Goal: Task Accomplishment & Management: Complete application form

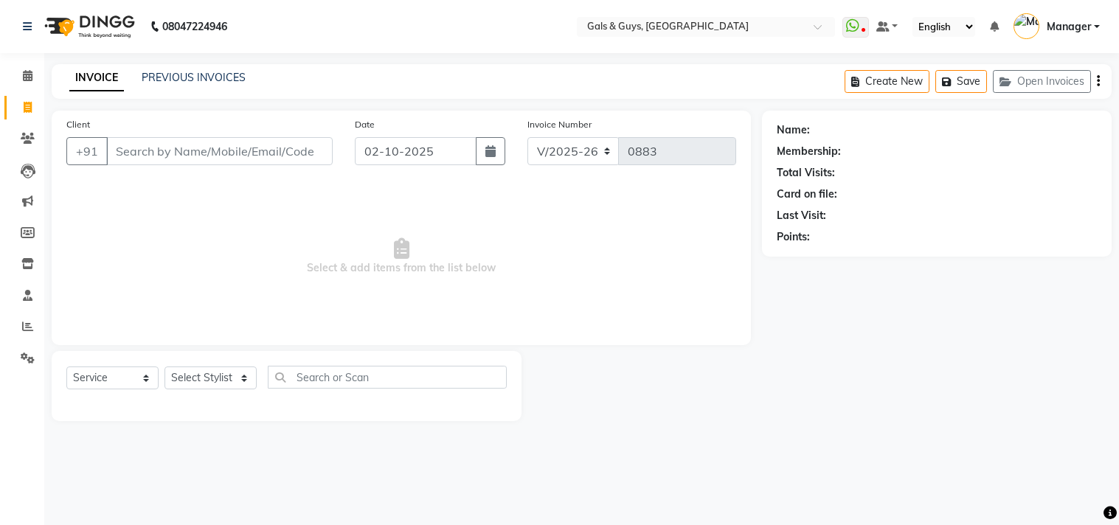
select select "7505"
select select "service"
type input "7905990099"
click at [275, 152] on span "Add Client" at bounding box center [294, 151] width 58 height 15
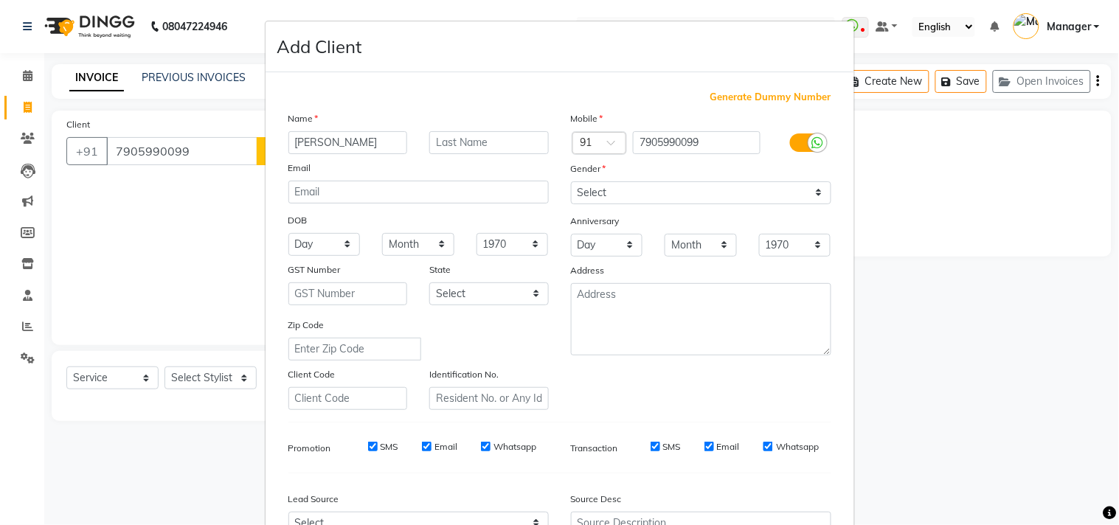
type input "[PERSON_NAME]"
click at [448, 137] on input "text" at bounding box center [488, 142] width 119 height 23
type input "VERMA"
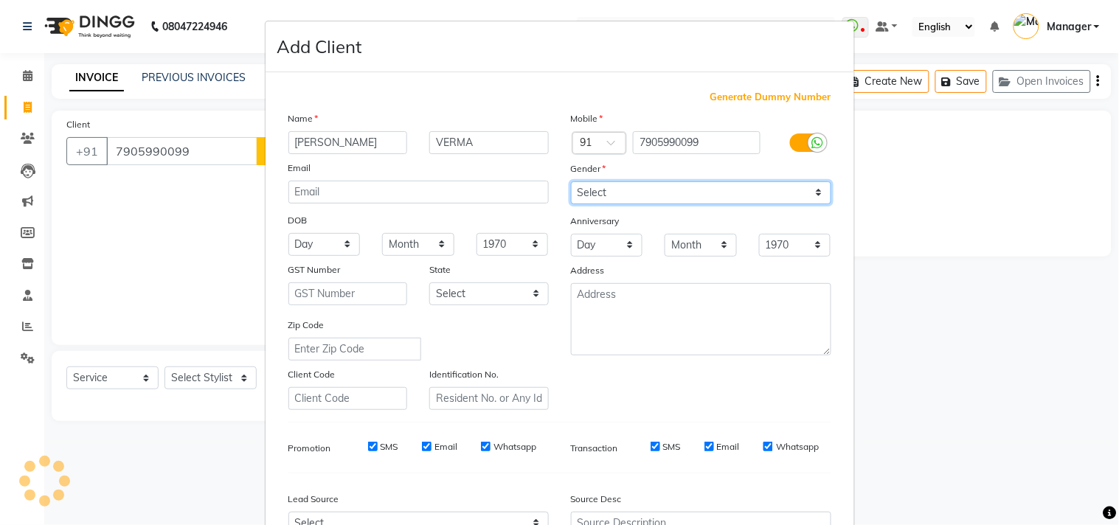
click at [625, 189] on select "Select [DEMOGRAPHIC_DATA] [DEMOGRAPHIC_DATA] Other Prefer Not To Say" at bounding box center [701, 192] width 260 height 23
click at [571, 181] on select "Select [DEMOGRAPHIC_DATA] [DEMOGRAPHIC_DATA] Other Prefer Not To Say" at bounding box center [701, 192] width 260 height 23
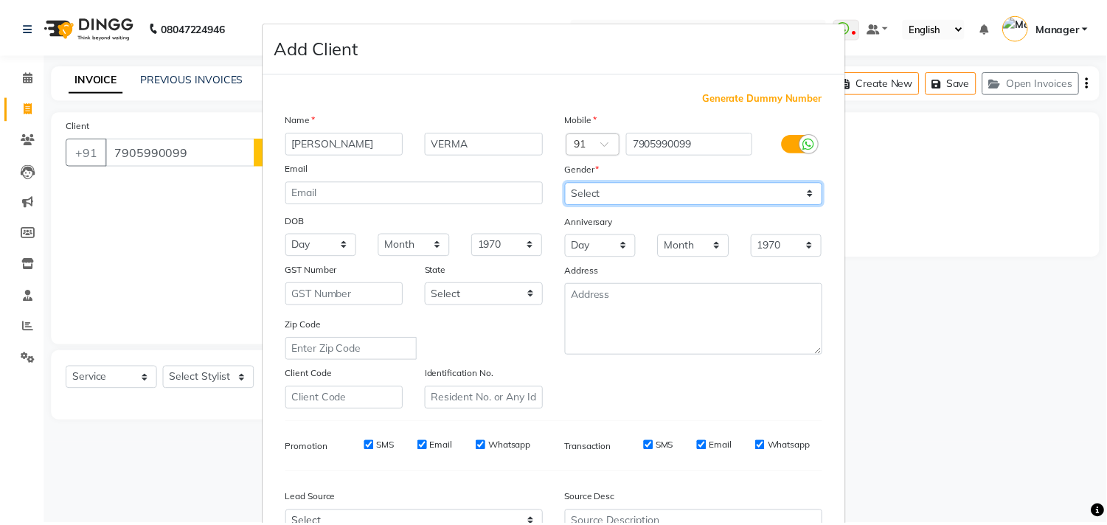
scroll to position [156, 0]
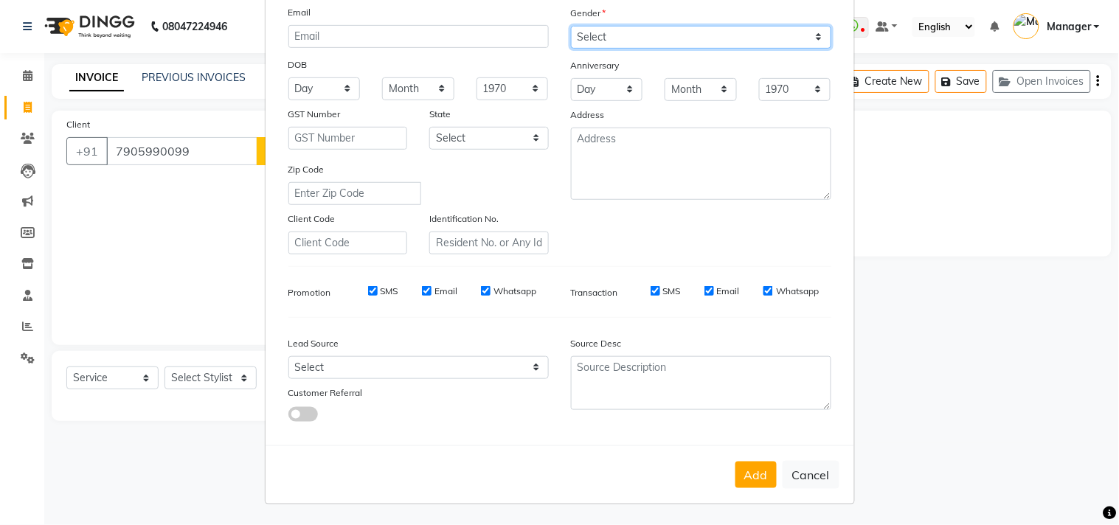
click at [645, 31] on select "Select Male Female Other Prefer Not To Say" at bounding box center [701, 37] width 260 height 23
select select "female"
click at [571, 26] on select "Select Male Female Other Prefer Not To Say" at bounding box center [701, 37] width 260 height 23
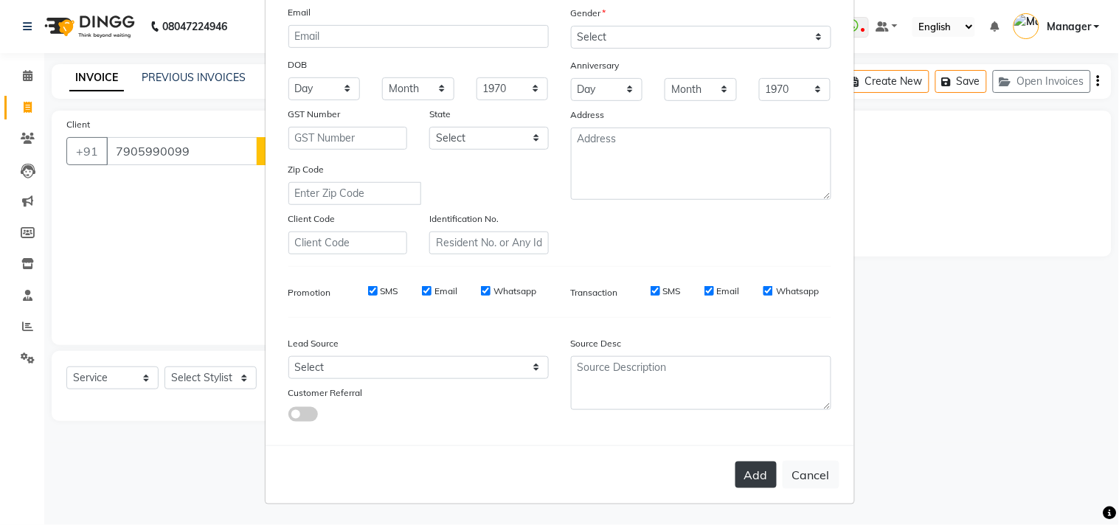
click at [756, 479] on button "Add" at bounding box center [755, 475] width 41 height 27
select select
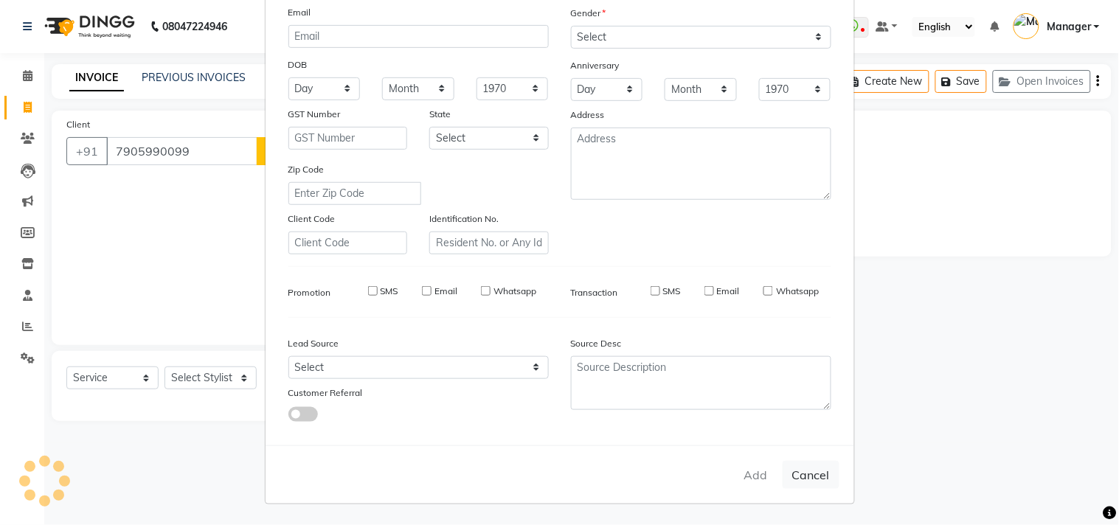
select select
checkbox input "false"
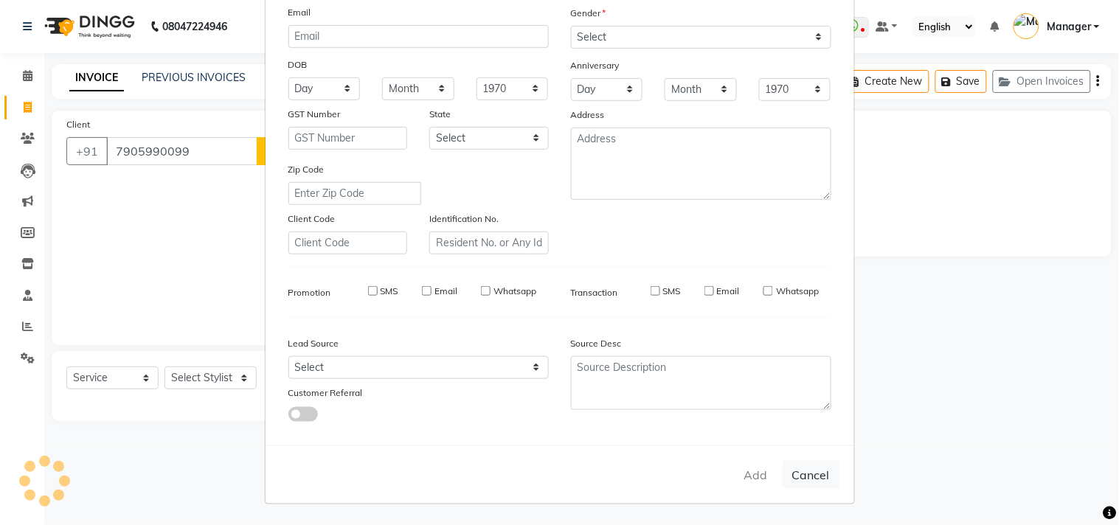
checkbox input "false"
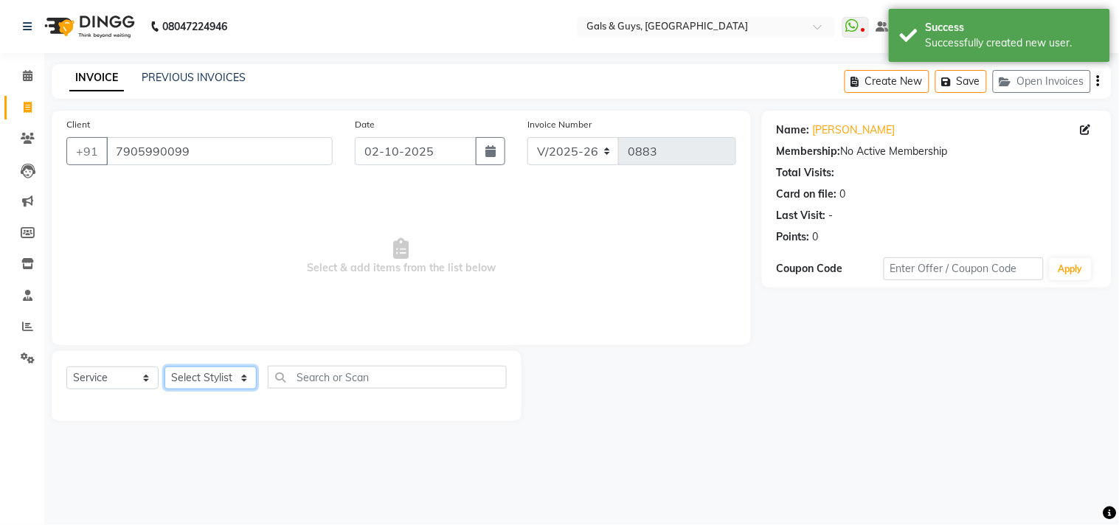
click at [183, 379] on select "Select Stylist Abhinav ADVANCE ALKA Ankita B-WAX KUNAL Manager MEMBERSHIP PALLA…" at bounding box center [210, 377] width 92 height 23
select select "66163"
click at [164, 367] on select "Select Stylist Abhinav ADVANCE ALKA Ankita B-WAX KUNAL Manager MEMBERSHIP PALLA…" at bounding box center [210, 377] width 92 height 23
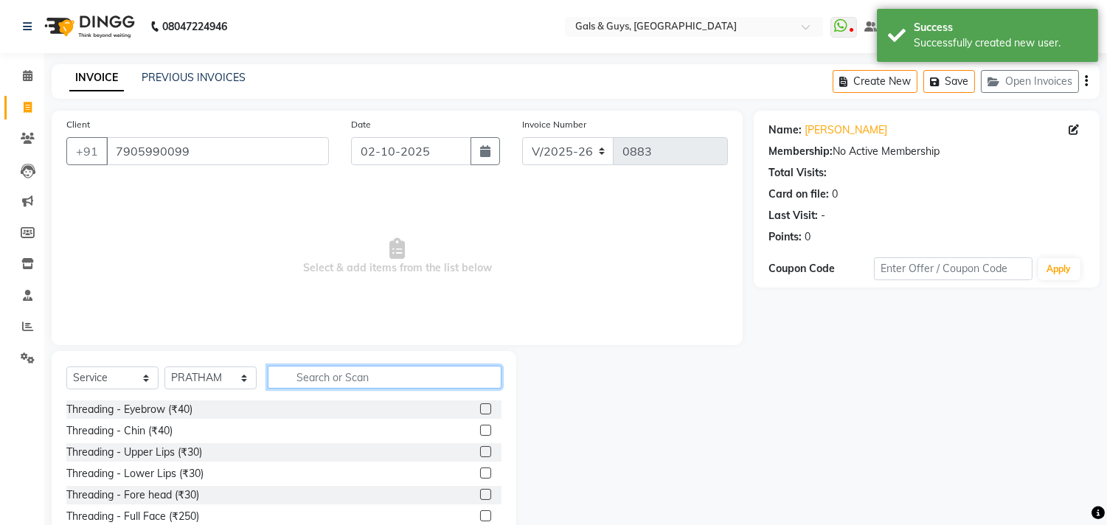
drag, startPoint x: 324, startPoint y: 375, endPoint x: 323, endPoint y: 347, distance: 27.3
click at [329, 372] on input "text" at bounding box center [385, 377] width 234 height 23
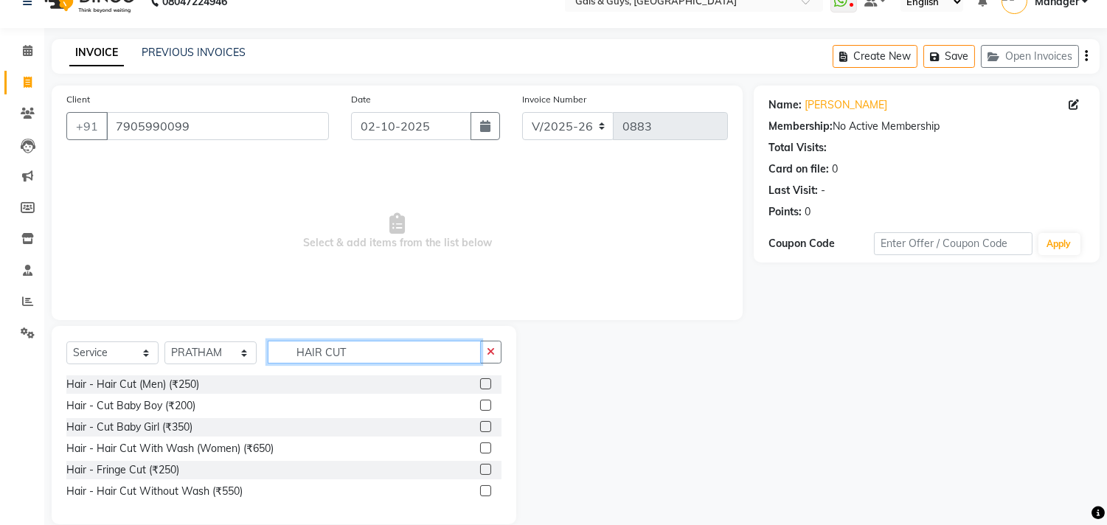
scroll to position [46, 0]
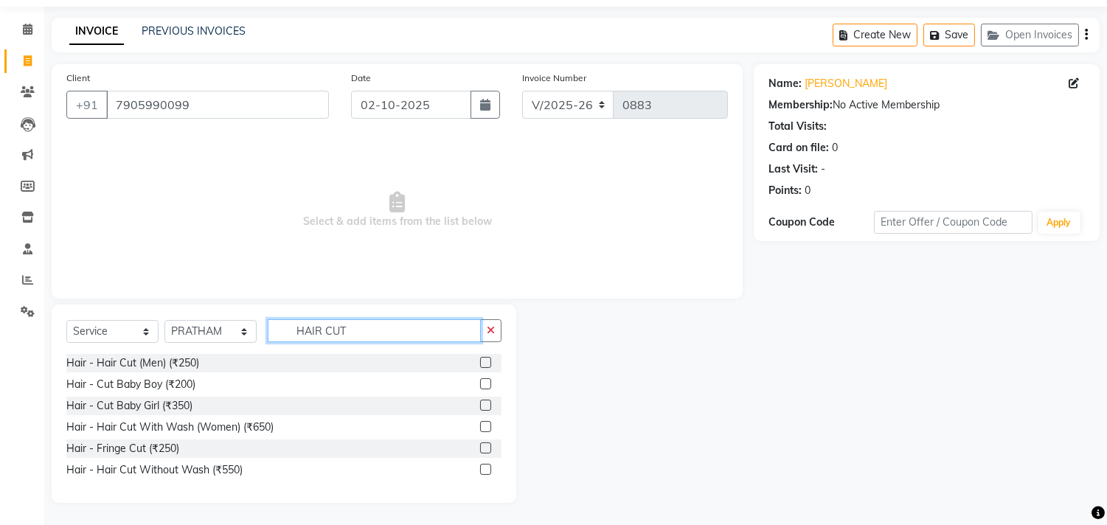
type input "HAIR CUT"
click at [487, 469] on label at bounding box center [485, 469] width 11 height 11
click at [487, 469] on input "checkbox" at bounding box center [485, 470] width 10 height 10
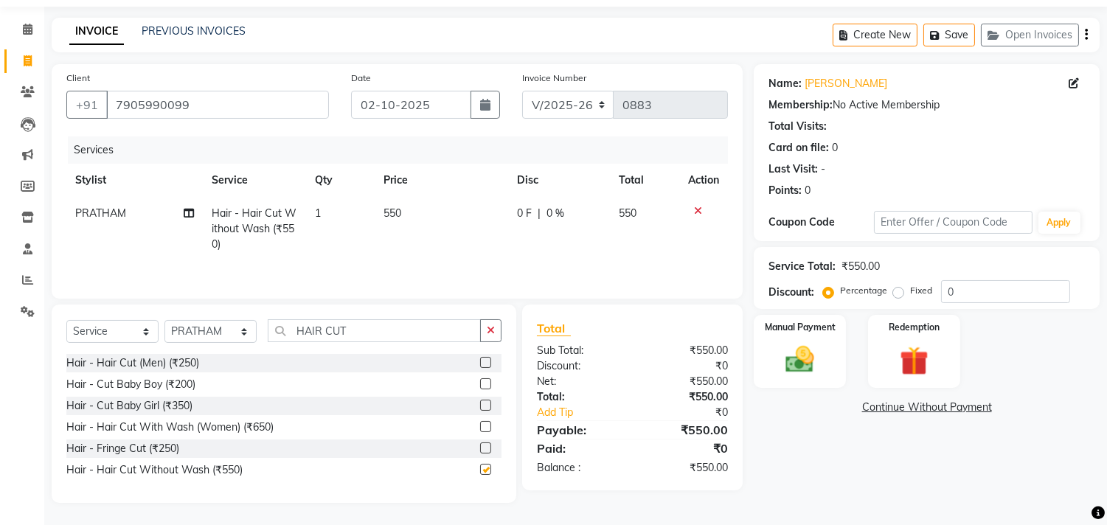
checkbox input "false"
click at [804, 345] on img at bounding box center [800, 360] width 49 height 35
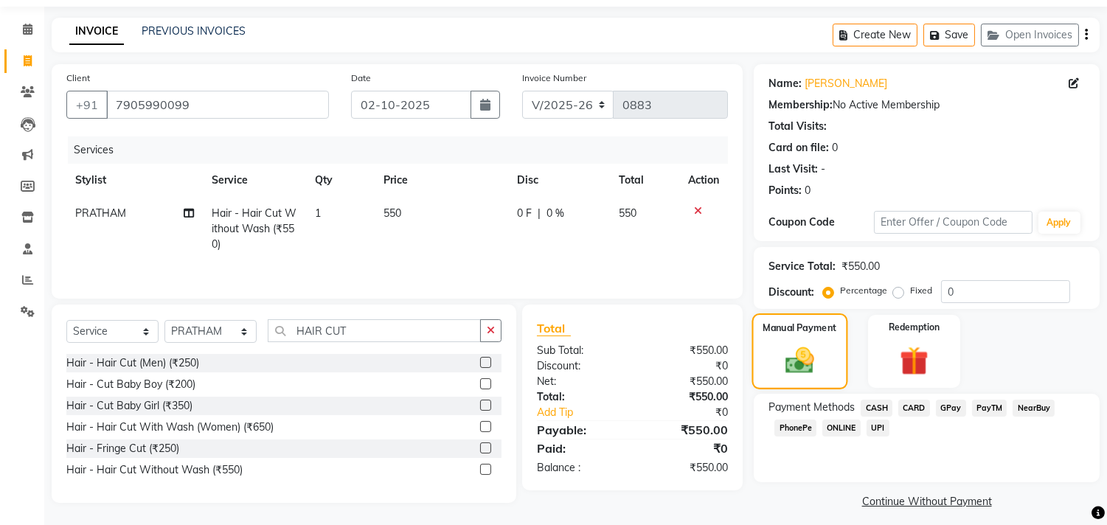
scroll to position [55, 0]
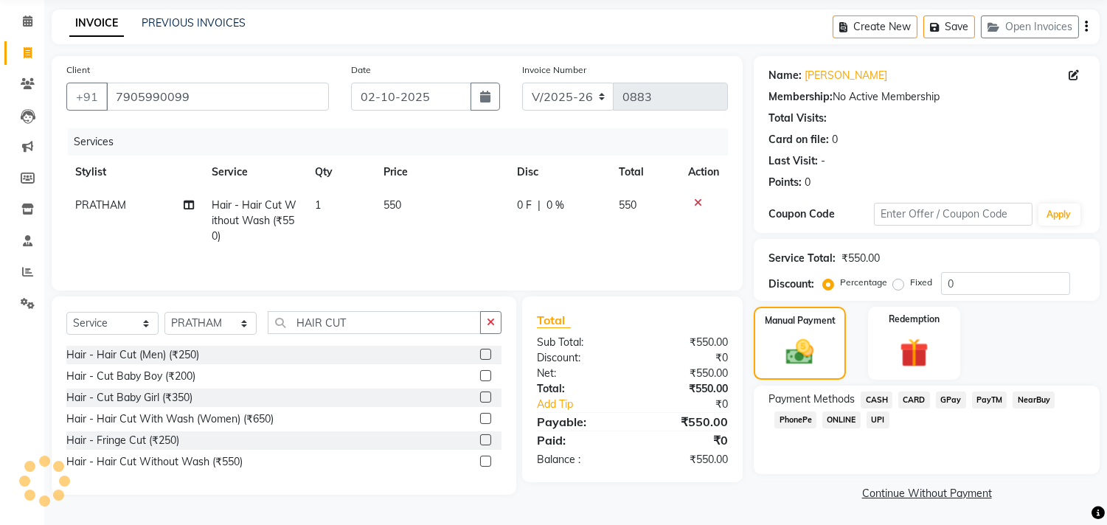
click at [881, 401] on span "CASH" at bounding box center [876, 400] width 32 height 17
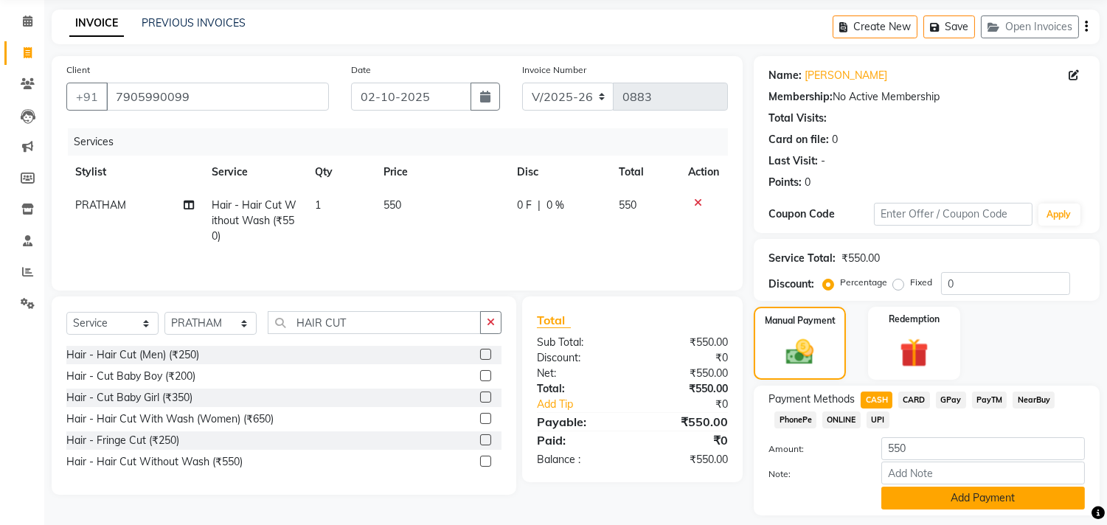
click at [959, 497] on button "Add Payment" at bounding box center [983, 498] width 204 height 23
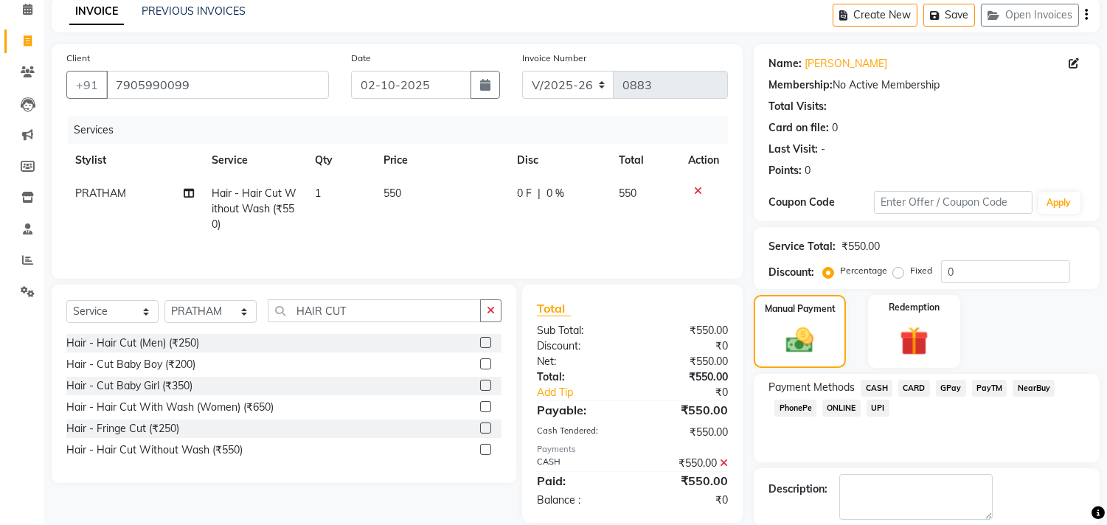
scroll to position [138, 0]
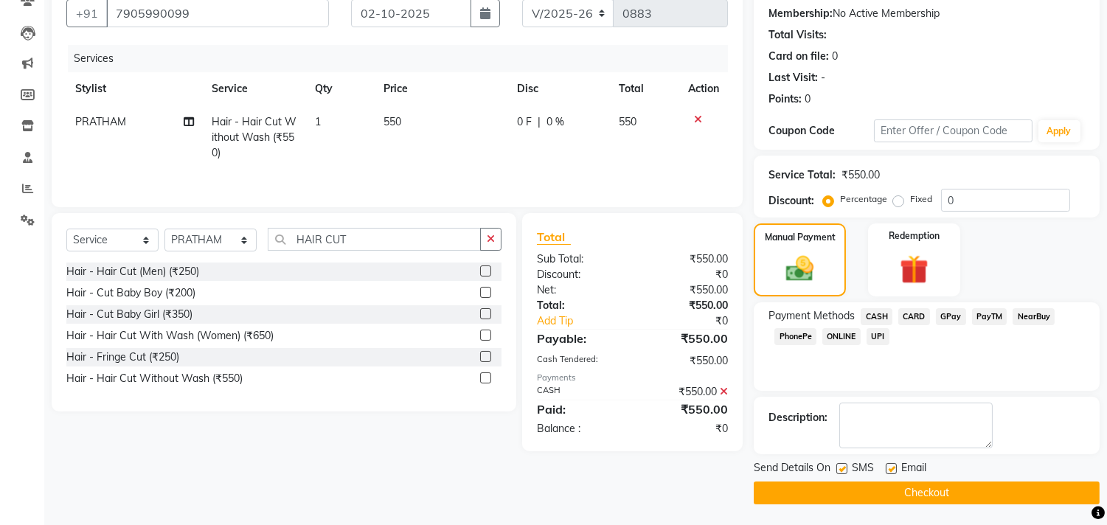
click at [942, 495] on button "Checkout" at bounding box center [927, 492] width 346 height 23
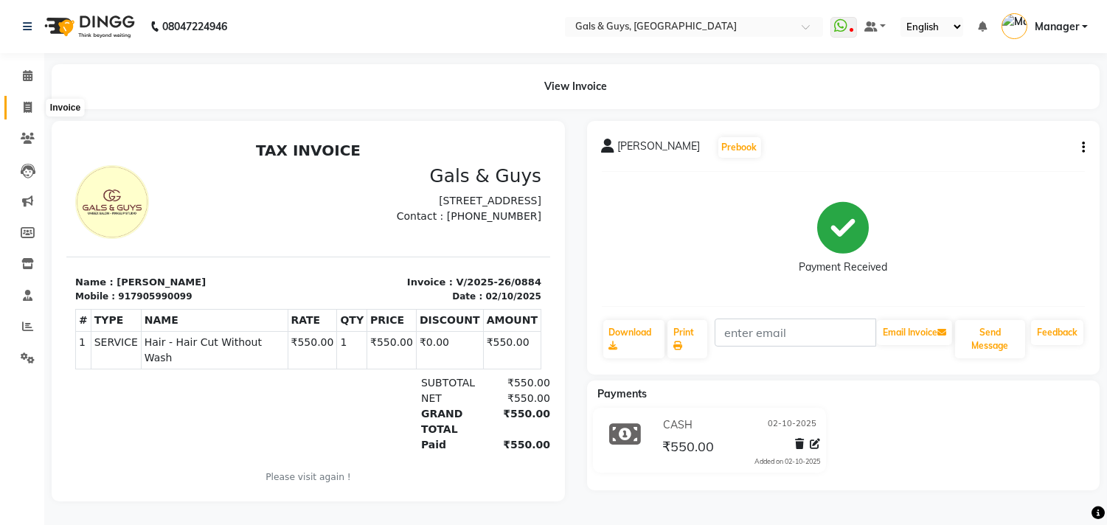
click at [27, 111] on icon at bounding box center [28, 107] width 8 height 11
select select "service"
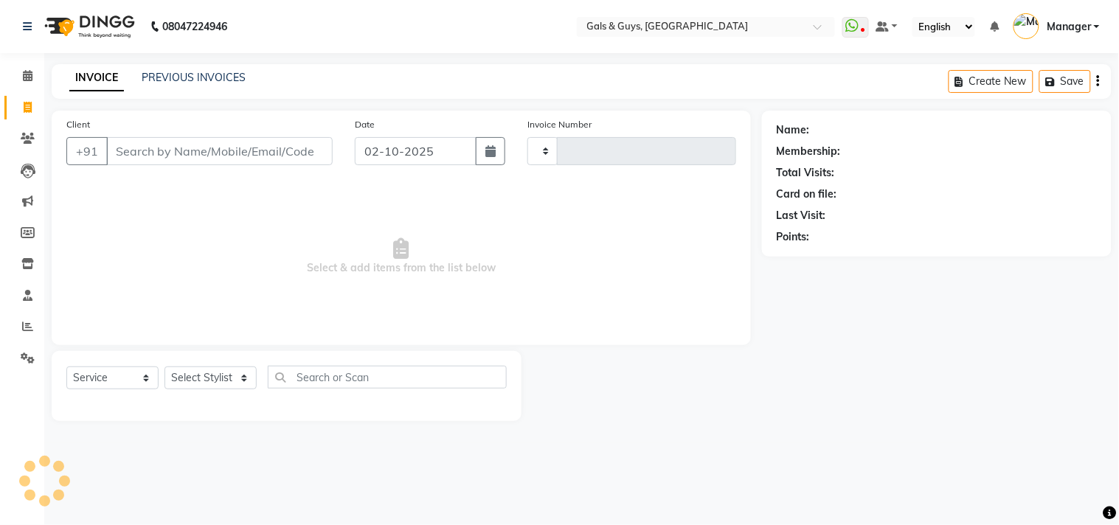
drag, startPoint x: 173, startPoint y: 149, endPoint x: 295, endPoint y: 149, distance: 121.7
click at [180, 148] on input "Client" at bounding box center [219, 151] width 226 height 28
type input "0885"
select select "7505"
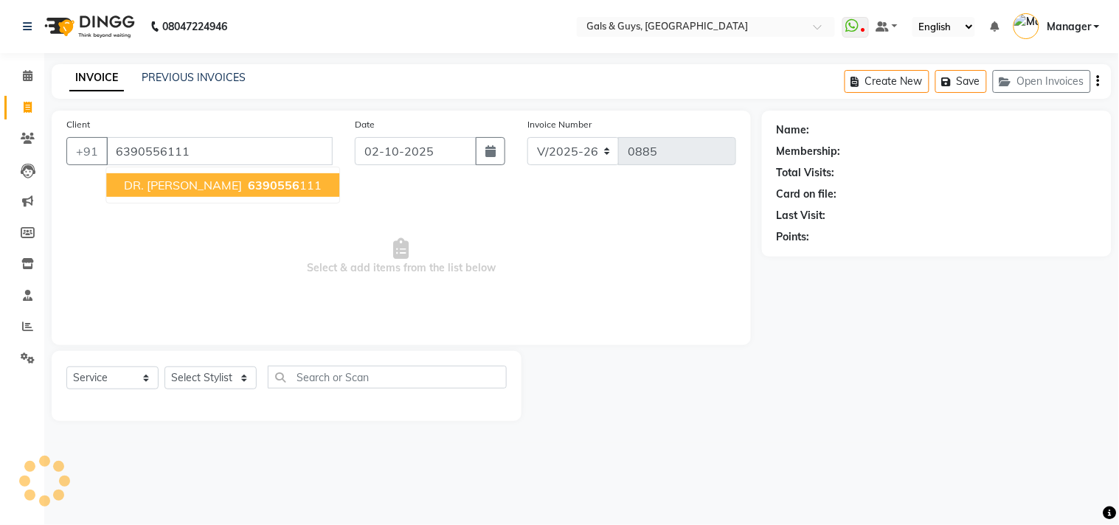
type input "6390556111"
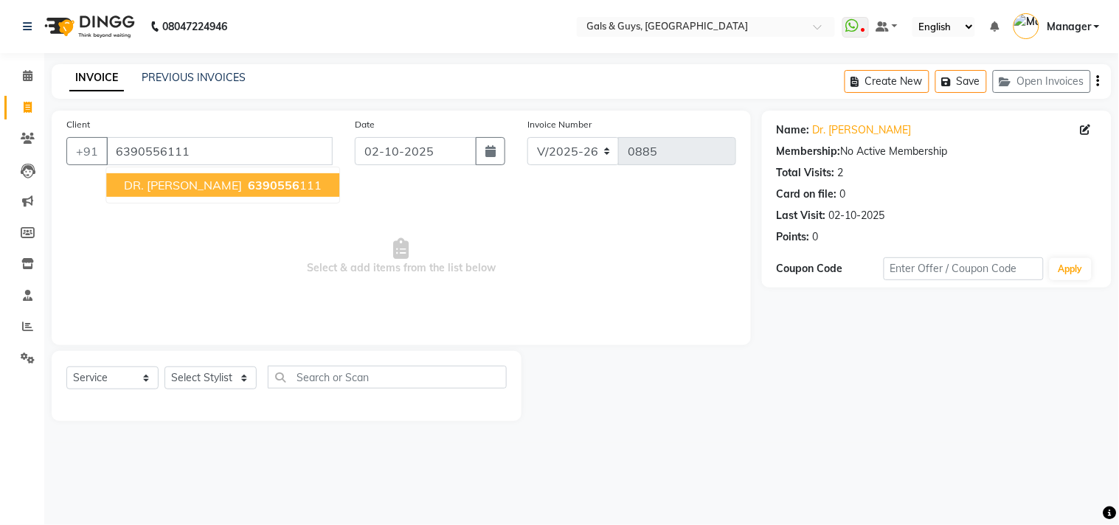
click at [248, 184] on span "6390556" at bounding box center [274, 185] width 52 height 15
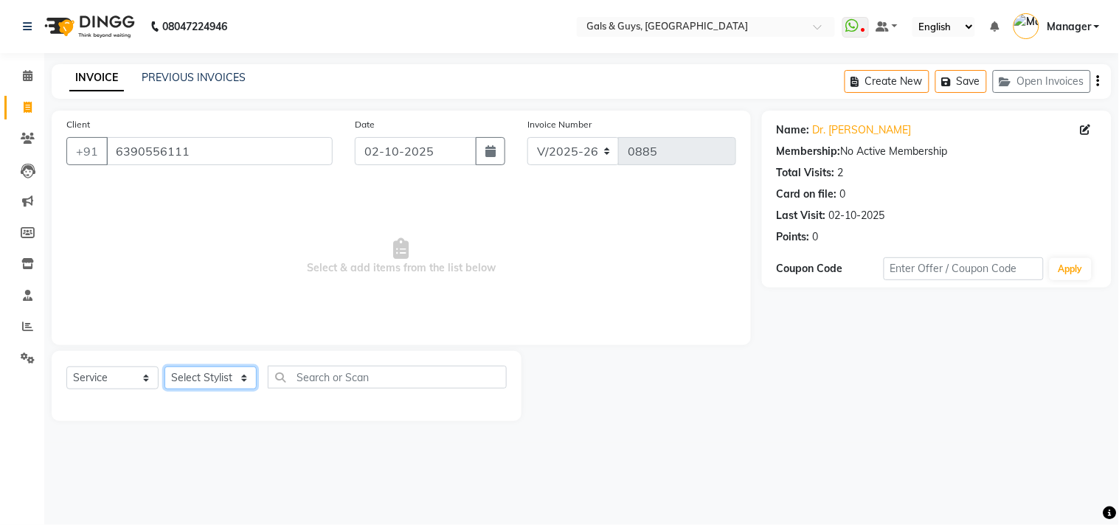
click at [242, 378] on select "Select Stylist Abhinav ADVANCE ALKA Ankita B-WAX KUNAL Manager MEMBERSHIP PALLA…" at bounding box center [210, 377] width 92 height 23
select select "78204"
click at [164, 367] on select "Select Stylist Abhinav ADVANCE ALKA Ankita B-WAX KUNAL Manager MEMBERSHIP PALLA…" at bounding box center [210, 377] width 92 height 23
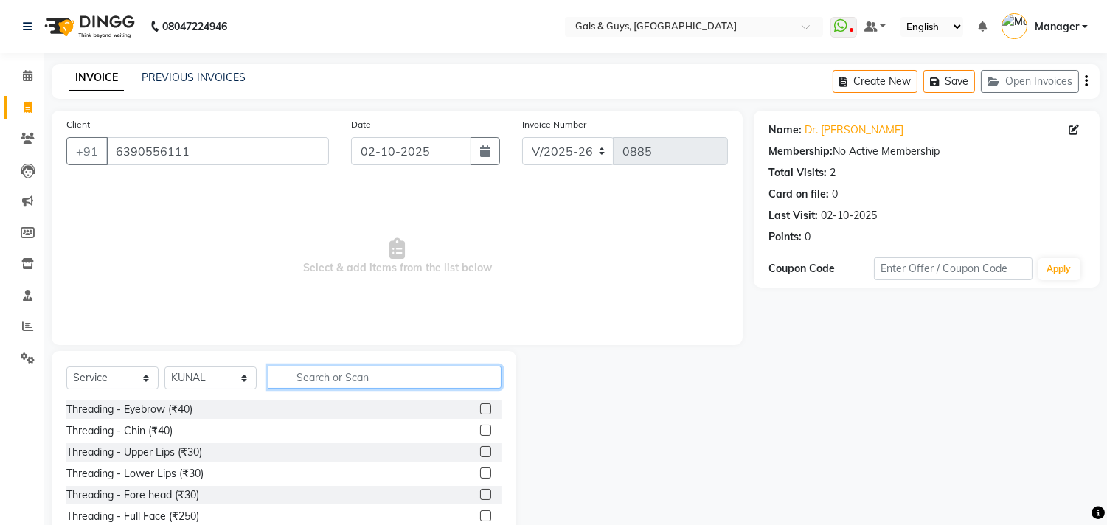
click at [329, 379] on input "text" at bounding box center [385, 377] width 234 height 23
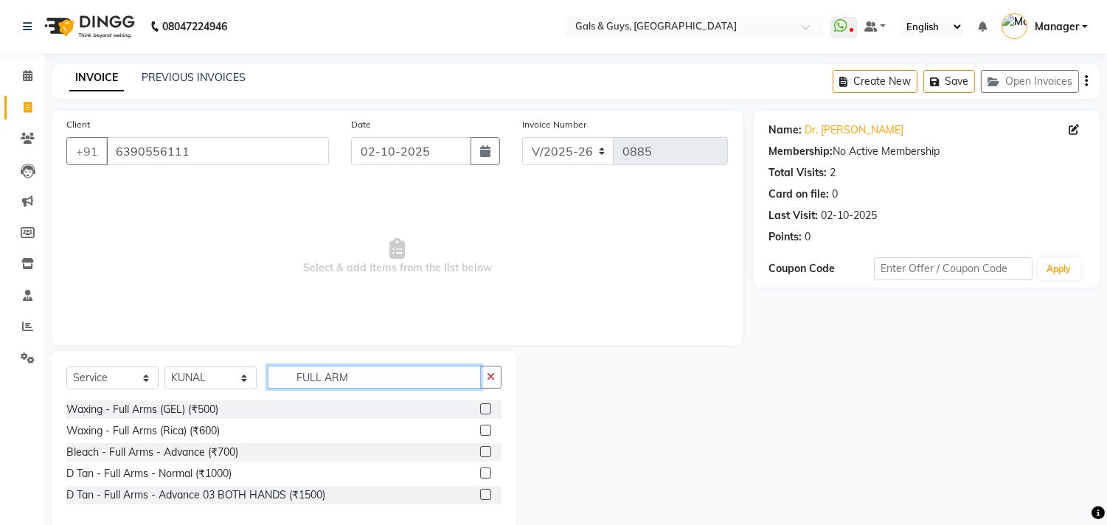
type input "FULL ARM"
click at [482, 430] on label at bounding box center [485, 430] width 11 height 11
click at [482, 430] on input "checkbox" at bounding box center [485, 431] width 10 height 10
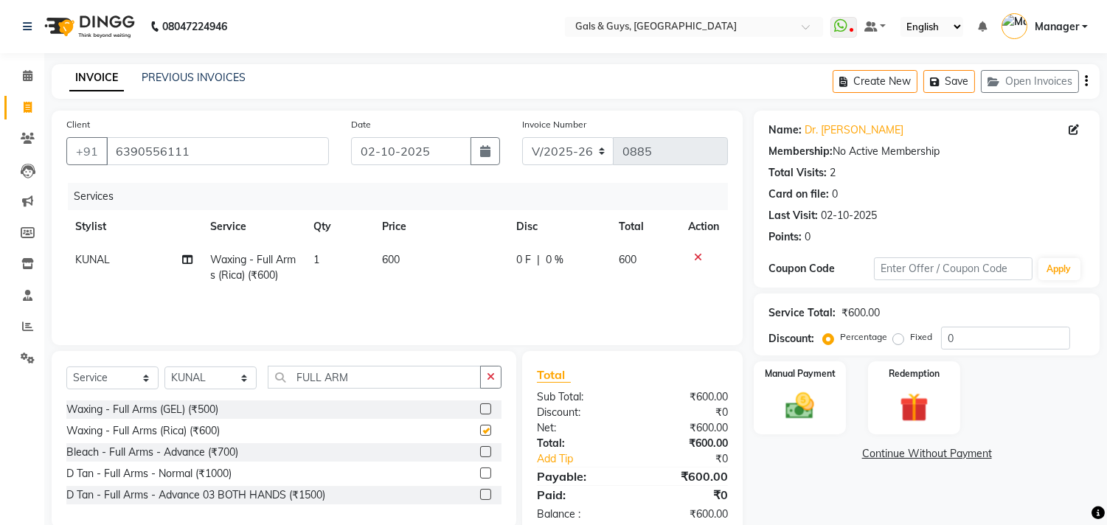
checkbox input "false"
click at [223, 375] on select "Select Stylist Abhinav ADVANCE ALKA Ankita B-WAX KUNAL Manager MEMBERSHIP PALLA…" at bounding box center [210, 377] width 92 height 23
click at [164, 367] on select "Select Stylist Abhinav ADVANCE ALKA Ankita B-WAX KUNAL Manager MEMBERSHIP PALLA…" at bounding box center [210, 377] width 92 height 23
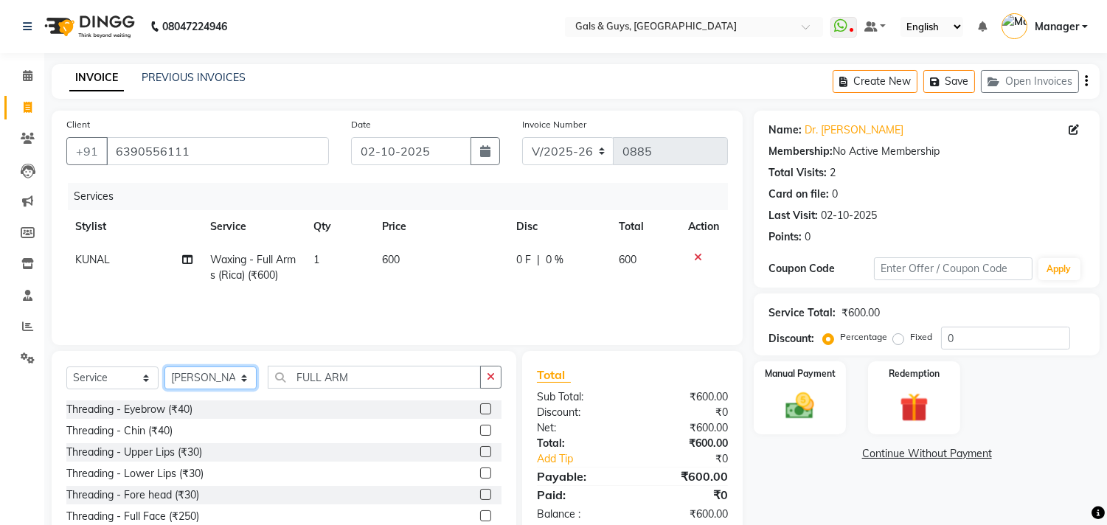
click at [226, 371] on select "Select Stylist Abhinav ADVANCE ALKA Ankita B-WAX KUNAL Manager MEMBERSHIP PALLA…" at bounding box center [210, 377] width 92 height 23
select select "66159"
click at [164, 367] on select "Select Stylist Abhinav ADVANCE ALKA Ankita B-WAX KUNAL Manager MEMBERSHIP PALLA…" at bounding box center [210, 377] width 92 height 23
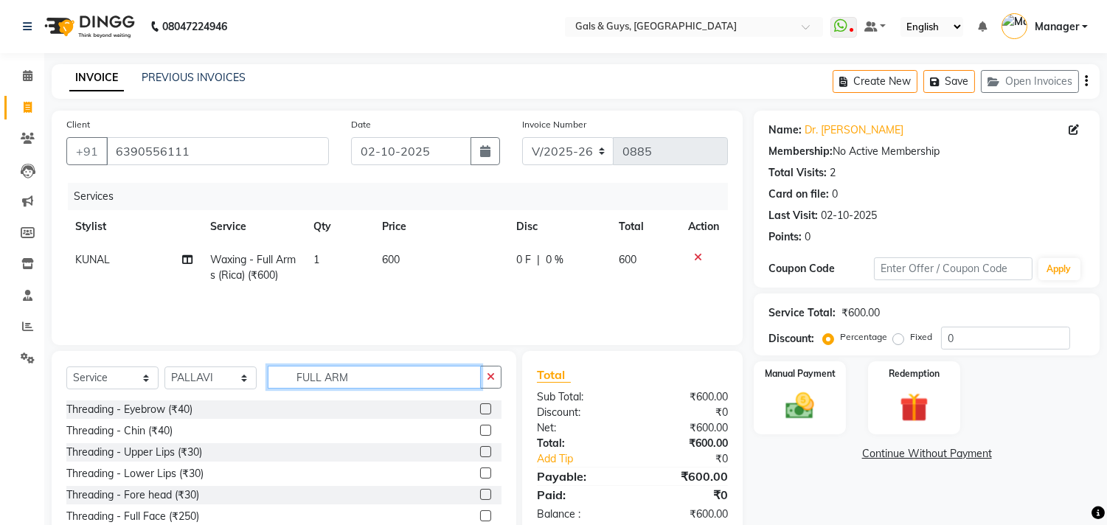
drag, startPoint x: 366, startPoint y: 384, endPoint x: 233, endPoint y: 392, distance: 133.7
click at [237, 391] on div "Select Service Product Membership Package Voucher Prepaid Gift Card Select Styl…" at bounding box center [283, 383] width 435 height 35
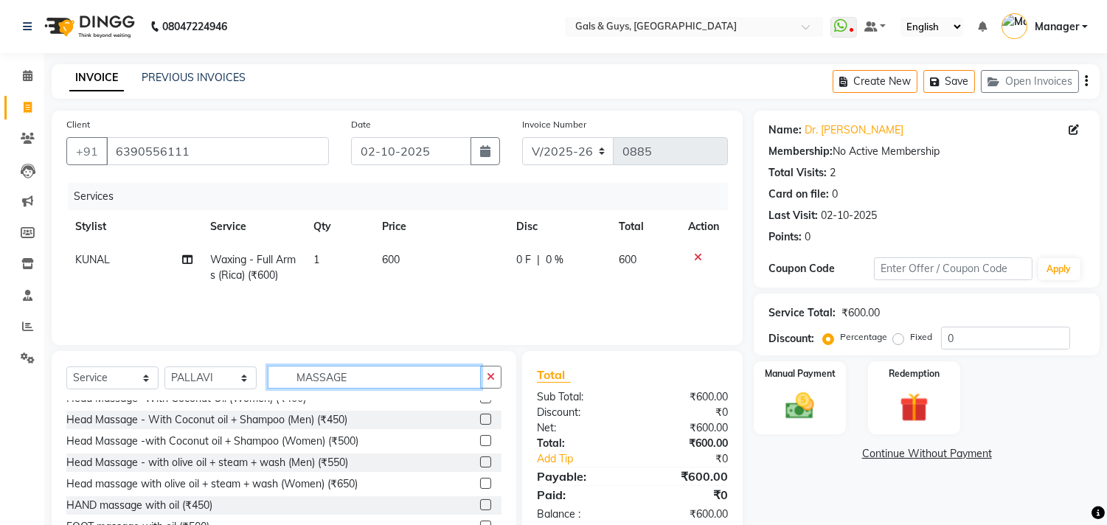
scroll to position [66, 0]
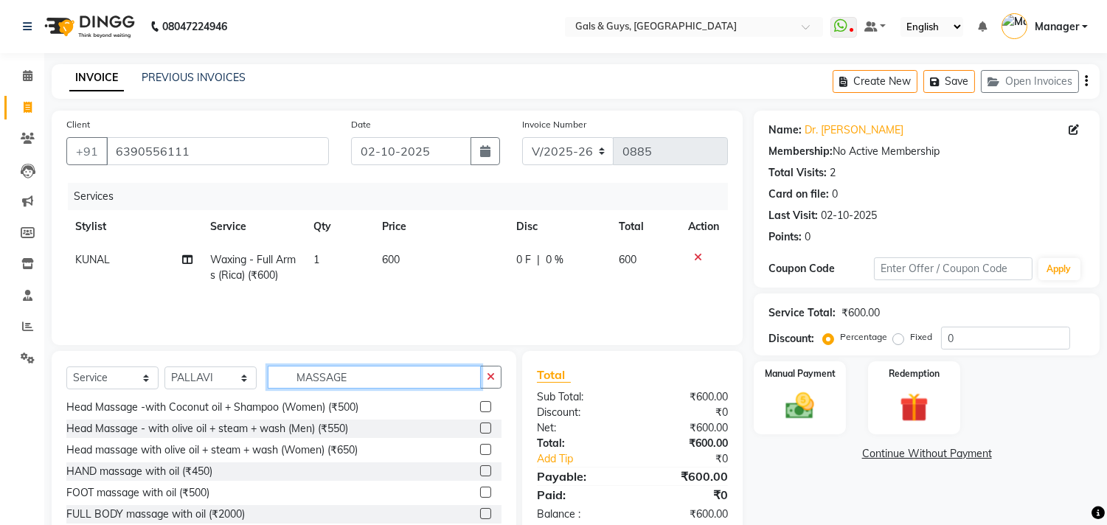
type input "MASSAGE"
click at [480, 512] on label at bounding box center [485, 513] width 11 height 11
click at [480, 512] on input "checkbox" at bounding box center [485, 515] width 10 height 10
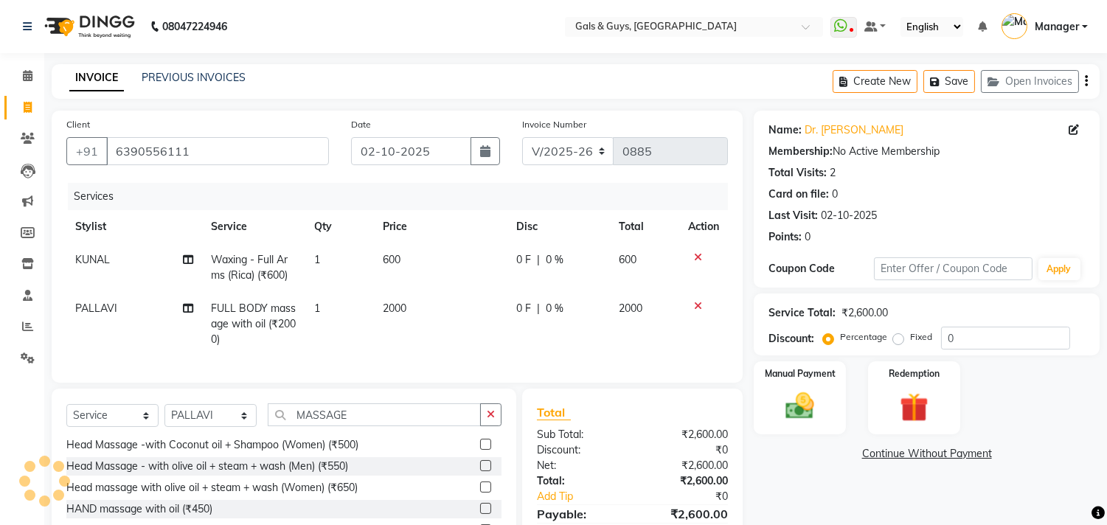
checkbox input "false"
click at [225, 427] on select "Select Stylist Abhinav ADVANCE ALKA Ankita B-WAX KUNAL Manager MEMBERSHIP PALLA…" at bounding box center [210, 415] width 92 height 23
select select "89770"
click at [164, 417] on select "Select Stylist Abhinav ADVANCE ALKA Ankita B-WAX KUNAL Manager MEMBERSHIP PALLA…" at bounding box center [210, 415] width 92 height 23
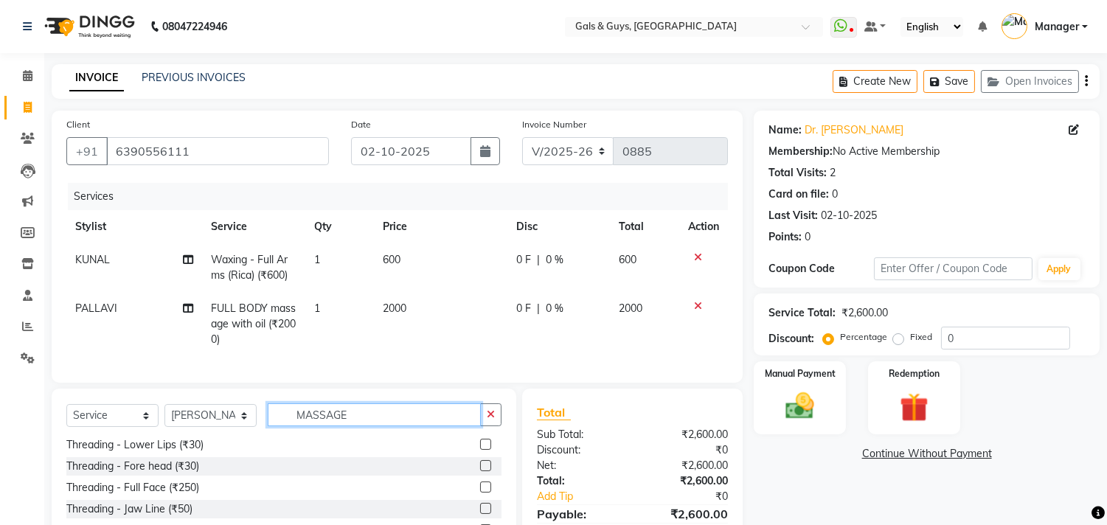
drag, startPoint x: 373, startPoint y: 421, endPoint x: 178, endPoint y: 423, distance: 194.7
click at [200, 423] on div "Select Service Product Membership Package Voucher Prepaid Gift Card Select Styl…" at bounding box center [283, 420] width 435 height 35
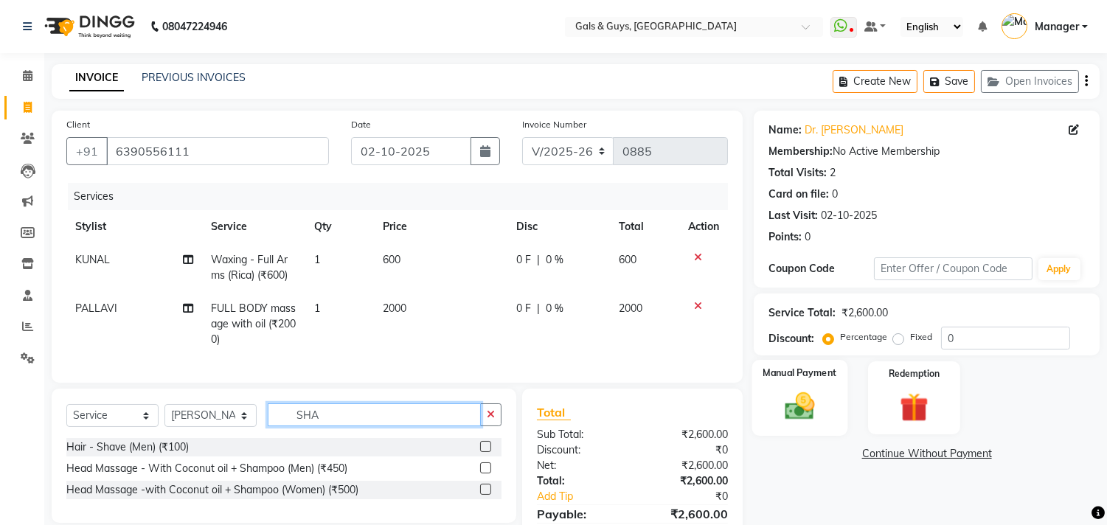
scroll to position [0, 0]
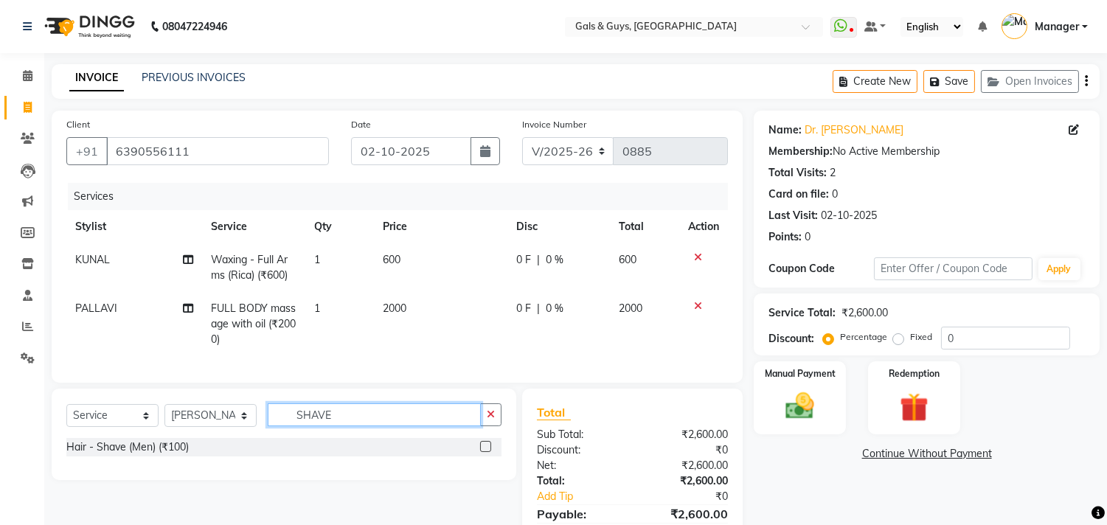
type input "SHAVE"
click at [483, 452] on label at bounding box center [485, 446] width 11 height 11
click at [483, 452] on input "checkbox" at bounding box center [485, 447] width 10 height 10
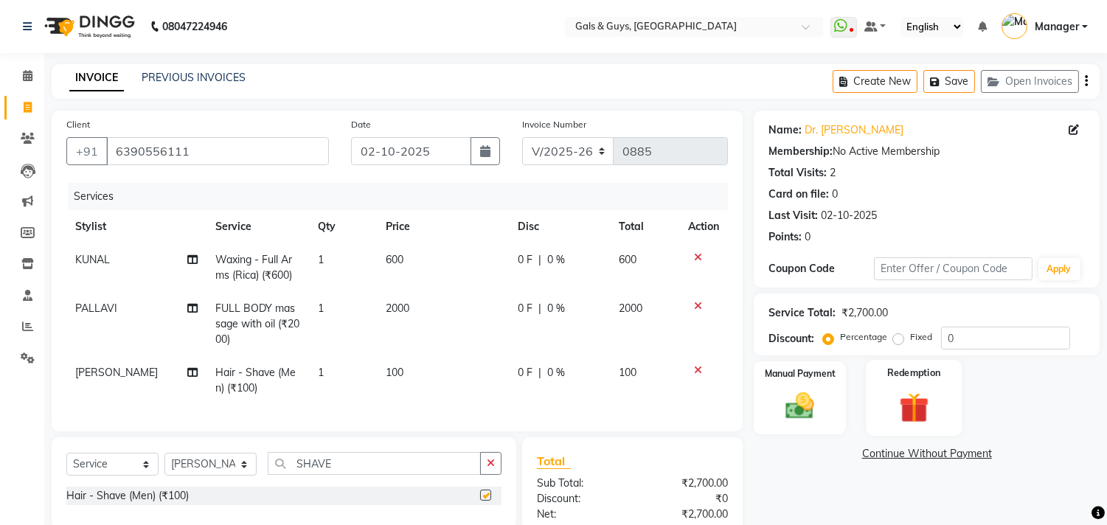
checkbox input "false"
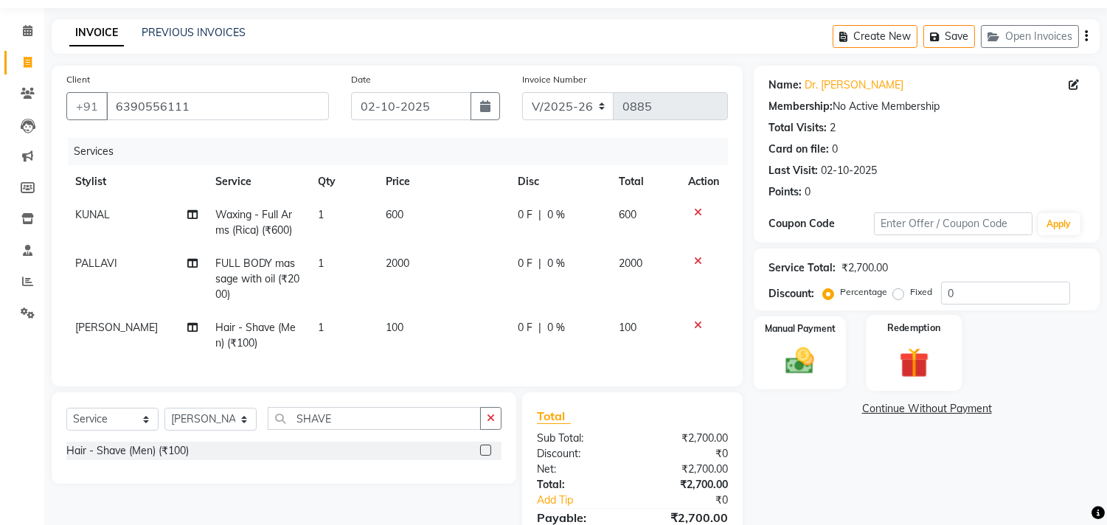
scroll to position [50, 0]
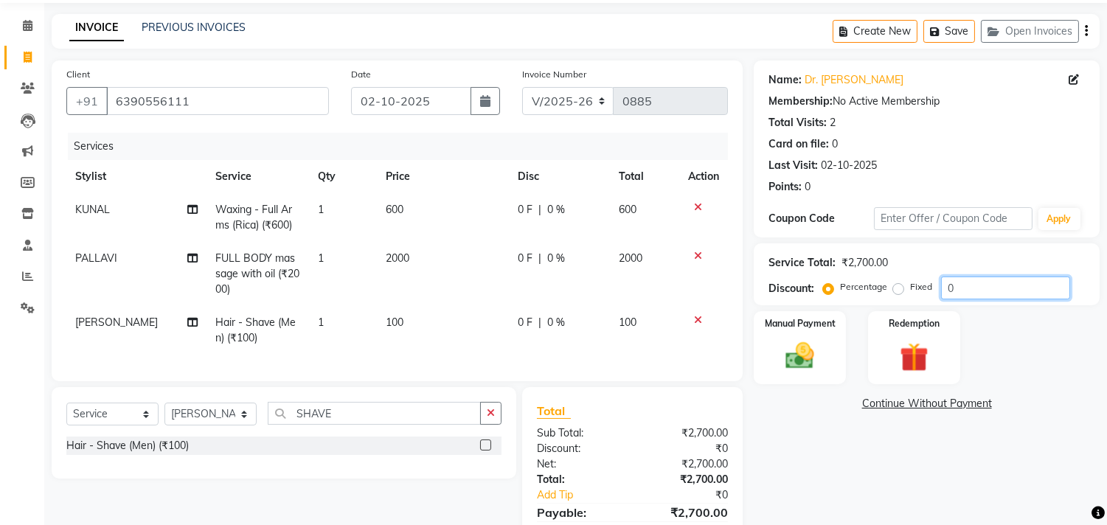
drag, startPoint x: 967, startPoint y: 292, endPoint x: 904, endPoint y: 304, distance: 63.8
click at [903, 299] on div "Service Total: ₹2,700.00 Discount: Percentage Fixed 0" at bounding box center [927, 274] width 346 height 62
click at [910, 289] on label "Fixed" at bounding box center [921, 286] width 22 height 13
click at [898, 289] on input "Fixed" at bounding box center [901, 287] width 10 height 10
radio input "true"
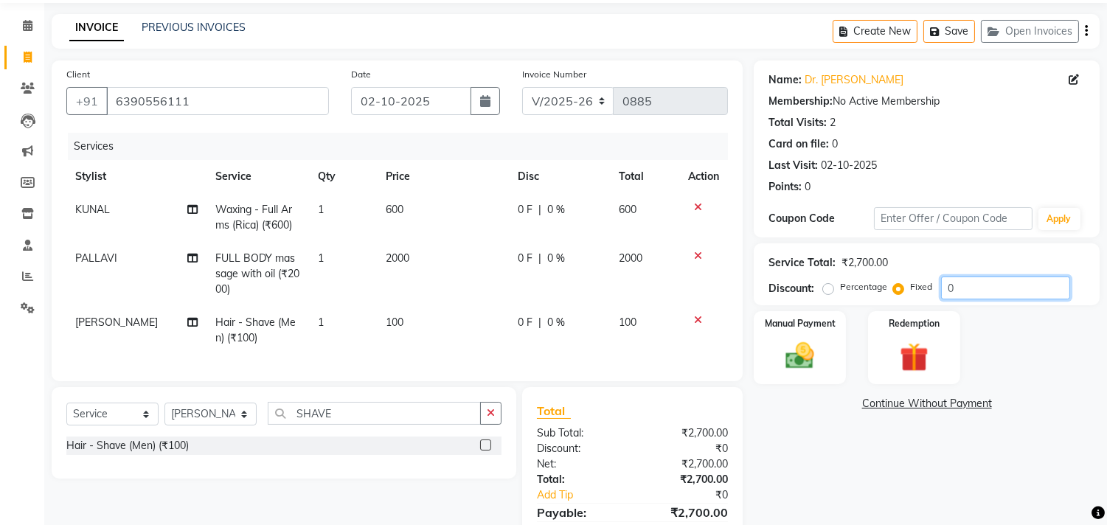
drag, startPoint x: 962, startPoint y: 298, endPoint x: 936, endPoint y: 299, distance: 25.8
click at [941, 299] on div "Service Total: ₹2,700.00 Discount: Percentage Fixed 0" at bounding box center [927, 274] width 346 height 62
type input "100"
click at [1038, 396] on link "Continue Without Payment" at bounding box center [927, 403] width 340 height 15
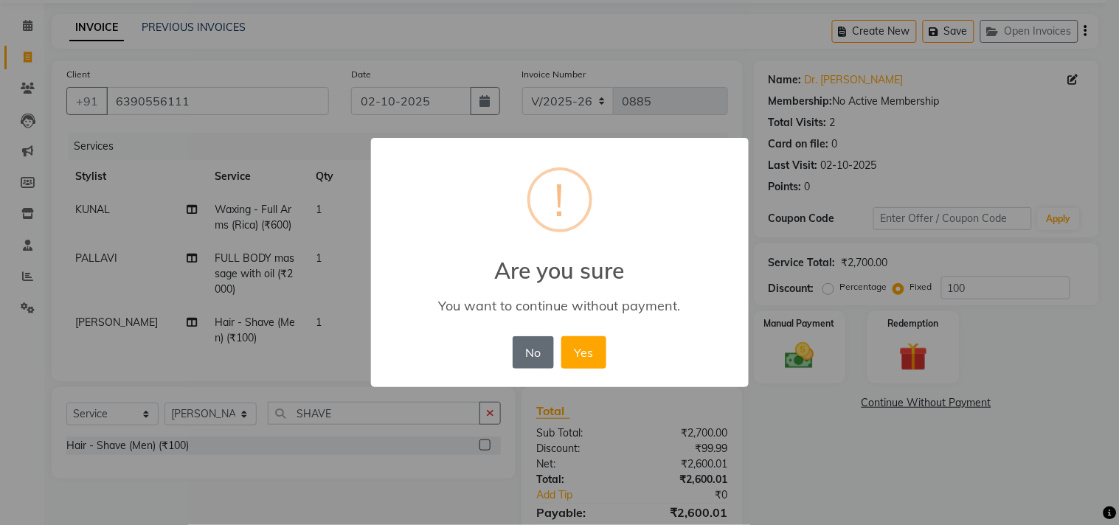
click at [535, 363] on button "No" at bounding box center [532, 352] width 41 height 32
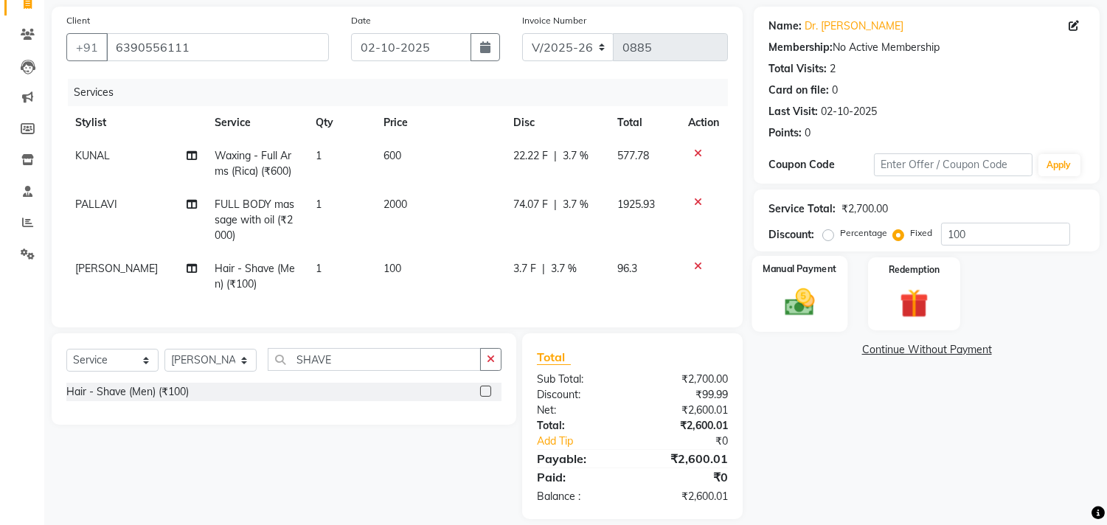
scroll to position [133, 0]
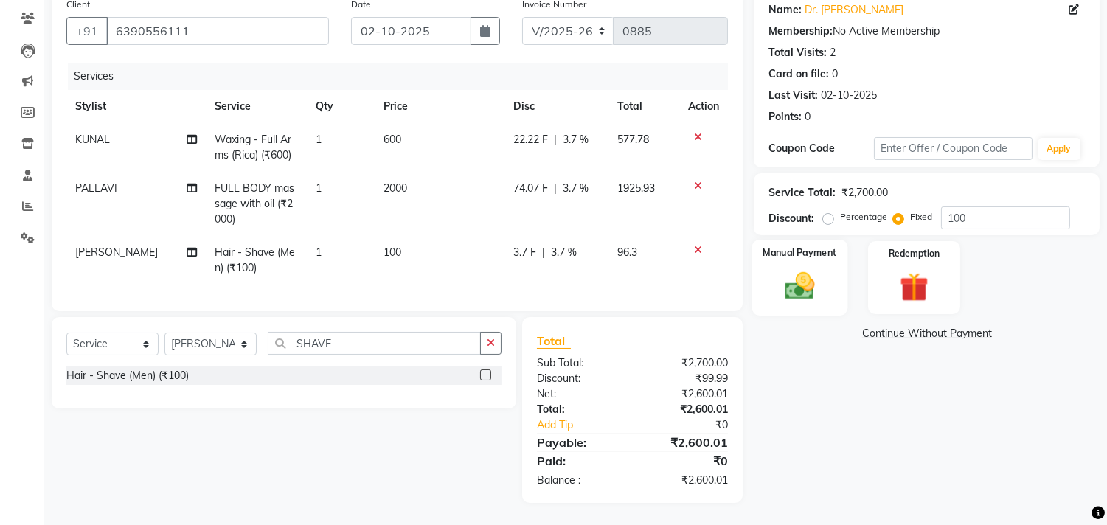
click at [826, 284] on div "Manual Payment" at bounding box center [800, 277] width 96 height 75
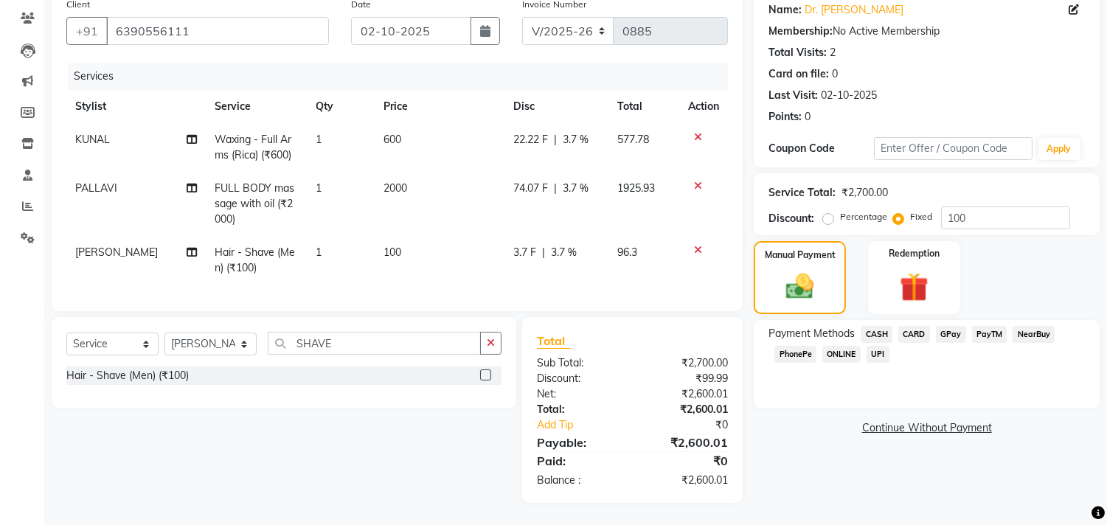
click at [947, 326] on span "GPay" at bounding box center [951, 334] width 30 height 17
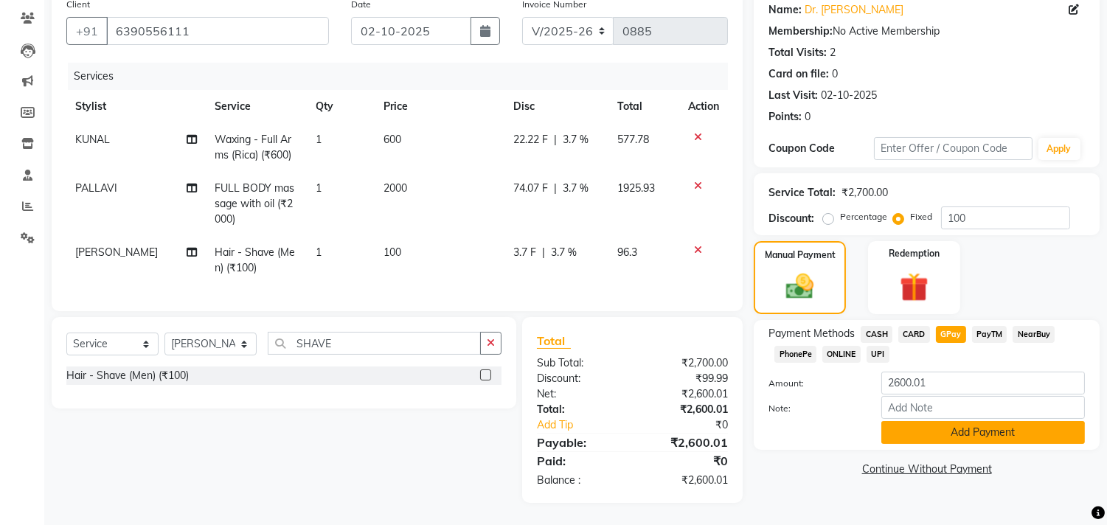
click at [933, 425] on button "Add Payment" at bounding box center [983, 432] width 204 height 23
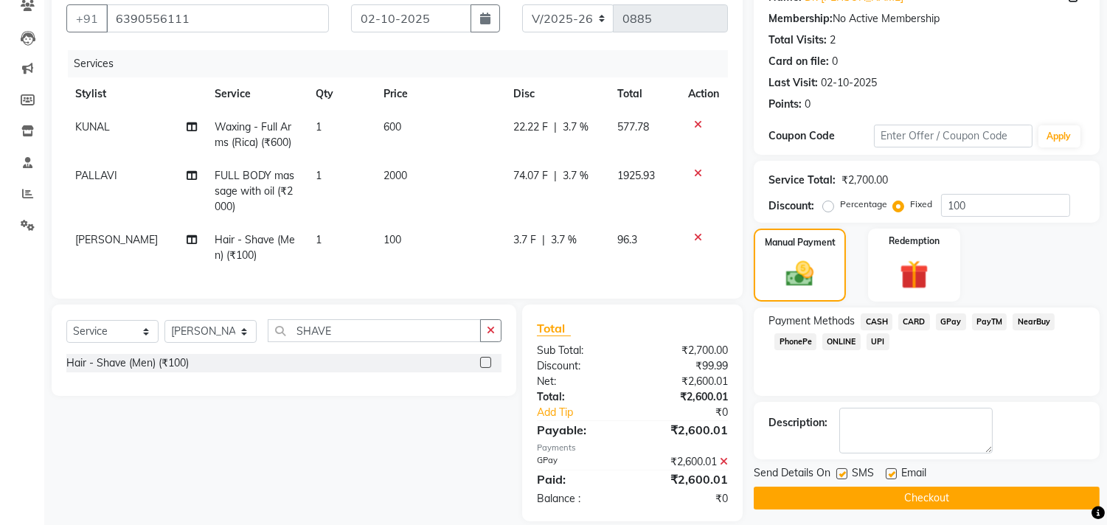
scroll to position [163, 0]
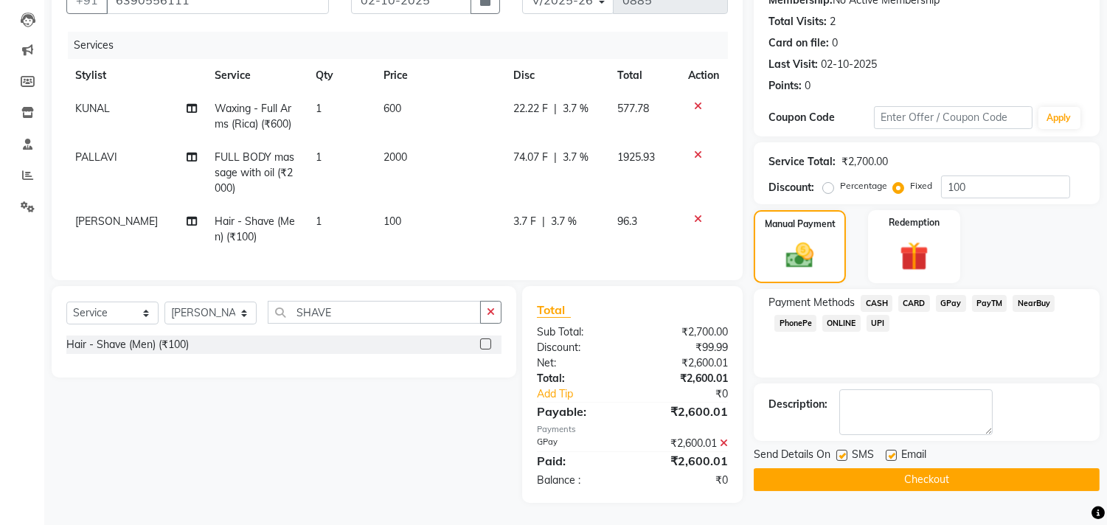
click at [1001, 468] on button "Checkout" at bounding box center [927, 479] width 346 height 23
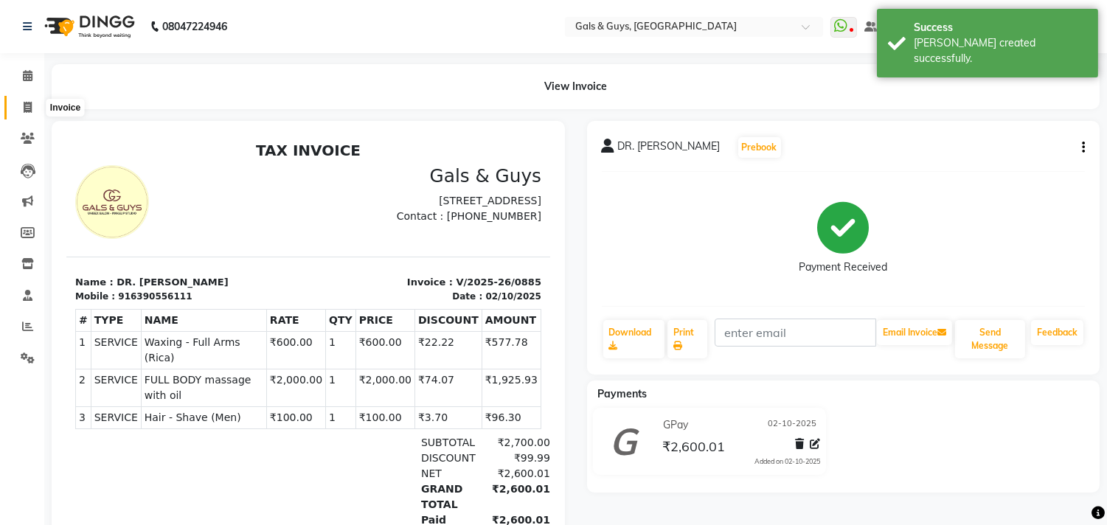
click at [19, 106] on span at bounding box center [28, 108] width 26 height 17
select select "service"
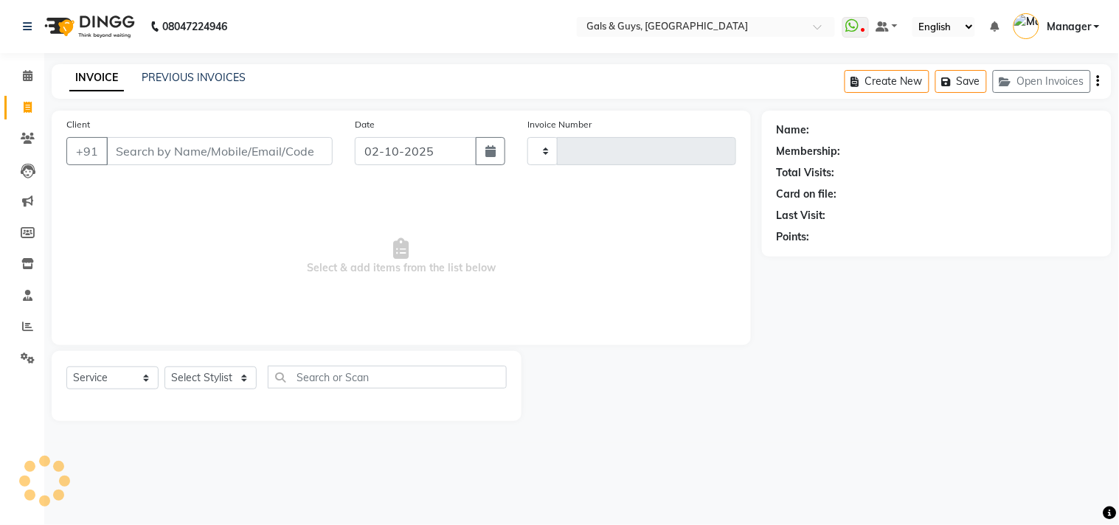
type input "0886"
select select "7505"
click at [190, 71] on link "PREVIOUS INVOICES" at bounding box center [194, 77] width 104 height 13
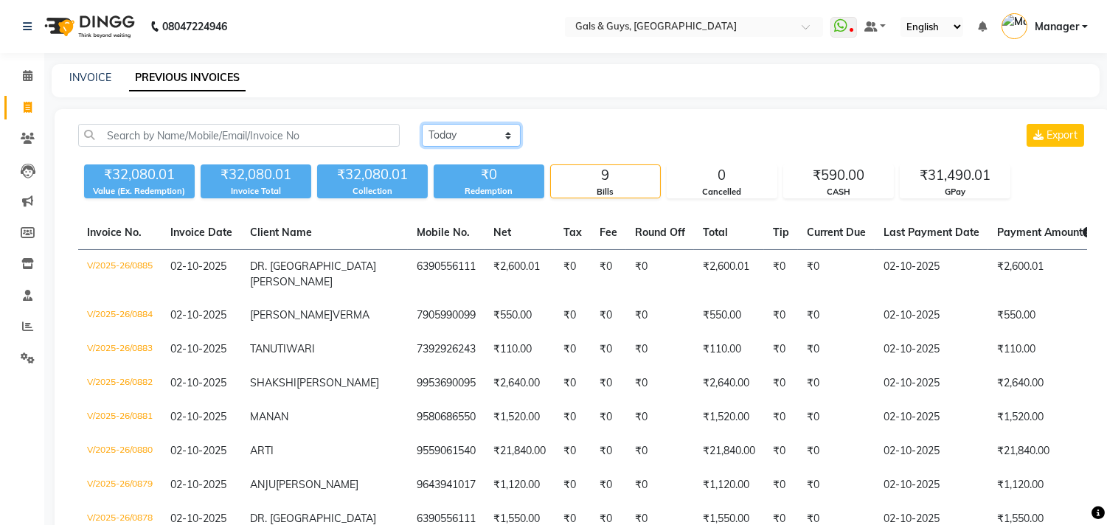
click at [503, 128] on select "Today Yesterday Custom Range" at bounding box center [471, 135] width 99 height 23
click at [86, 85] on div "INVOICE" at bounding box center [90, 77] width 42 height 15
click at [91, 71] on link "INVOICE" at bounding box center [90, 77] width 42 height 13
select select "service"
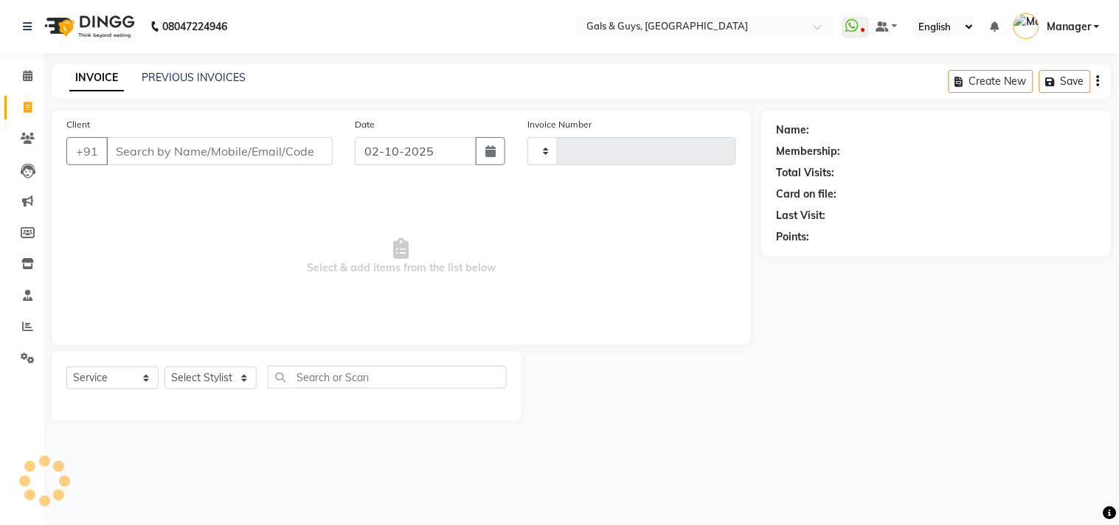
click at [173, 145] on input "Client" at bounding box center [219, 151] width 226 height 28
type input "PREM"
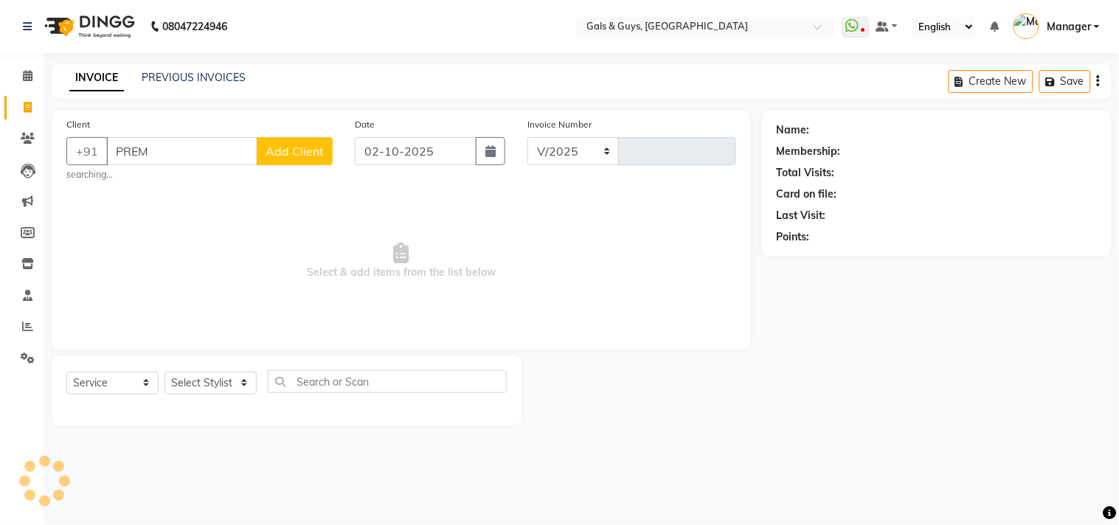
select select "7505"
type input "0886"
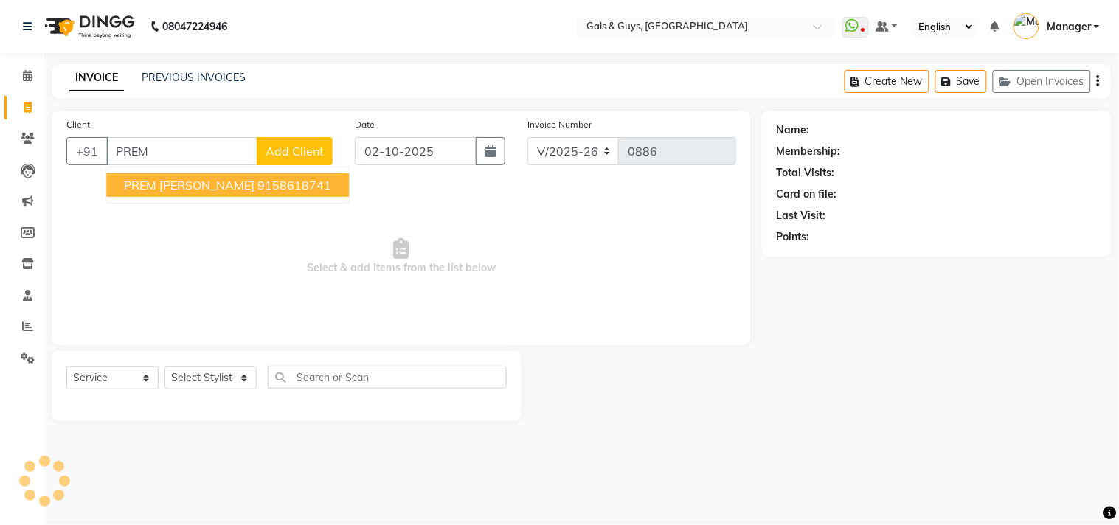
click at [266, 190] on ngb-highlight "9158618741" at bounding box center [294, 185] width 74 height 15
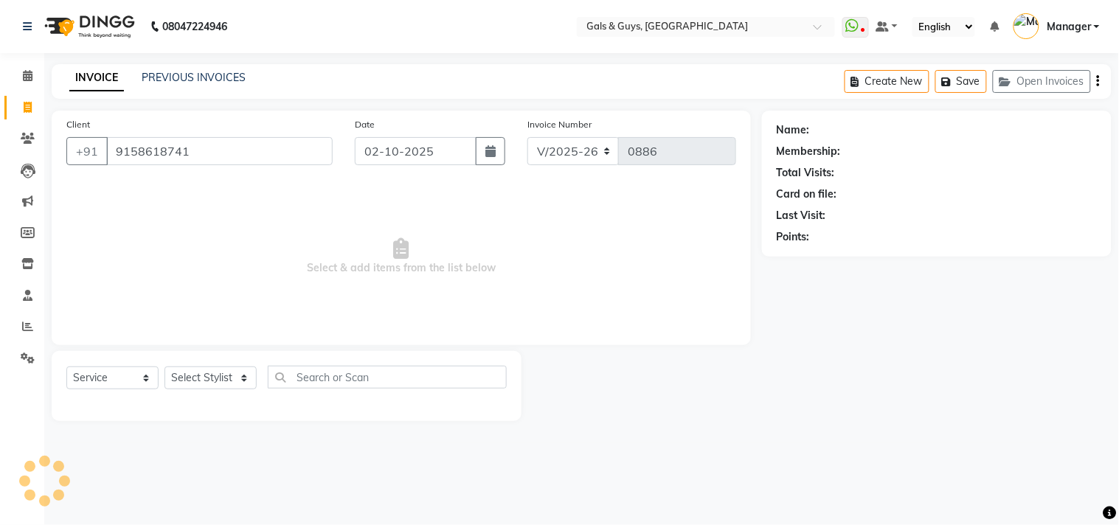
type input "9158618741"
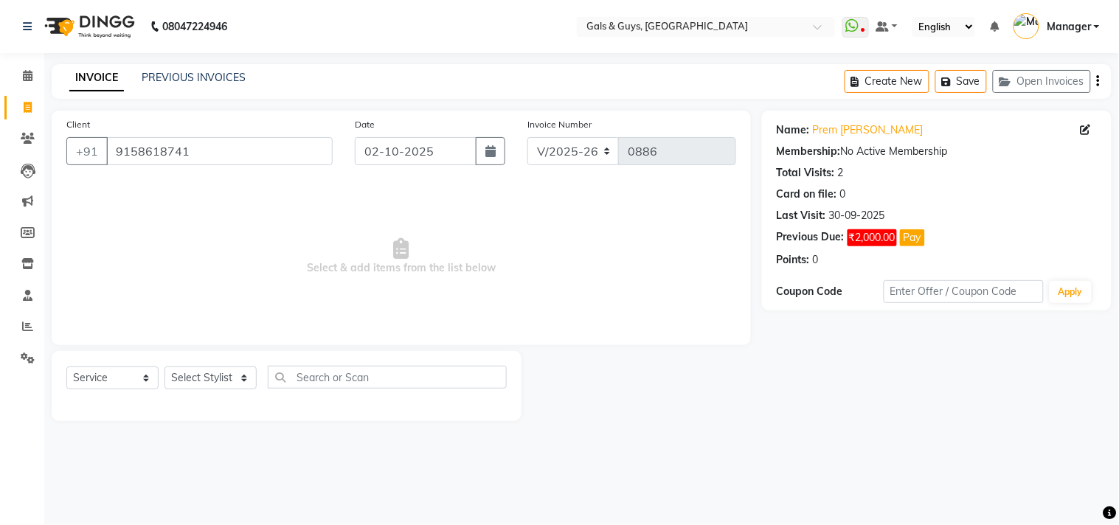
click at [203, 165] on div "+91 9158618741" at bounding box center [199, 151] width 266 height 28
click at [203, 166] on div "Client +91 9158618741" at bounding box center [199, 147] width 288 height 60
drag, startPoint x: 212, startPoint y: 135, endPoint x: 216, endPoint y: 147, distance: 13.1
click at [215, 142] on div "Client +91 9158618741" at bounding box center [199, 147] width 288 height 60
click at [216, 147] on input "9158618741" at bounding box center [219, 151] width 226 height 28
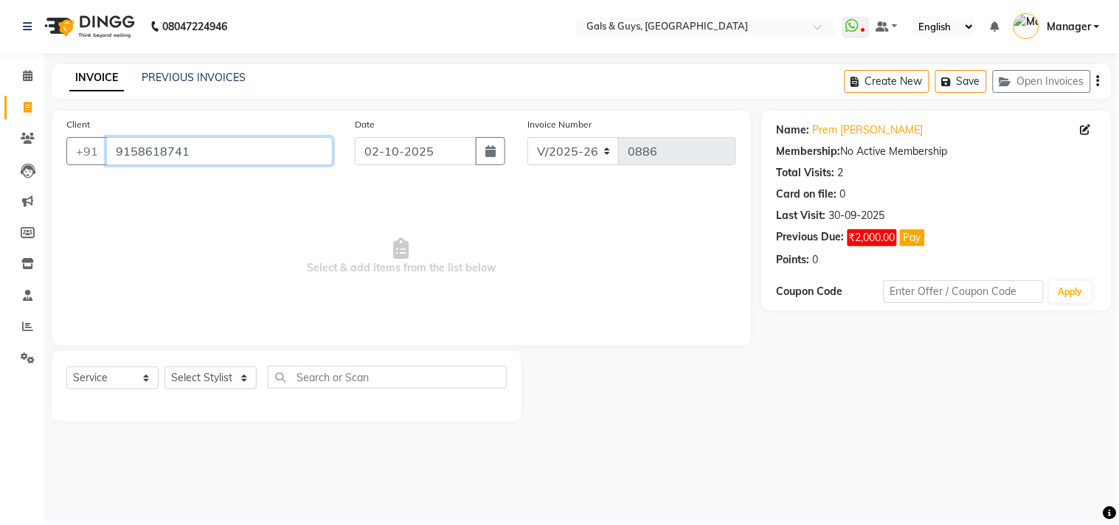
click at [216, 150] on input "9158618741" at bounding box center [219, 151] width 226 height 28
click at [190, 72] on link "PREVIOUS INVOICES" at bounding box center [194, 77] width 104 height 13
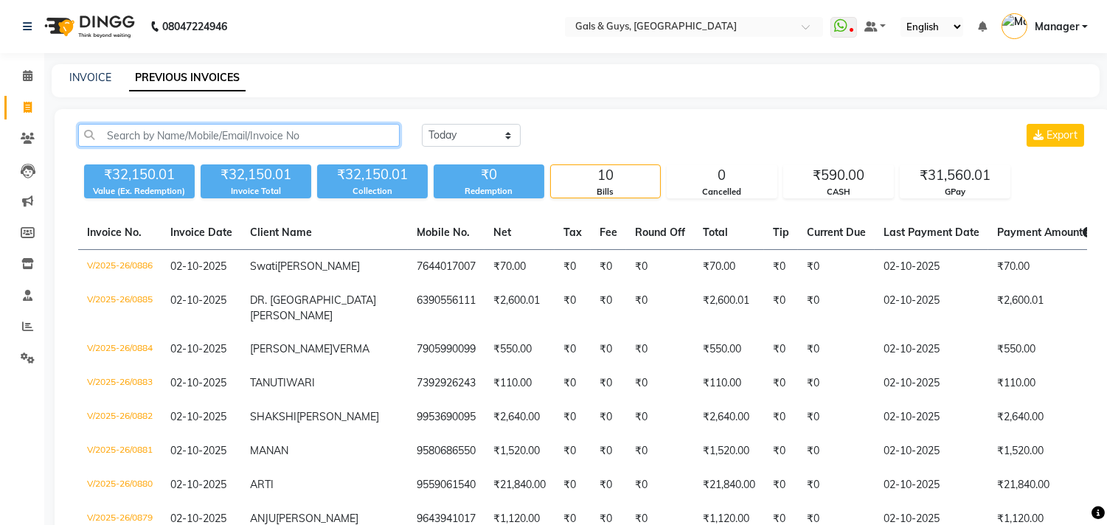
click at [255, 129] on input "text" at bounding box center [238, 135] width 321 height 23
paste input "9158618741"
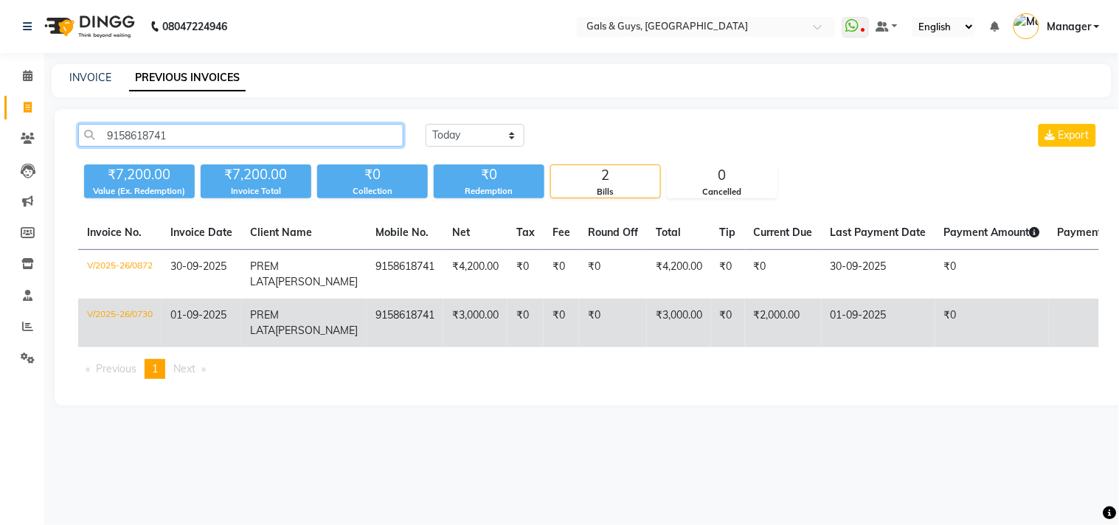
type input "9158618741"
click at [507, 313] on td "₹0" at bounding box center [525, 323] width 36 height 49
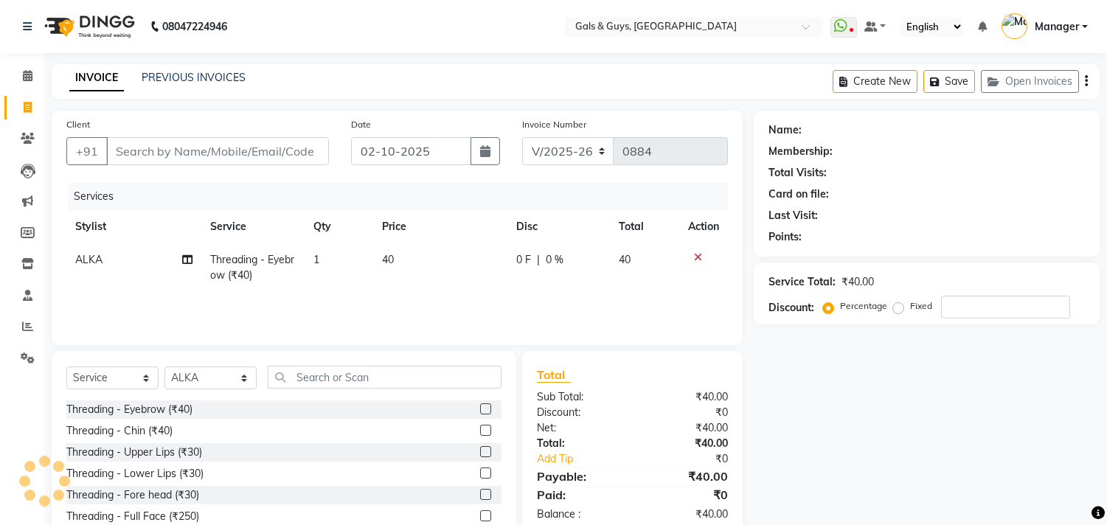
select select "7505"
select select "service"
select select "71124"
click at [480, 489] on label at bounding box center [485, 494] width 11 height 11
click at [480, 490] on input "checkbox" at bounding box center [485, 495] width 10 height 10
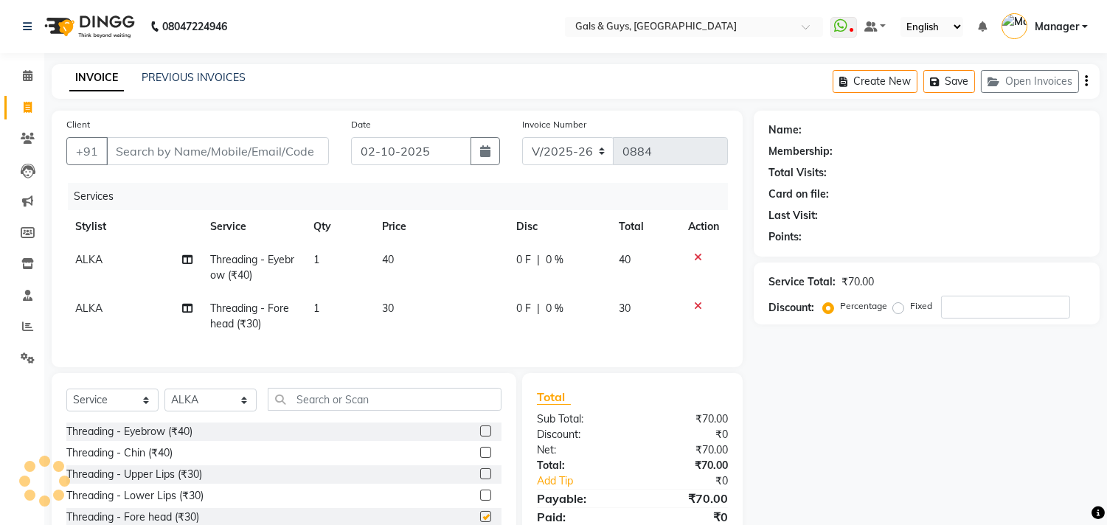
checkbox input "false"
click at [238, 135] on div "Client +91" at bounding box center [197, 147] width 285 height 60
click at [242, 142] on input "Client" at bounding box center [217, 151] width 223 height 28
click at [256, 159] on input "Client" at bounding box center [217, 151] width 223 height 28
type input "6"
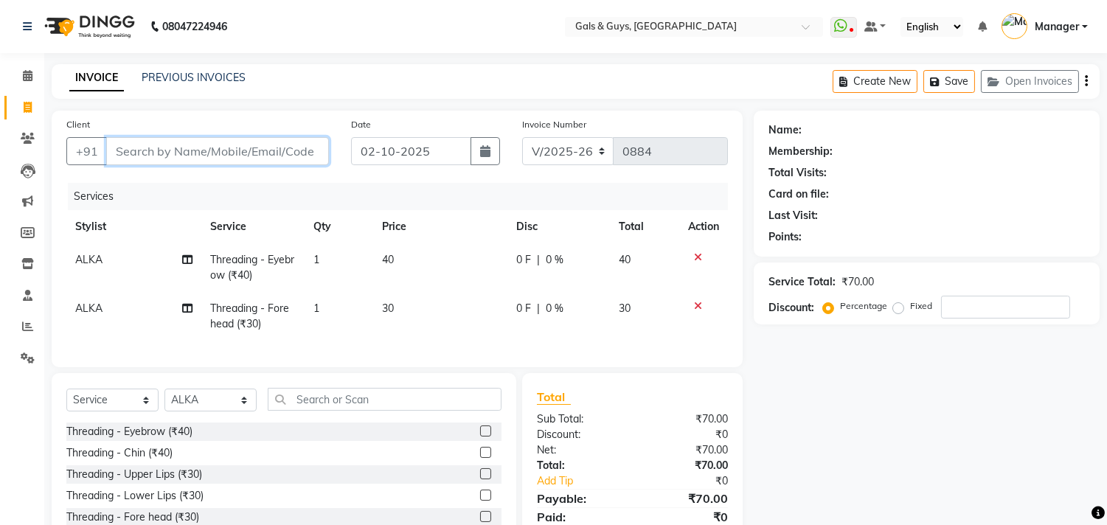
type input "0"
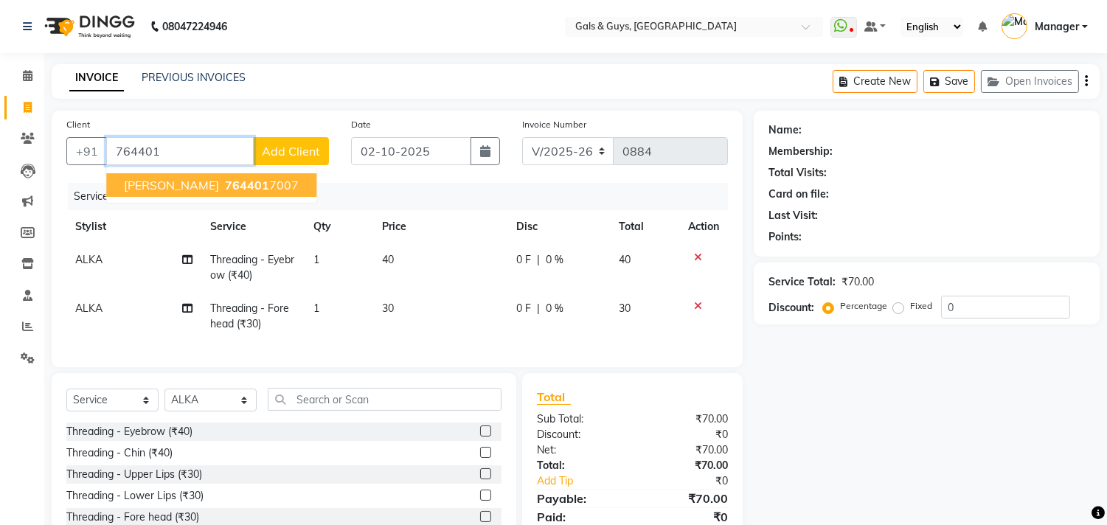
click at [225, 186] on ngb-highlight "764401 7007" at bounding box center [260, 185] width 77 height 15
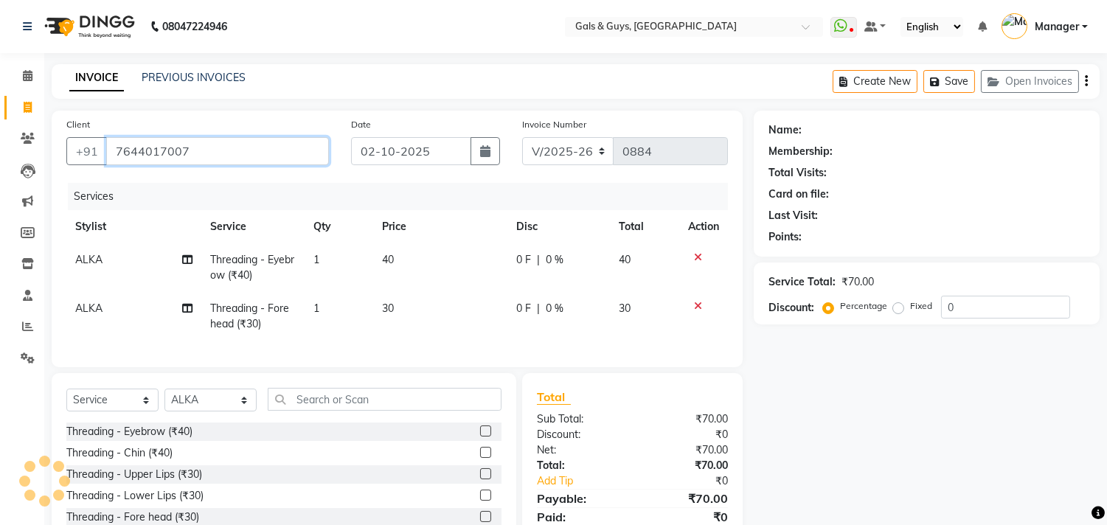
type input "7644017007"
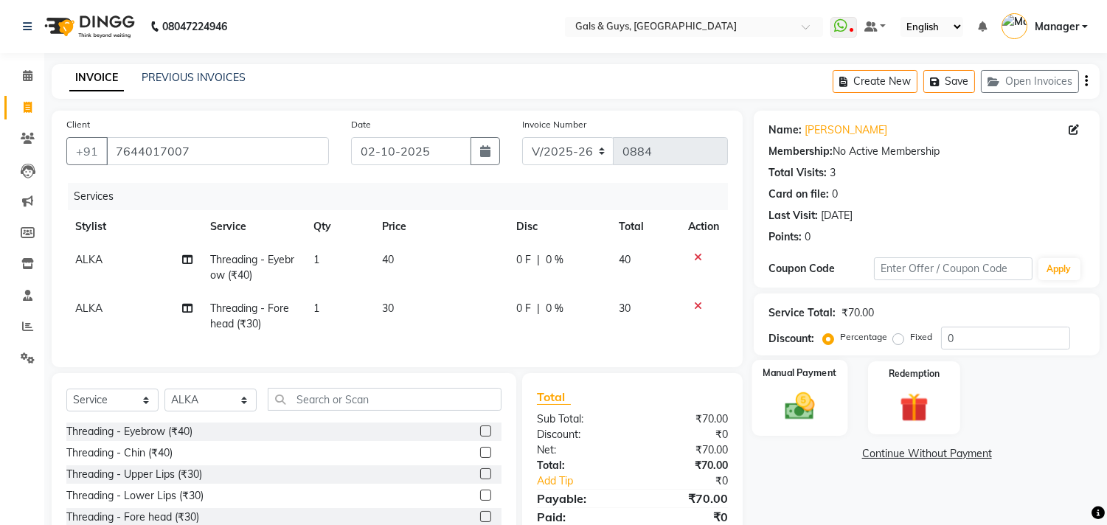
click at [835, 406] on div "Manual Payment" at bounding box center [800, 397] width 96 height 75
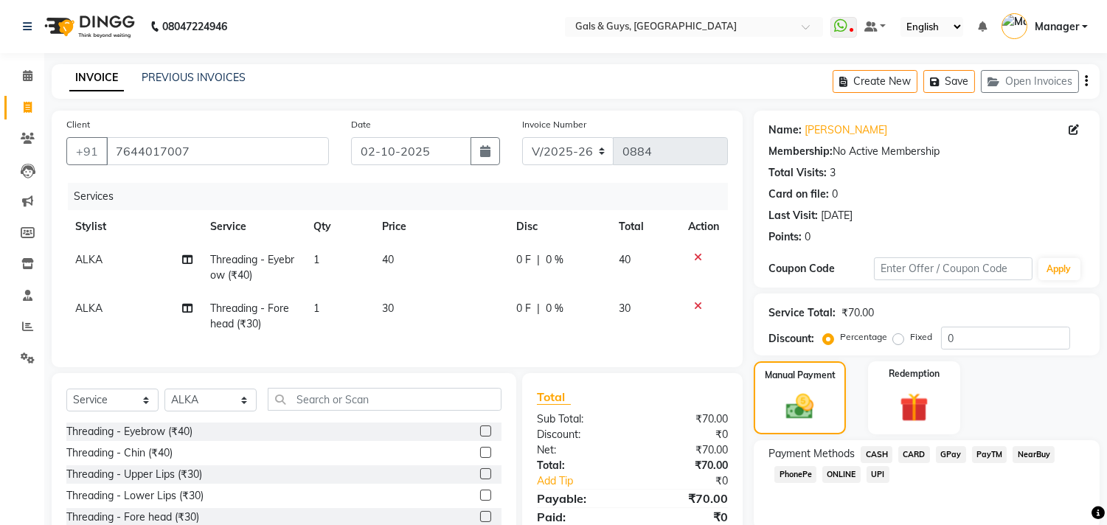
click at [948, 455] on span "GPay" at bounding box center [951, 454] width 30 height 17
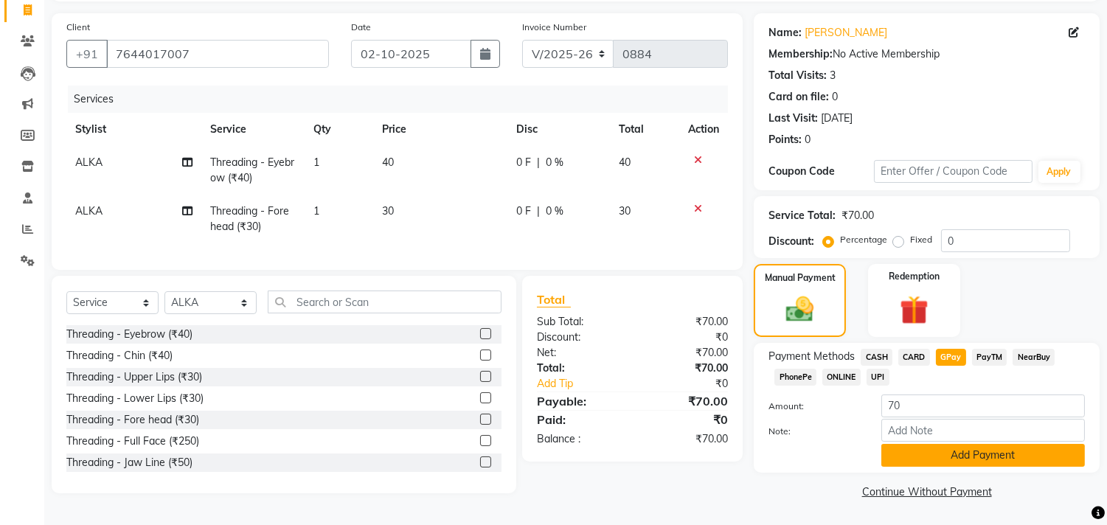
click at [1044, 454] on button "Add Payment" at bounding box center [983, 455] width 204 height 23
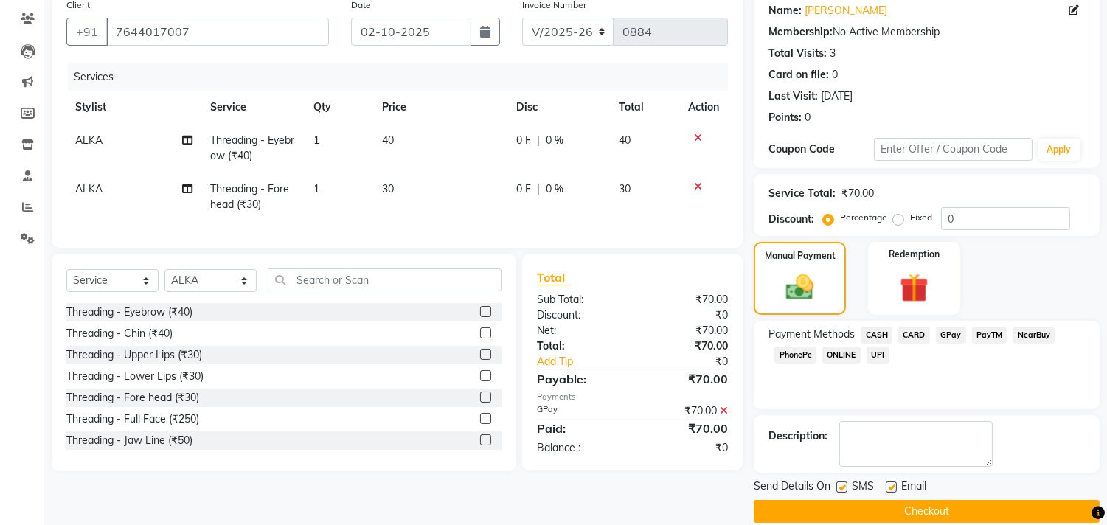
scroll to position [138, 0]
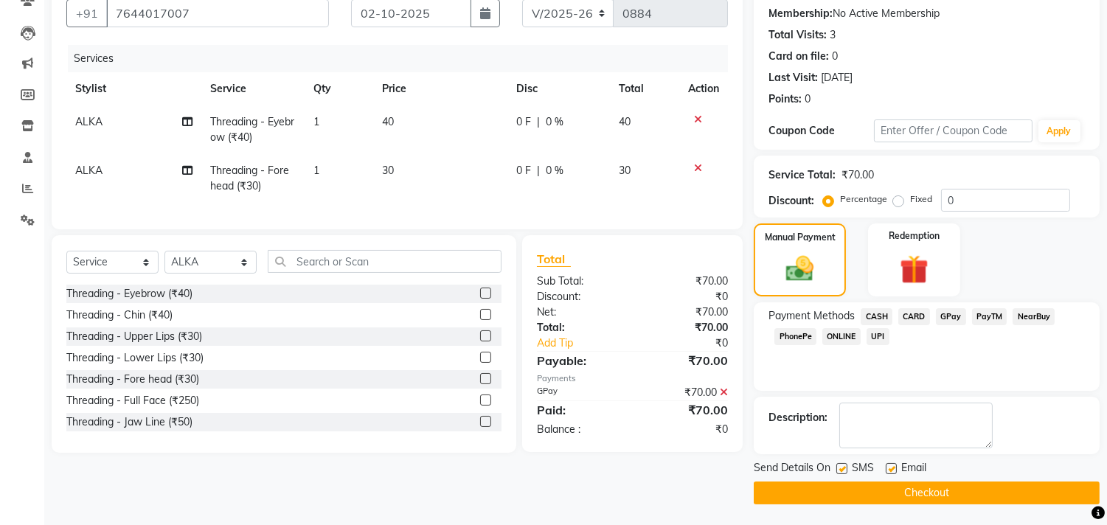
click at [1000, 491] on button "Checkout" at bounding box center [927, 492] width 346 height 23
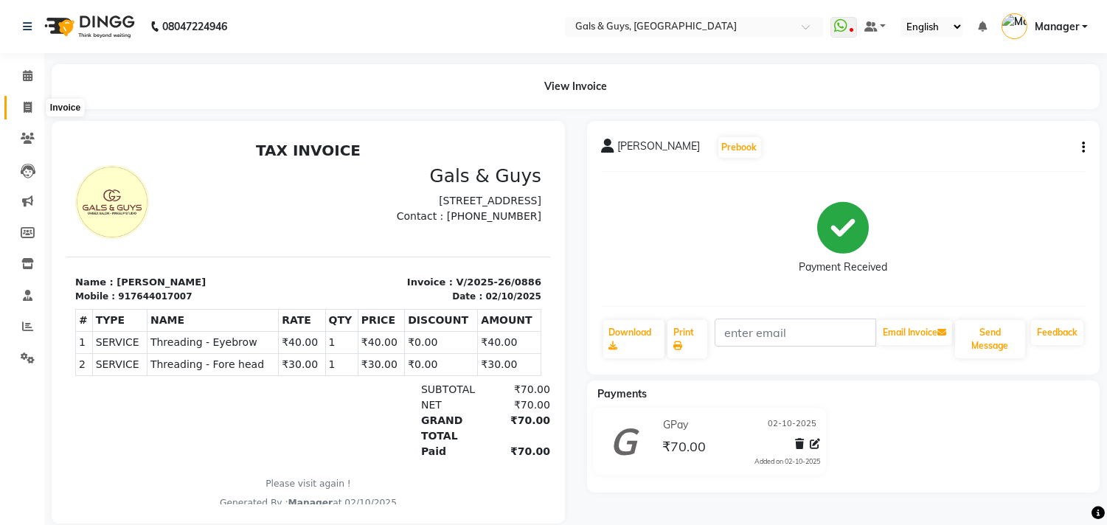
click at [28, 112] on icon at bounding box center [28, 107] width 8 height 11
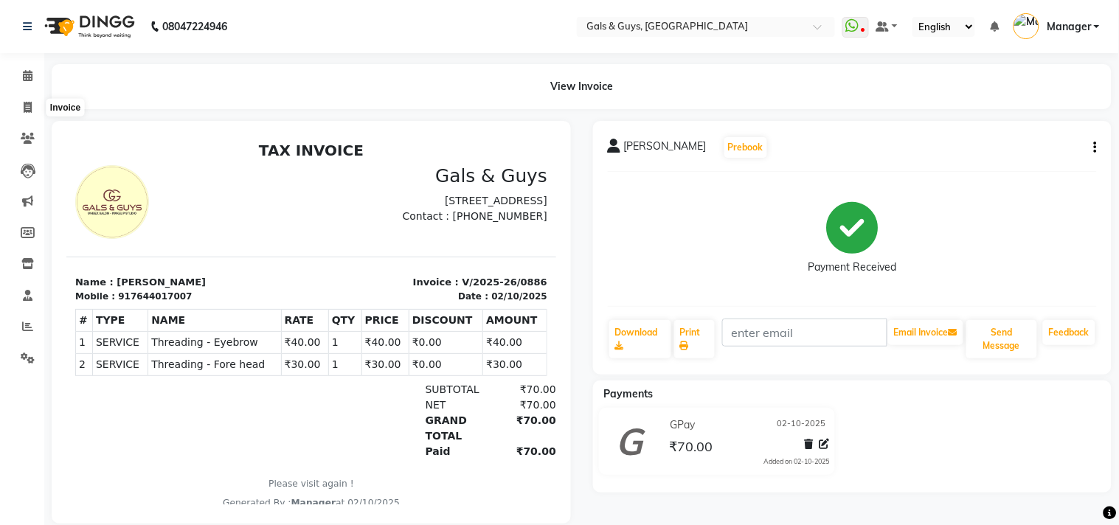
select select "service"
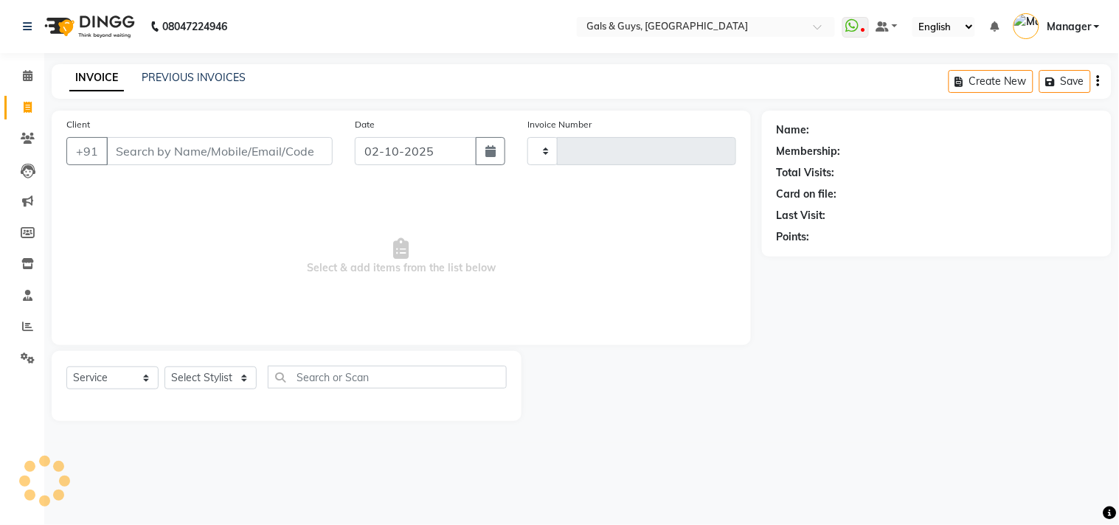
type input "0887"
select select "7505"
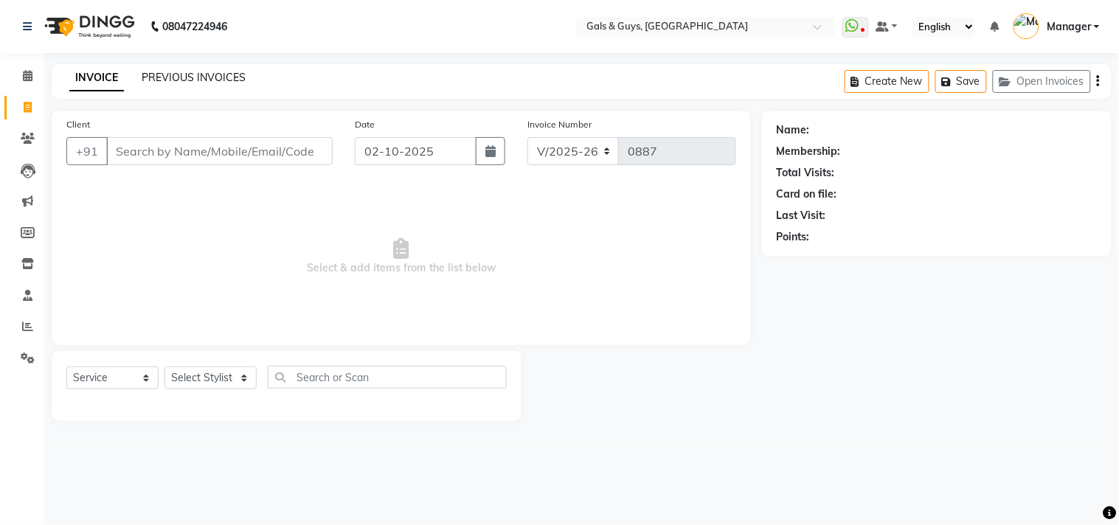
click at [181, 74] on link "PREVIOUS INVOICES" at bounding box center [194, 77] width 104 height 13
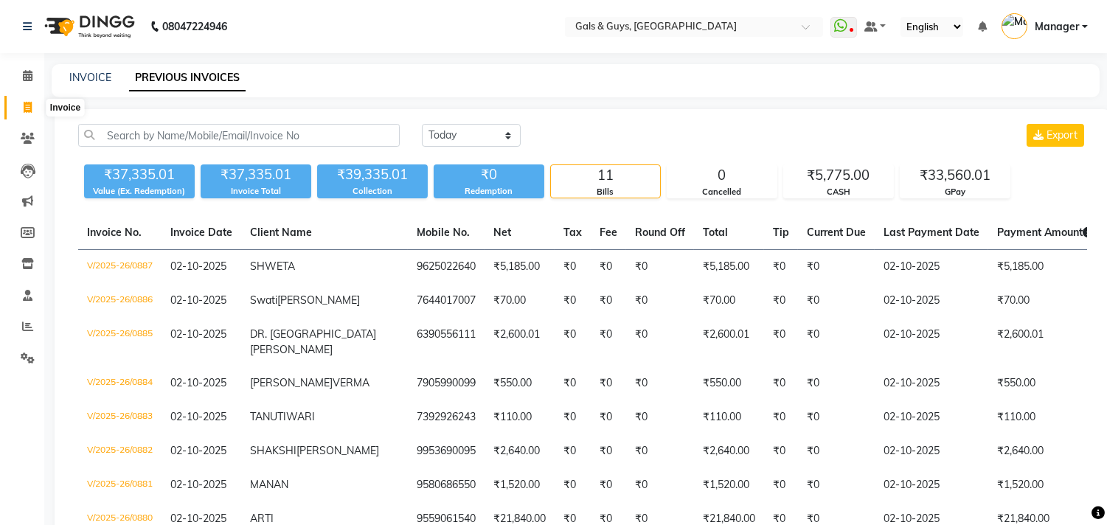
click at [29, 104] on icon at bounding box center [28, 107] width 8 height 11
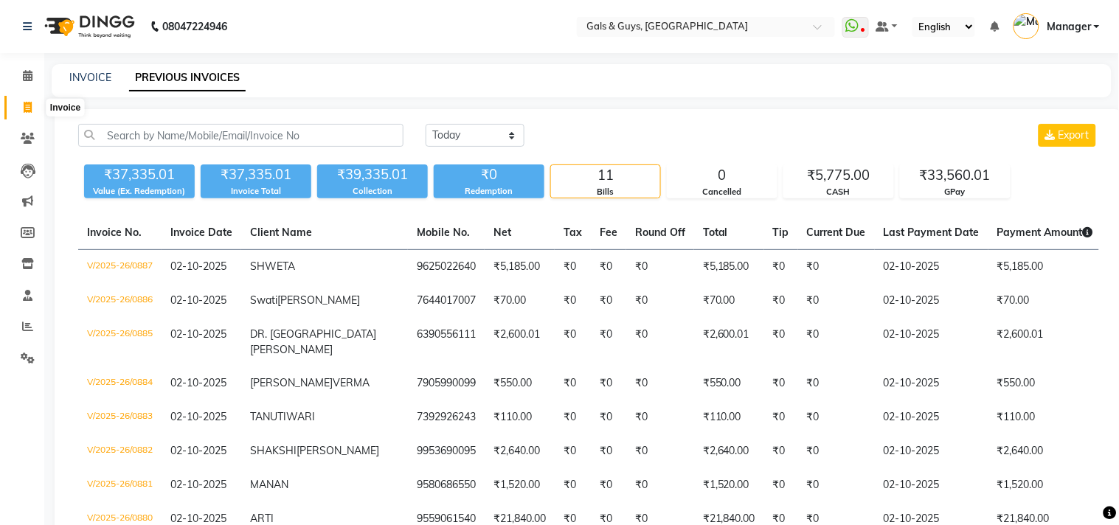
select select "service"
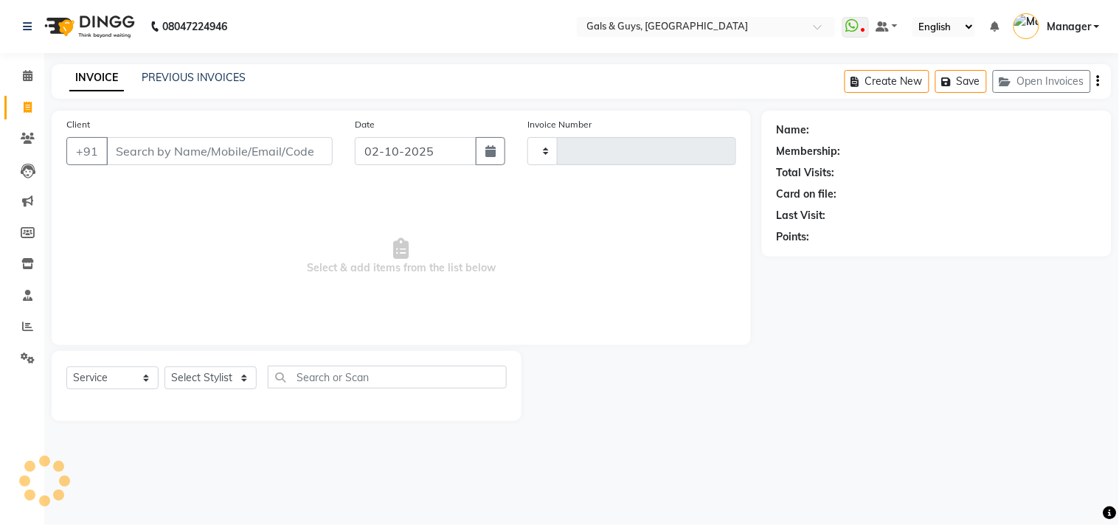
type input "0888"
select select "7505"
click at [220, 83] on link "PREVIOUS INVOICES" at bounding box center [194, 77] width 104 height 13
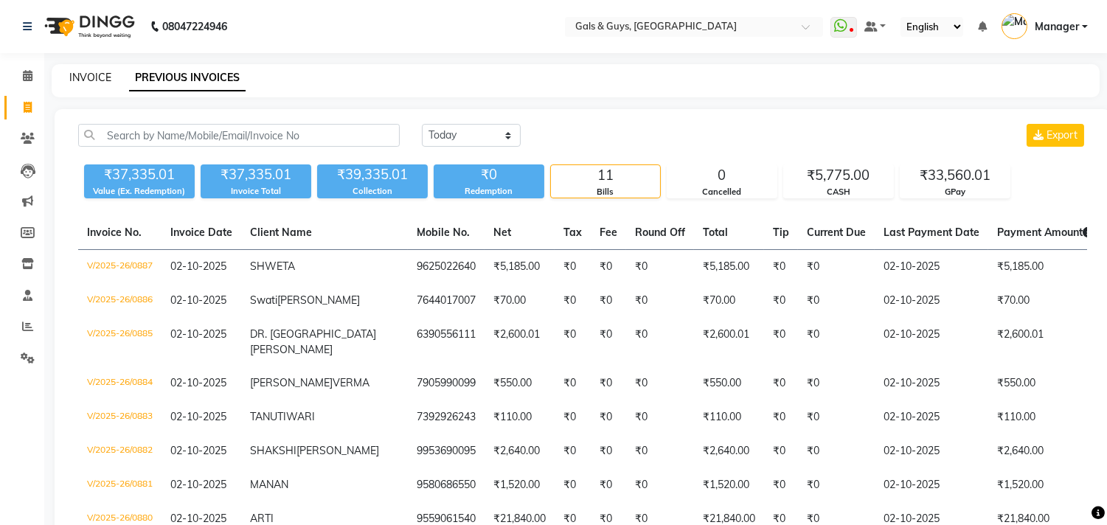
click at [105, 74] on link "INVOICE" at bounding box center [90, 77] width 42 height 13
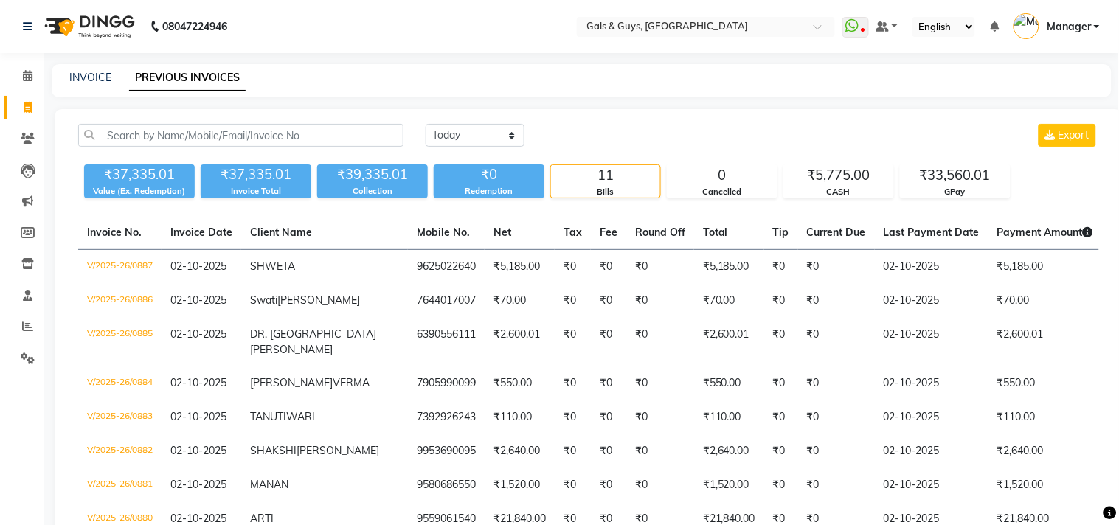
select select "service"
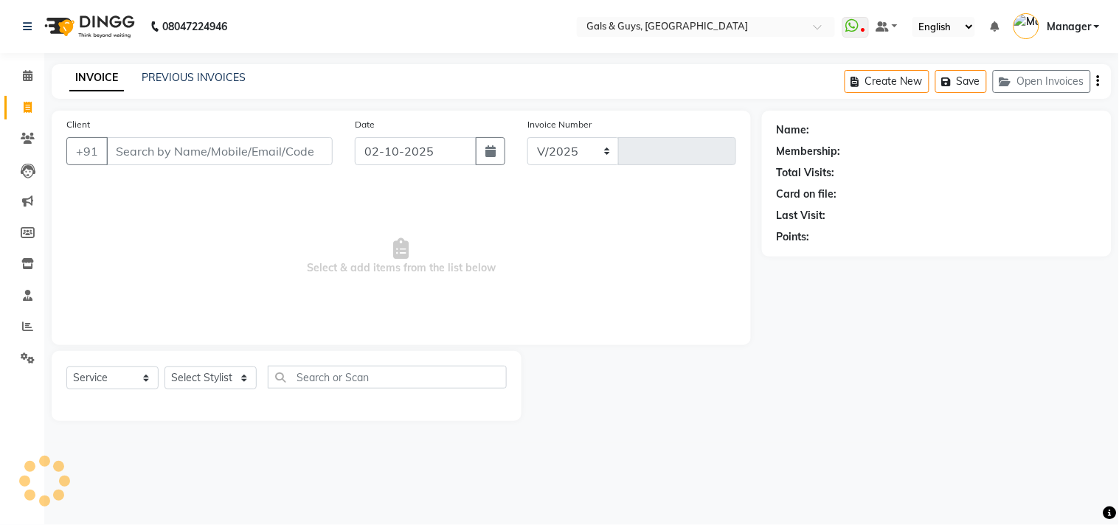
select select "7505"
type input "0888"
click at [29, 329] on icon at bounding box center [27, 326] width 11 height 11
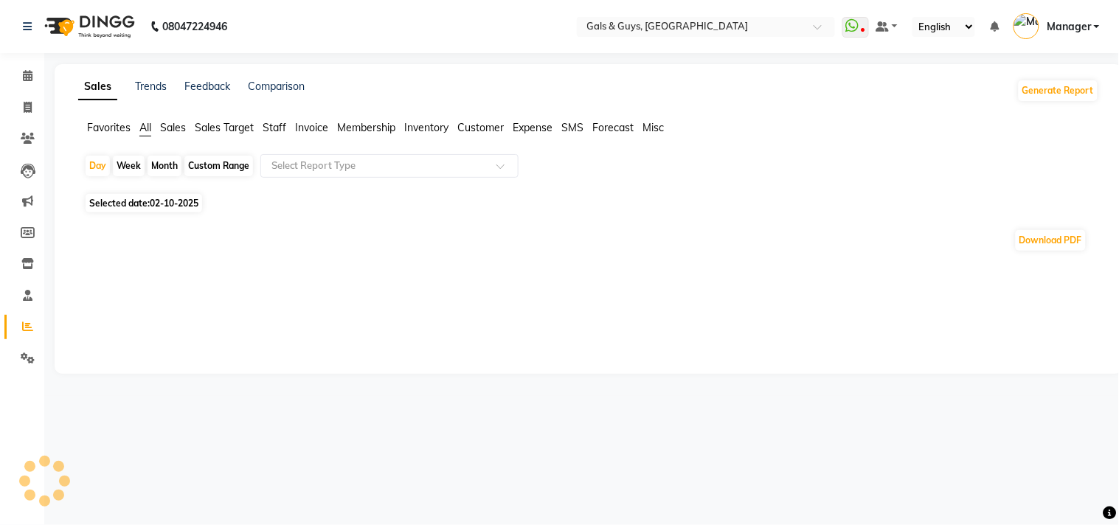
click at [184, 198] on span "02-10-2025" at bounding box center [174, 203] width 49 height 11
select select "10"
select select "2025"
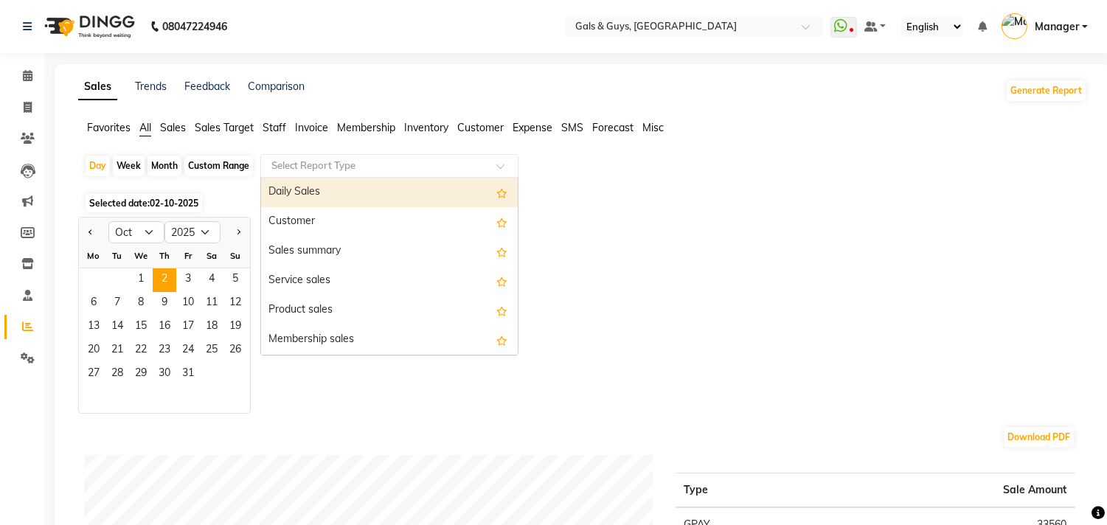
click at [389, 159] on input "text" at bounding box center [374, 166] width 212 height 15
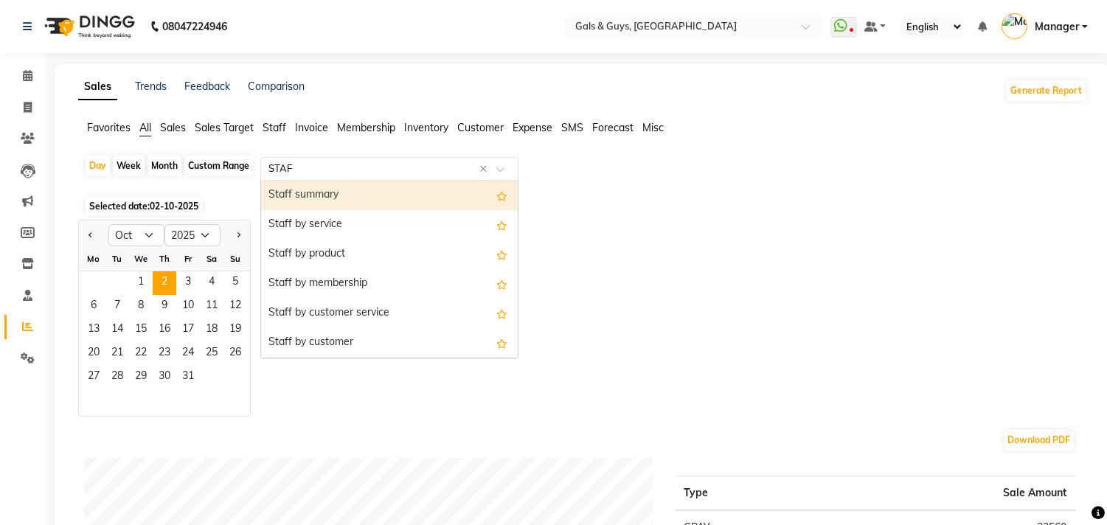
type input "STAFF"
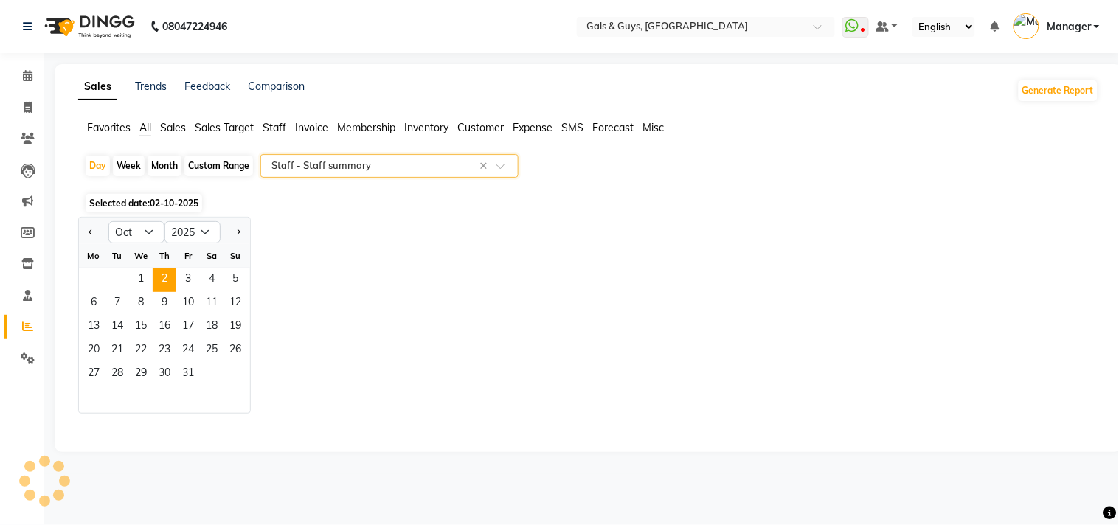
select select "full_report"
select select "csv"
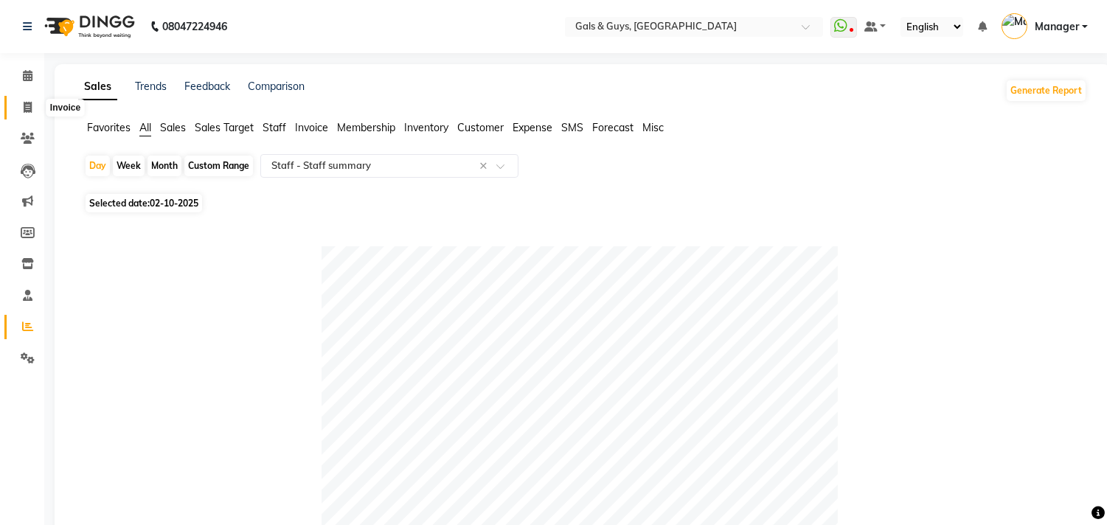
click at [27, 106] on icon at bounding box center [28, 107] width 8 height 11
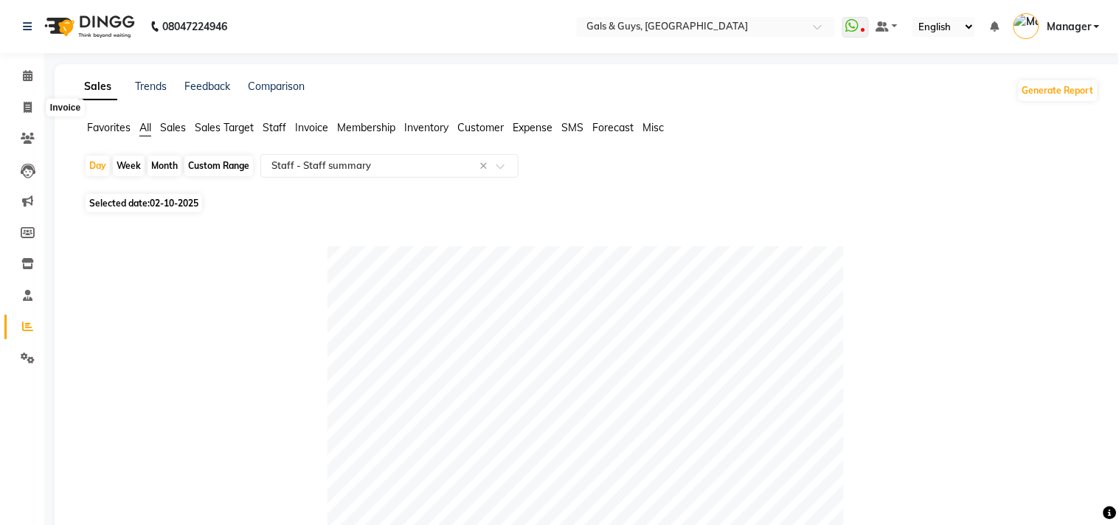
select select "service"
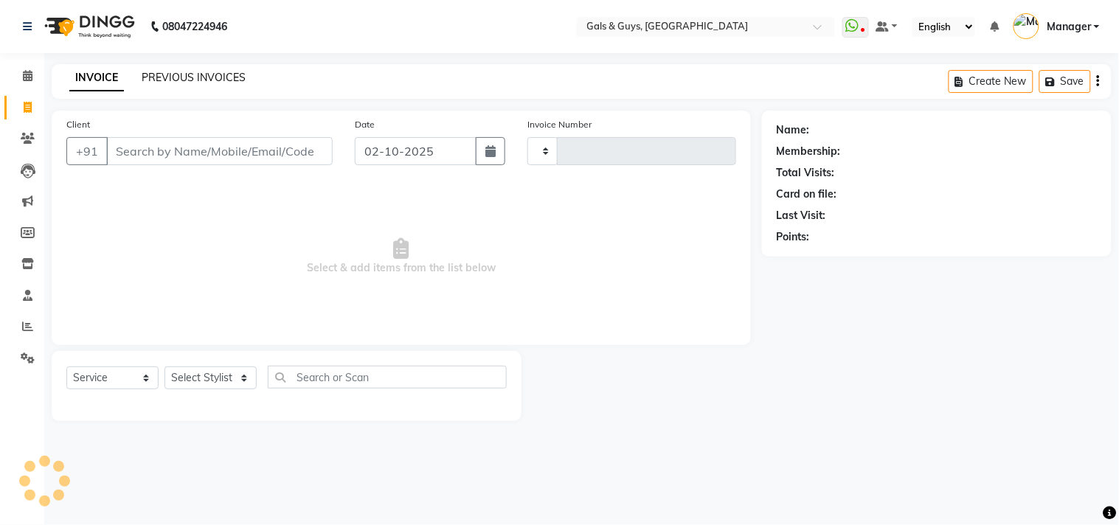
click at [212, 80] on link "PREVIOUS INVOICES" at bounding box center [194, 77] width 104 height 13
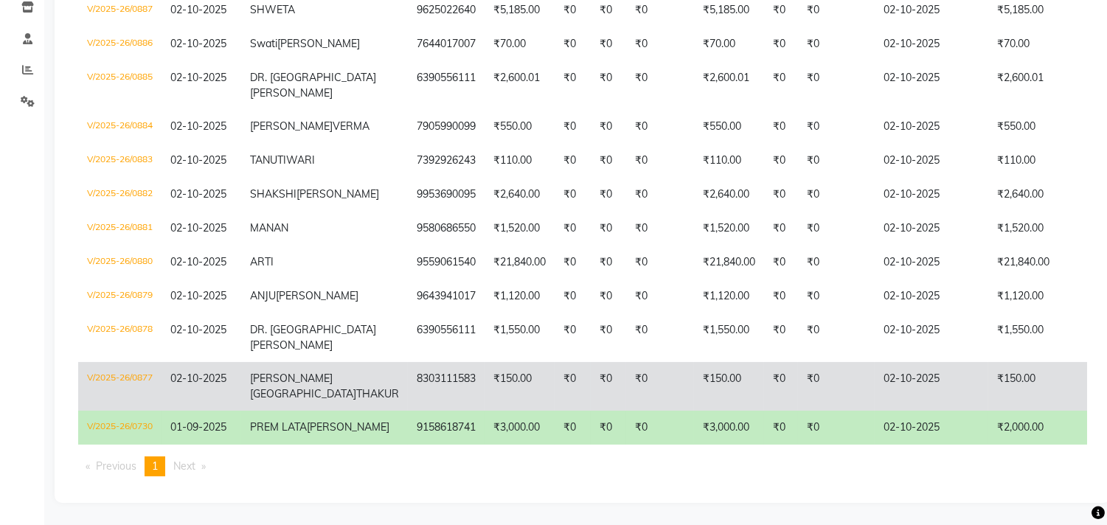
scroll to position [357, 0]
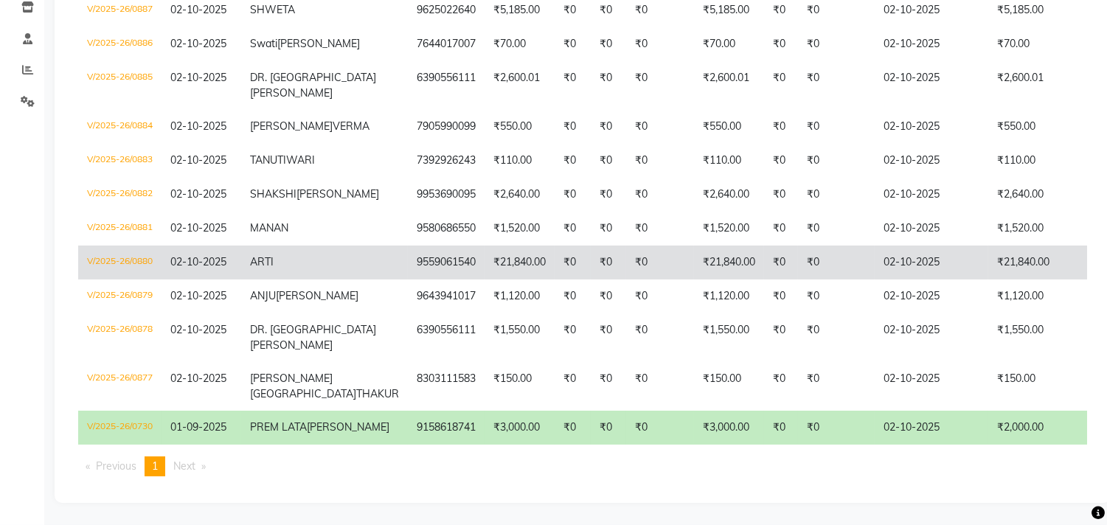
click at [484, 246] on td "₹21,840.00" at bounding box center [519, 263] width 70 height 34
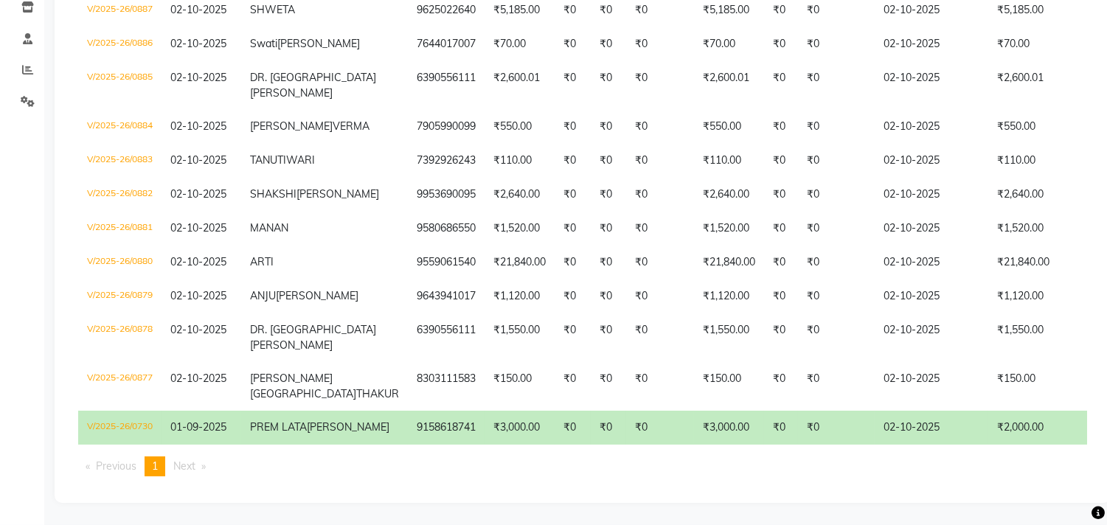
scroll to position [0, 0]
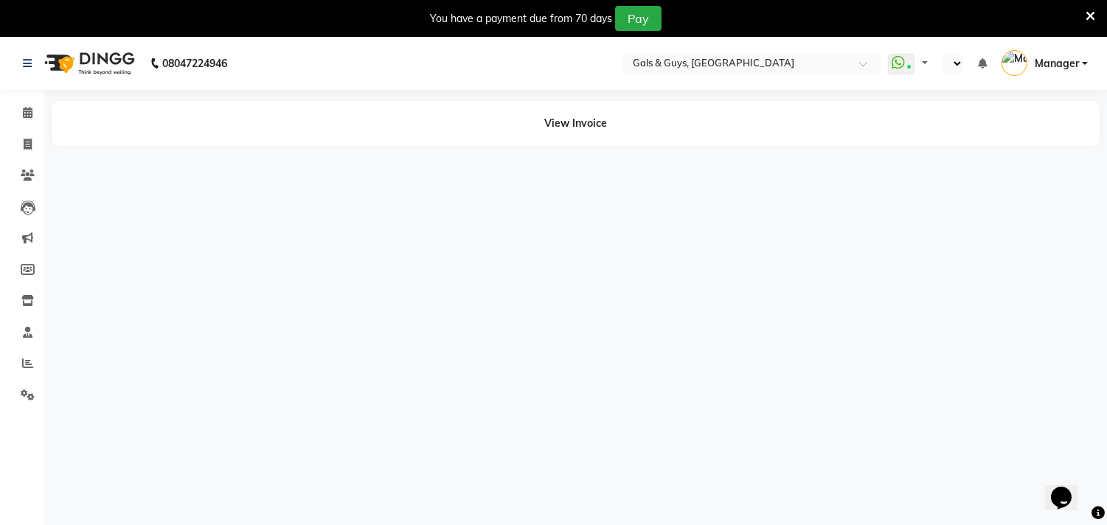
select select "en"
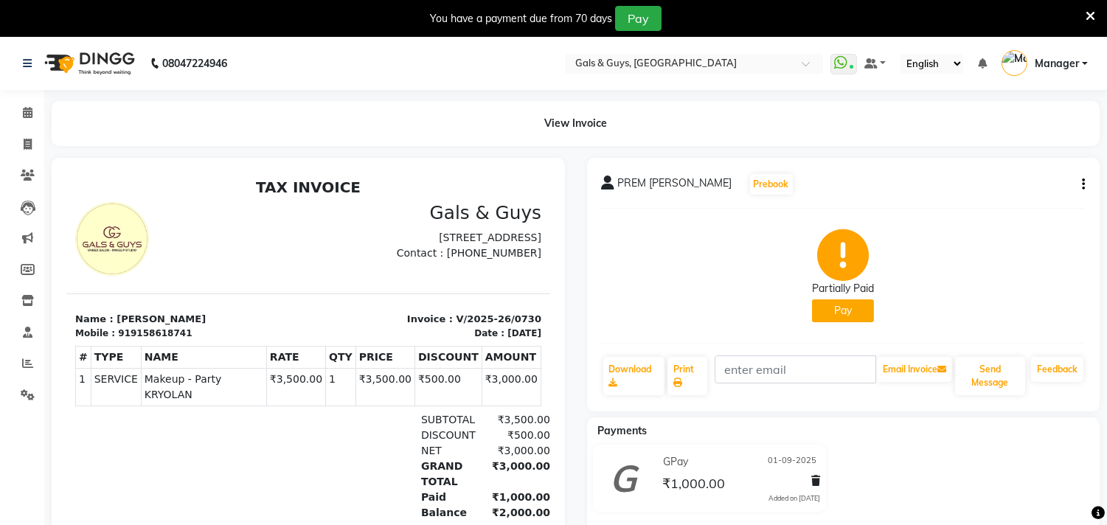
click at [855, 314] on button "Pay" at bounding box center [843, 310] width 62 height 23
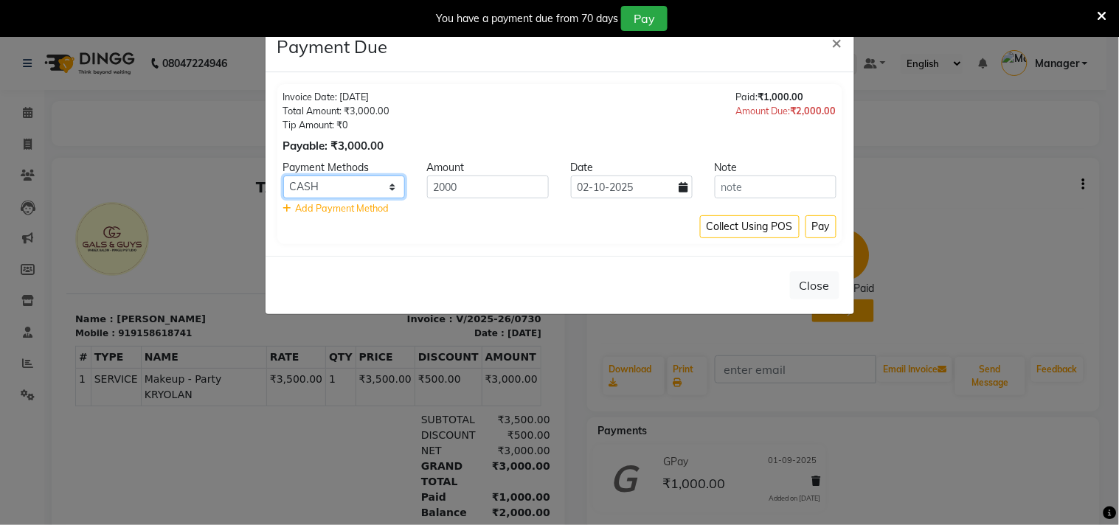
click at [364, 195] on select "CASH CARD GPay PayTM NearBuy PhonePe ONLINE UPI" at bounding box center [344, 186] width 122 height 23
select select "5"
click at [283, 175] on select "CASH CARD GPay PayTM NearBuy PhonePe ONLINE UPI" at bounding box center [344, 186] width 122 height 23
click at [820, 229] on button "Pay" at bounding box center [820, 226] width 31 height 23
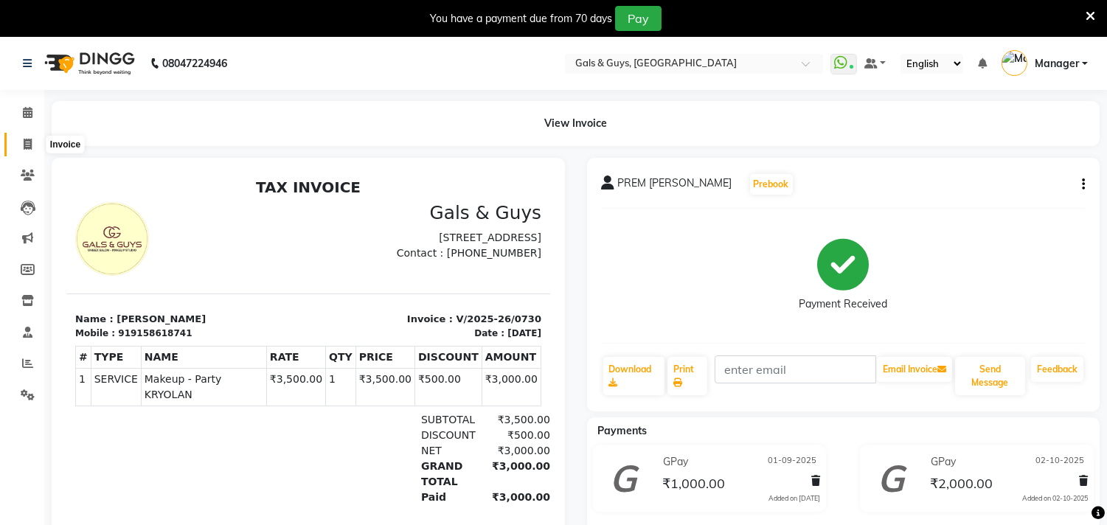
click at [24, 140] on icon at bounding box center [28, 144] width 8 height 11
select select "service"
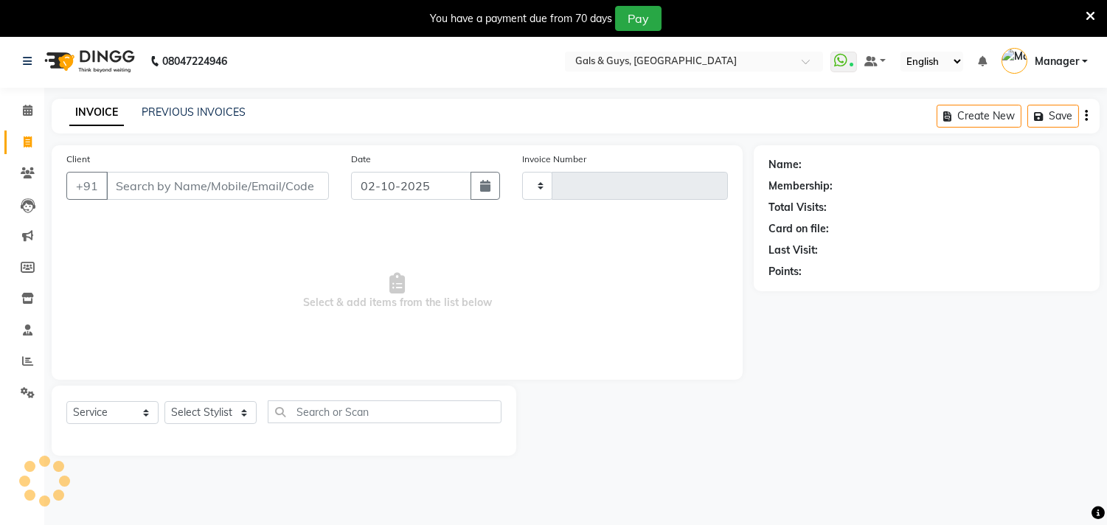
scroll to position [37, 0]
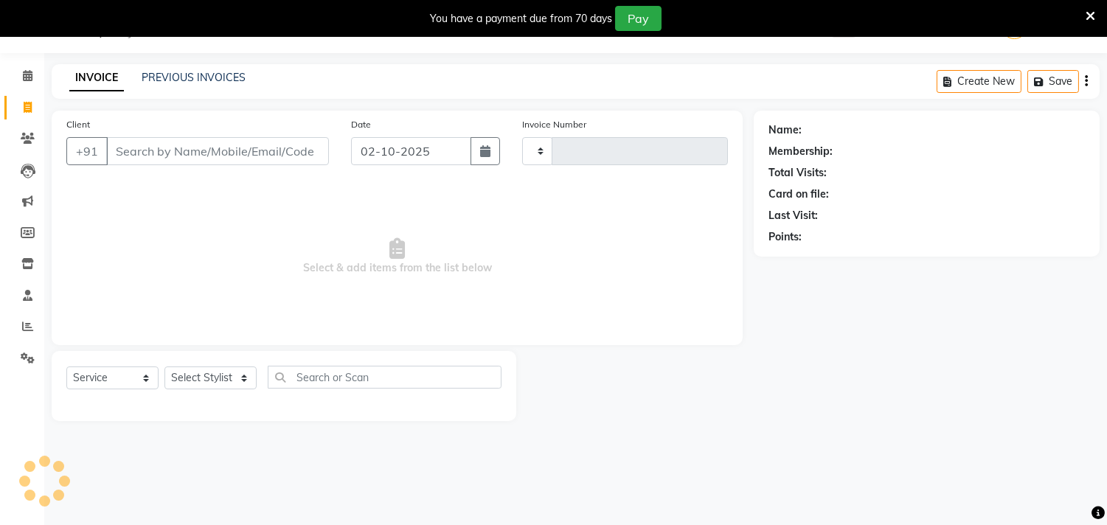
type input "0887"
select select "7505"
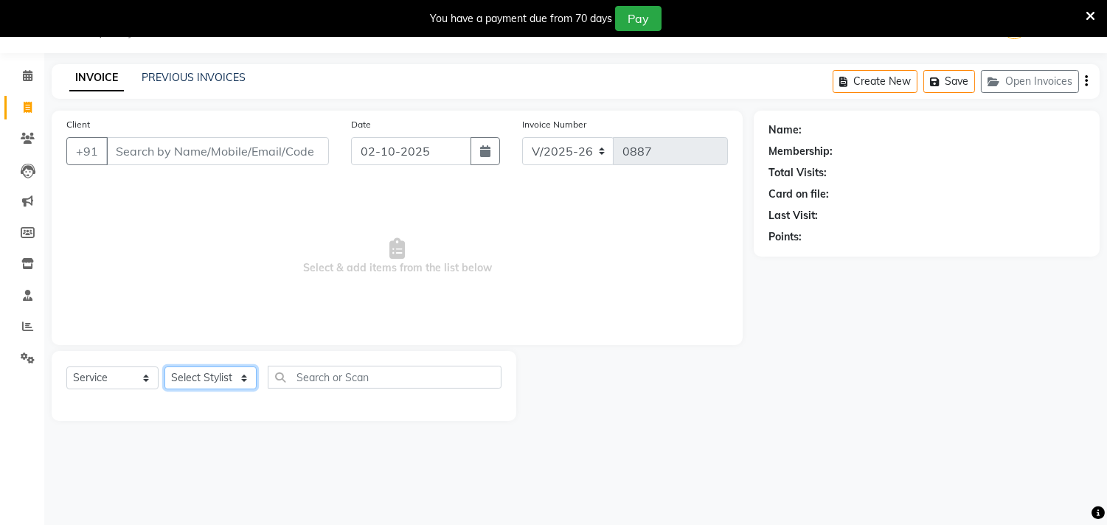
click at [244, 374] on select "Select Stylist [PERSON_NAME] ADVANCE ALKA [PERSON_NAME] B-WAX KUNAL Manager MEM…" at bounding box center [210, 377] width 92 height 23
select select "71124"
click at [164, 367] on select "Select Stylist [PERSON_NAME] ADVANCE ALKA [PERSON_NAME] B-WAX KUNAL Manager MEM…" at bounding box center [210, 377] width 92 height 23
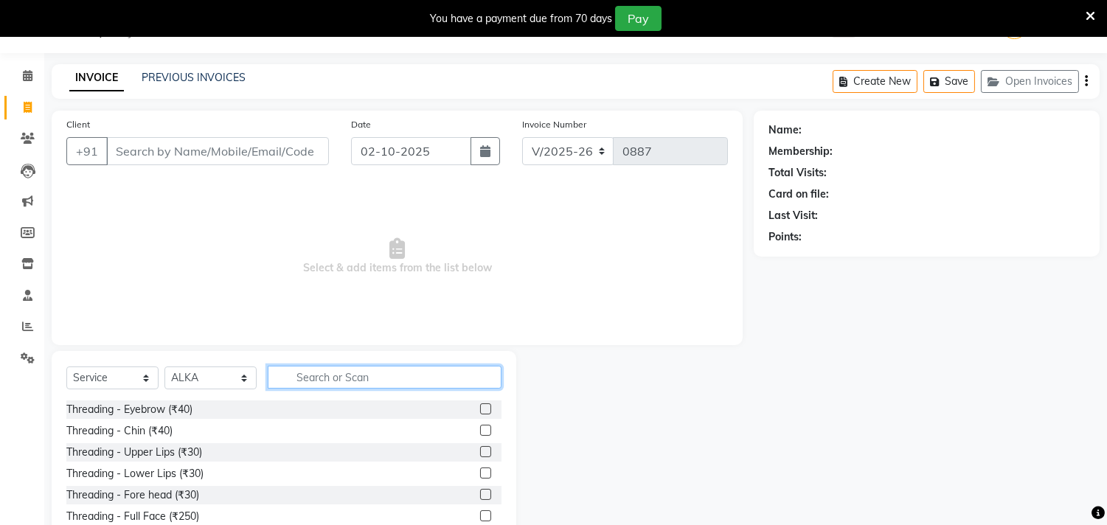
click at [317, 375] on input "text" at bounding box center [385, 377] width 234 height 23
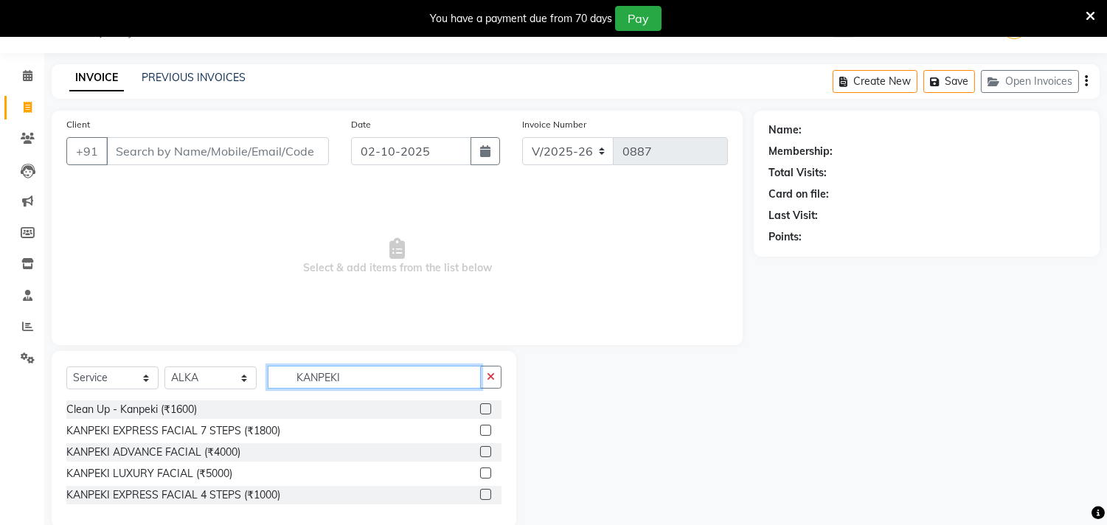
type input "KANPEKI"
click at [487, 452] on label at bounding box center [485, 451] width 11 height 11
click at [487, 452] on input "checkbox" at bounding box center [485, 453] width 10 height 10
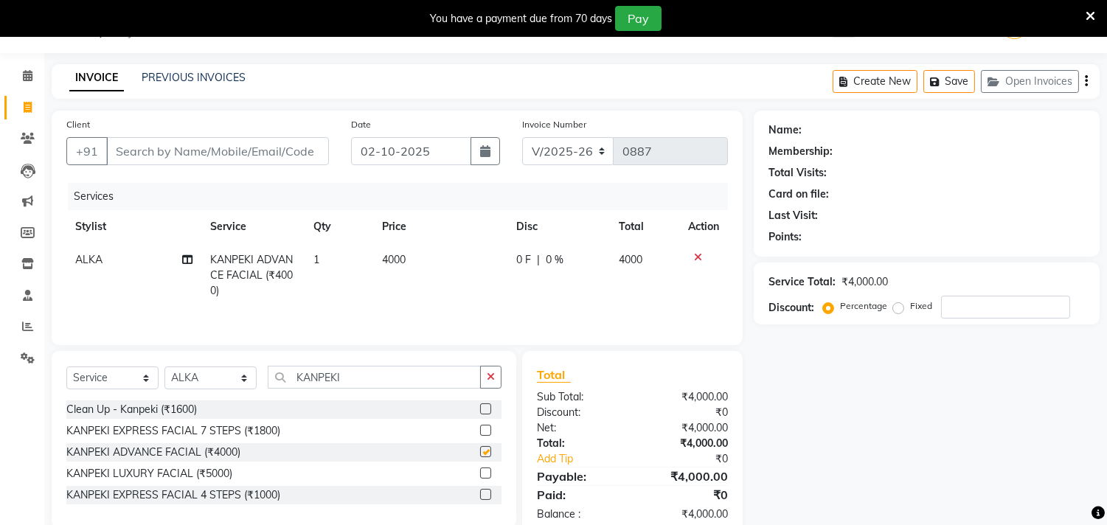
checkbox input "false"
drag, startPoint x: 389, startPoint y: 374, endPoint x: 100, endPoint y: 373, distance: 289.8
click at [100, 373] on div "Select Service Product Membership Package Voucher Prepaid Gift Card Select Styl…" at bounding box center [283, 383] width 435 height 35
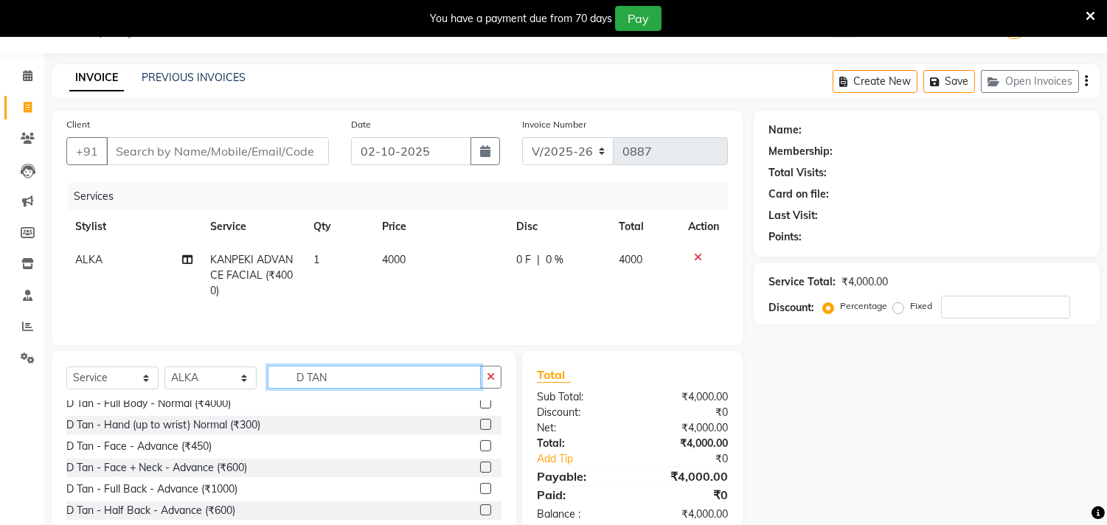
scroll to position [271, 0]
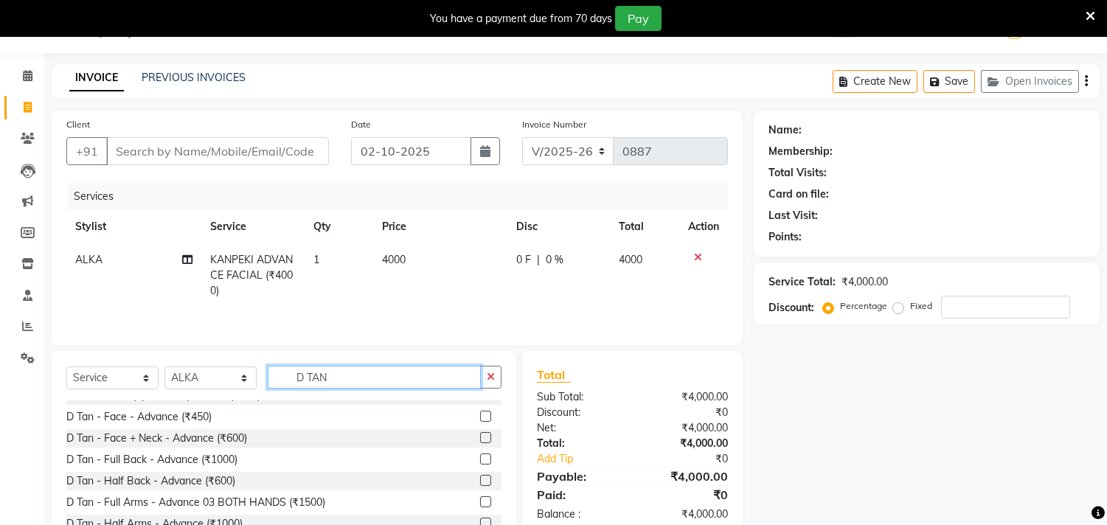
type input "D TAN"
click at [480, 436] on label at bounding box center [485, 437] width 11 height 11
click at [480, 436] on input "checkbox" at bounding box center [485, 439] width 10 height 10
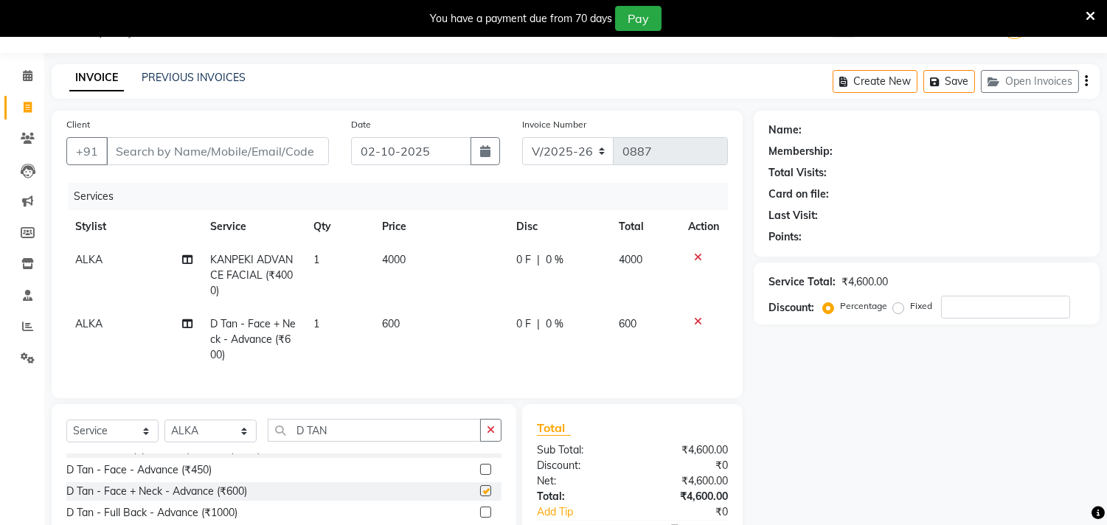
checkbox input "false"
drag, startPoint x: 375, startPoint y: 437, endPoint x: 226, endPoint y: 444, distance: 148.4
click at [247, 444] on div "Select Service Product Membership Package Voucher Prepaid Gift Card Select Styl…" at bounding box center [283, 436] width 435 height 35
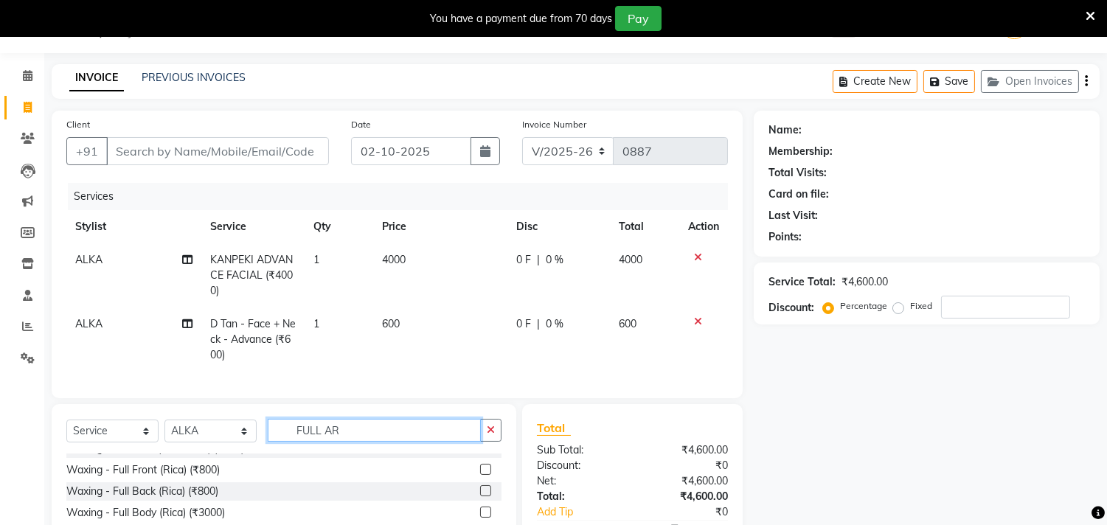
scroll to position [0, 0]
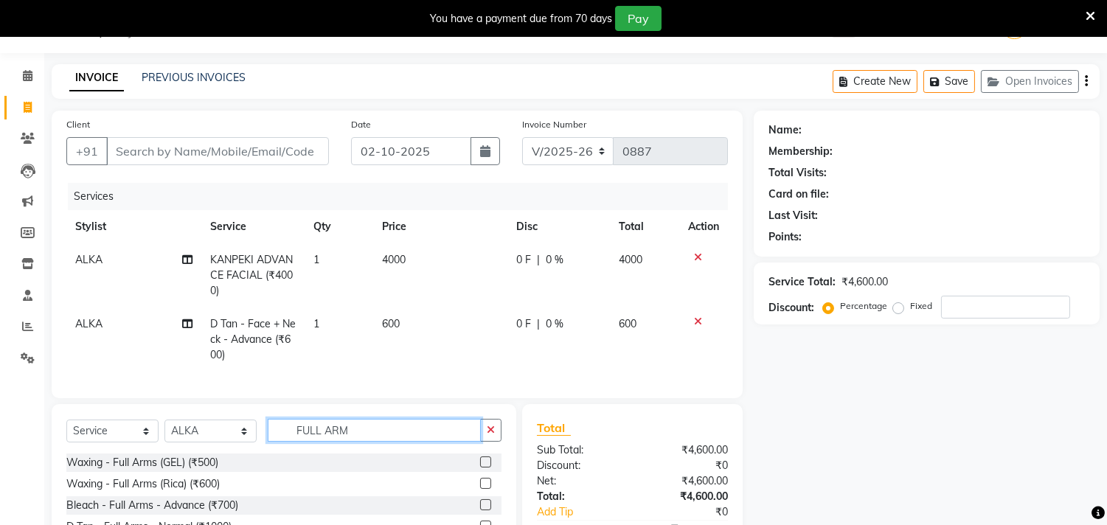
type input "FULL ARM"
click at [487, 489] on label at bounding box center [485, 483] width 11 height 11
click at [487, 489] on input "checkbox" at bounding box center [485, 484] width 10 height 10
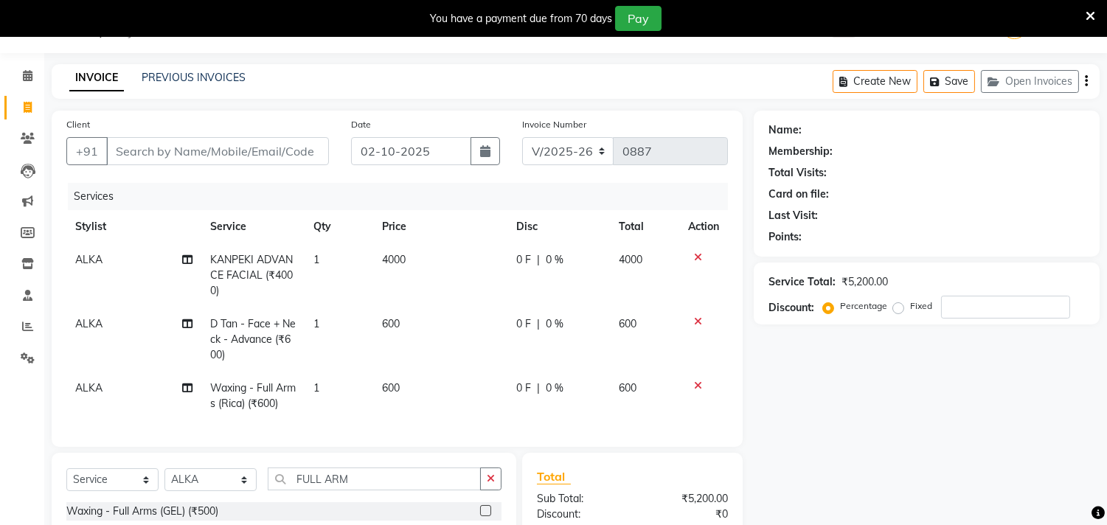
checkbox input "false"
drag, startPoint x: 383, startPoint y: 491, endPoint x: 203, endPoint y: 506, distance: 181.3
click at [203, 502] on div "Select Service Product Membership Package Voucher Prepaid Gift Card Select Styl…" at bounding box center [283, 484] width 435 height 35
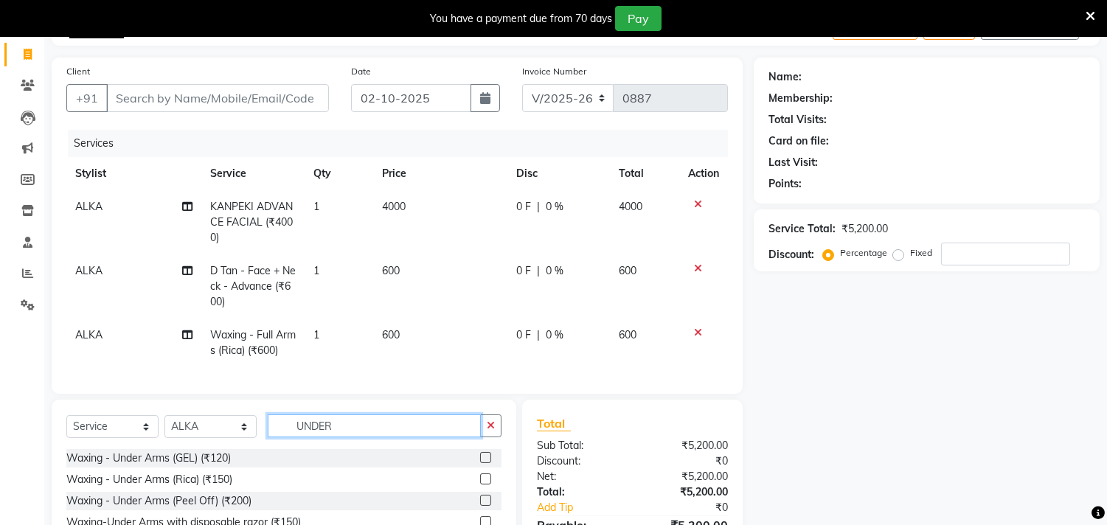
scroll to position [119, 0]
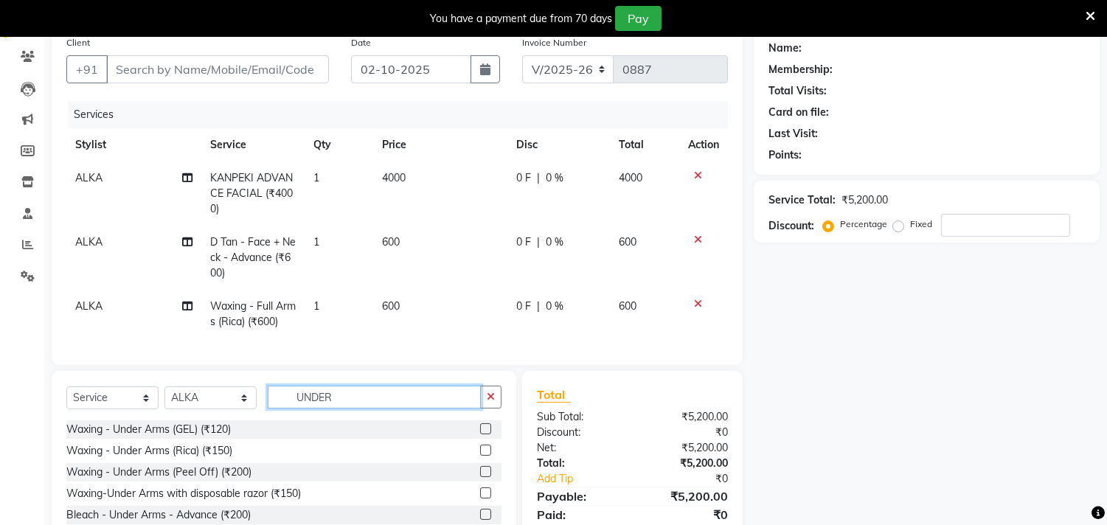
type input "UNDER"
click at [480, 456] on label at bounding box center [485, 450] width 11 height 11
click at [480, 456] on input "checkbox" at bounding box center [485, 451] width 10 height 10
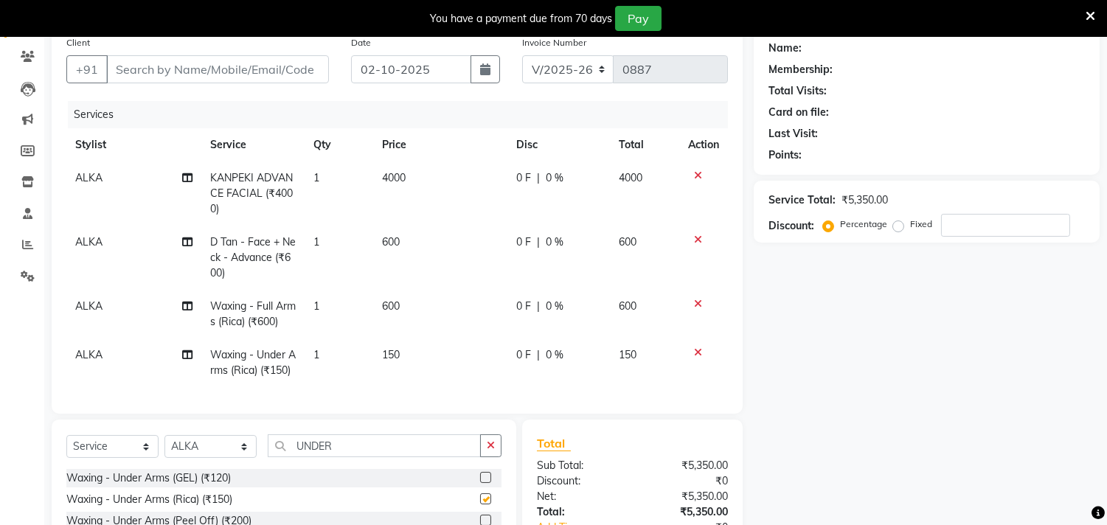
checkbox input "false"
drag, startPoint x: 362, startPoint y: 473, endPoint x: 103, endPoint y: 478, distance: 258.9
click at [150, 469] on div "Select Service Product Membership Package Voucher Prepaid Gift Card Select Styl…" at bounding box center [283, 451] width 435 height 35
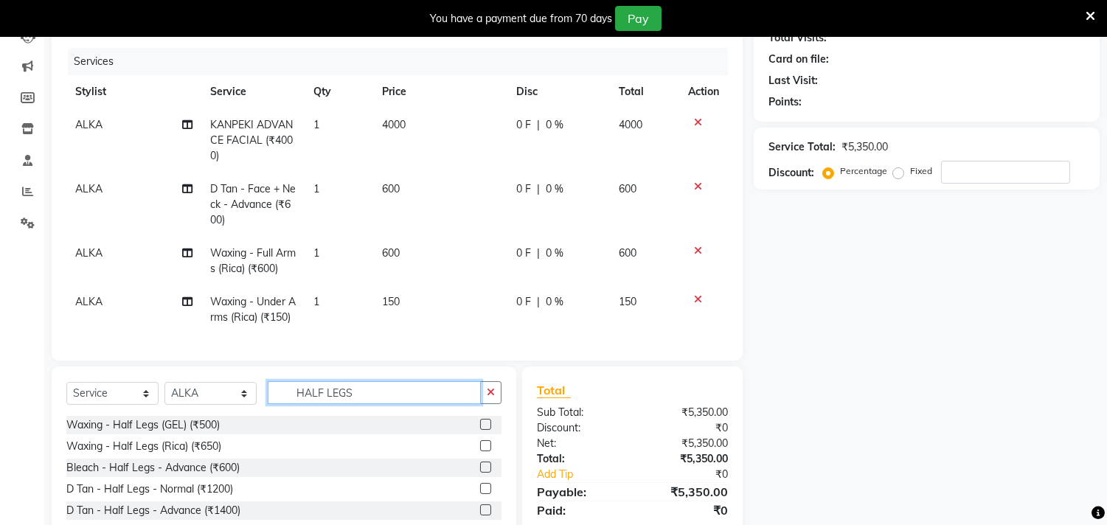
scroll to position [201, 0]
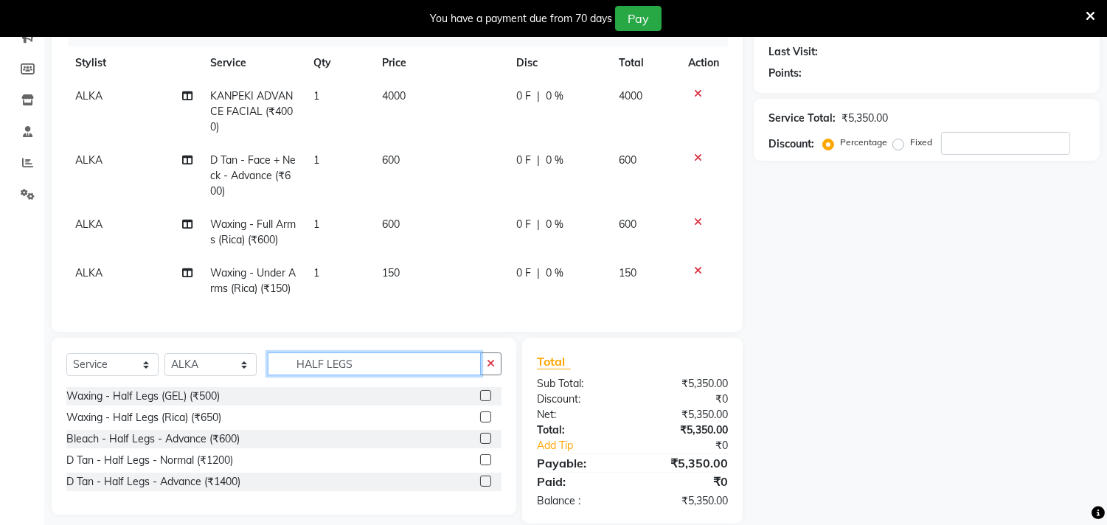
type input "HALF LEGS"
click at [485, 423] on label at bounding box center [485, 416] width 11 height 11
click at [485, 423] on input "checkbox" at bounding box center [485, 418] width 10 height 10
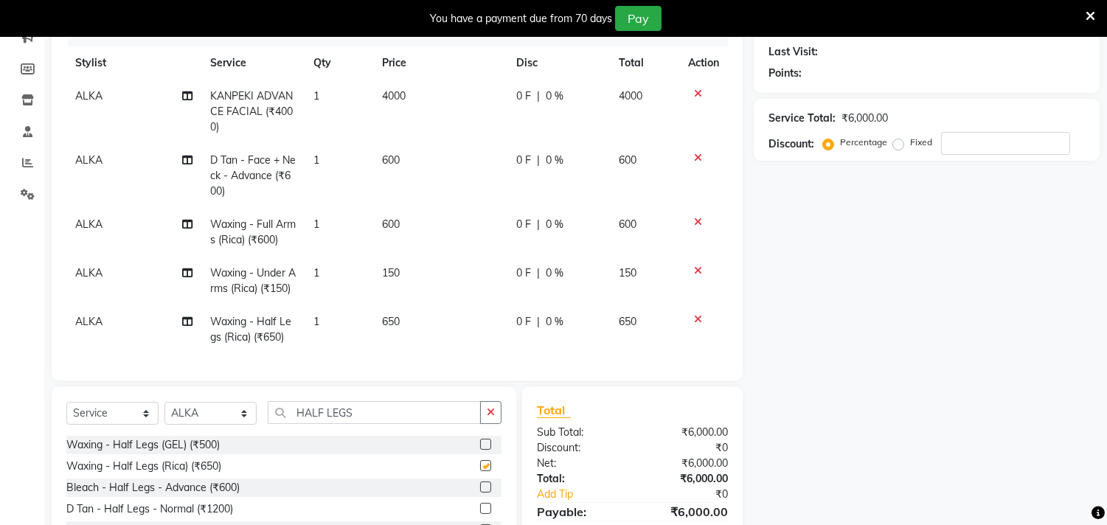
checkbox input "false"
drag, startPoint x: 344, startPoint y: 436, endPoint x: 202, endPoint y: 448, distance: 142.1
click at [230, 436] on div "Select Service Product Membership Package Voucher Prepaid Gift Card Select Styl…" at bounding box center [283, 418] width 435 height 35
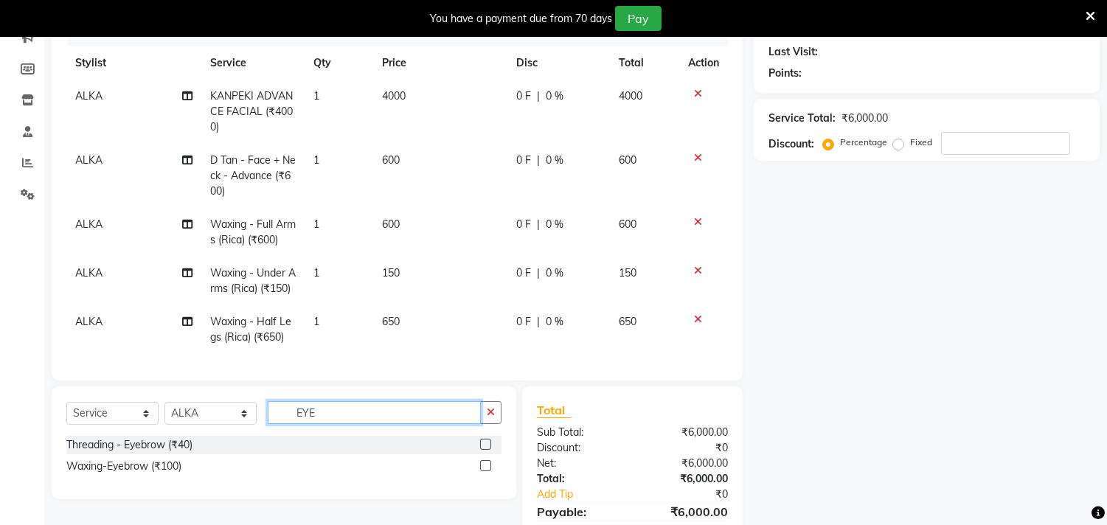
type input "EYE"
drag, startPoint x: 484, startPoint y: 465, endPoint x: 443, endPoint y: 466, distance: 41.3
click at [484, 450] on label at bounding box center [485, 444] width 11 height 11
click at [484, 450] on input "checkbox" at bounding box center [485, 445] width 10 height 10
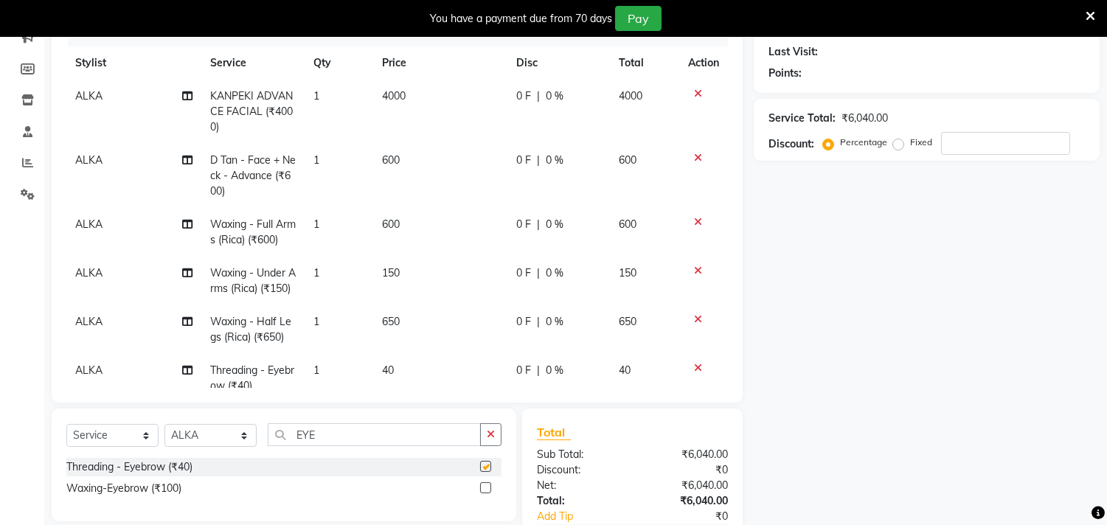
checkbox input "false"
drag, startPoint x: 360, startPoint y: 436, endPoint x: 234, endPoint y: 437, distance: 125.4
click at [251, 437] on div "Select Service Product Membership Package Voucher Prepaid Gift Card Select Styl…" at bounding box center [283, 440] width 435 height 35
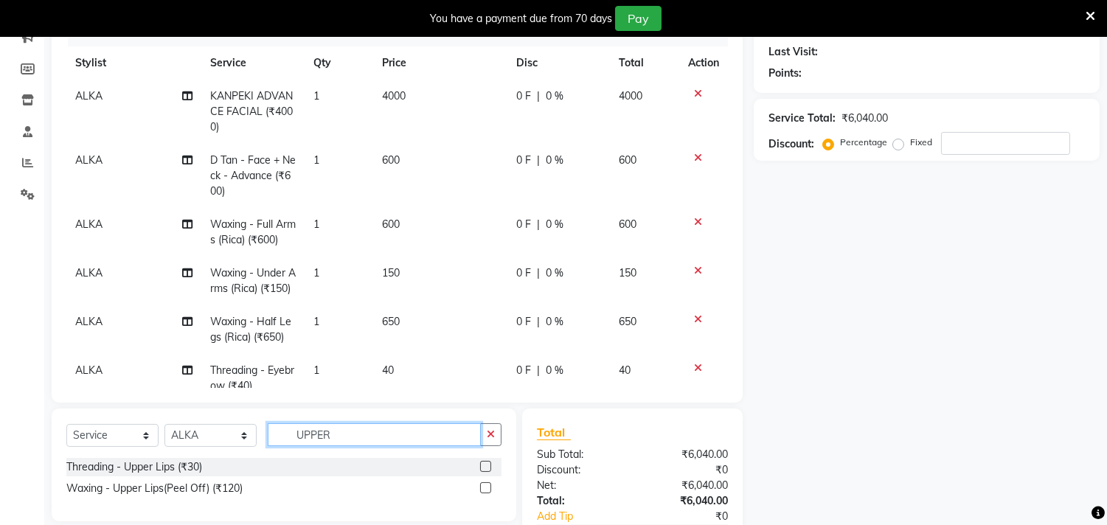
type input "UPPER"
click at [484, 467] on label at bounding box center [485, 466] width 11 height 11
click at [484, 467] on input "checkbox" at bounding box center [485, 467] width 10 height 10
checkbox input "false"
drag, startPoint x: 362, startPoint y: 435, endPoint x: 189, endPoint y: 431, distance: 172.6
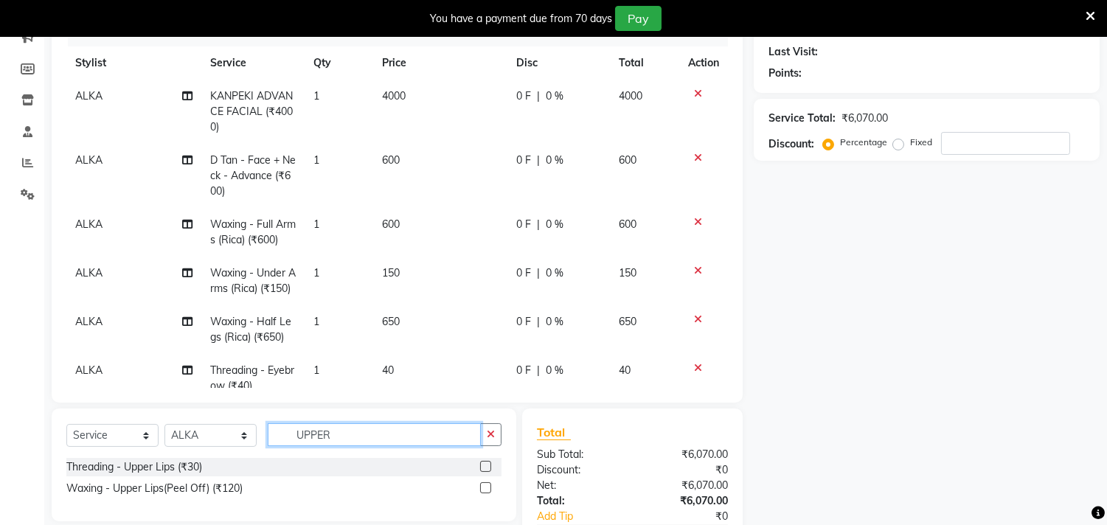
click at [201, 429] on div "Select Service Product Membership Package Voucher Prepaid Gift Card Select Styl…" at bounding box center [283, 440] width 435 height 35
type input "FORE"
click at [485, 469] on label at bounding box center [485, 466] width 11 height 11
click at [485, 469] on input "checkbox" at bounding box center [485, 467] width 10 height 10
checkbox input "false"
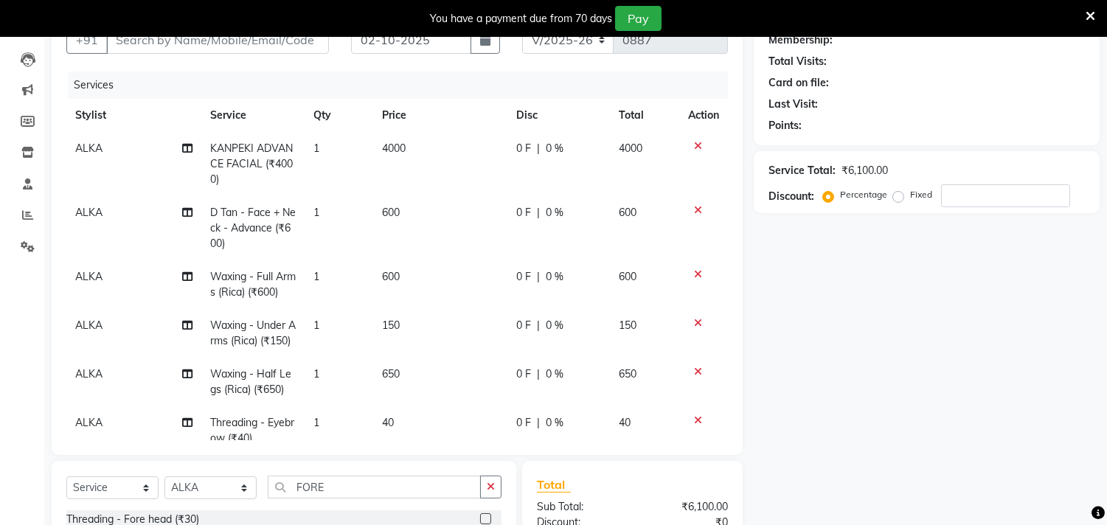
scroll to position [119, 0]
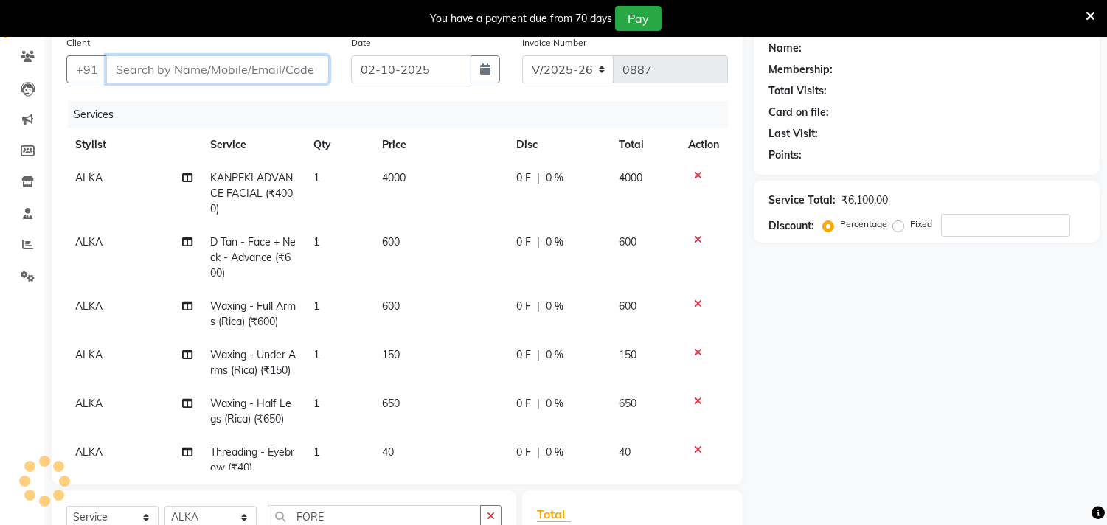
click at [178, 64] on input "Client" at bounding box center [217, 69] width 223 height 28
type input "S"
type input "0"
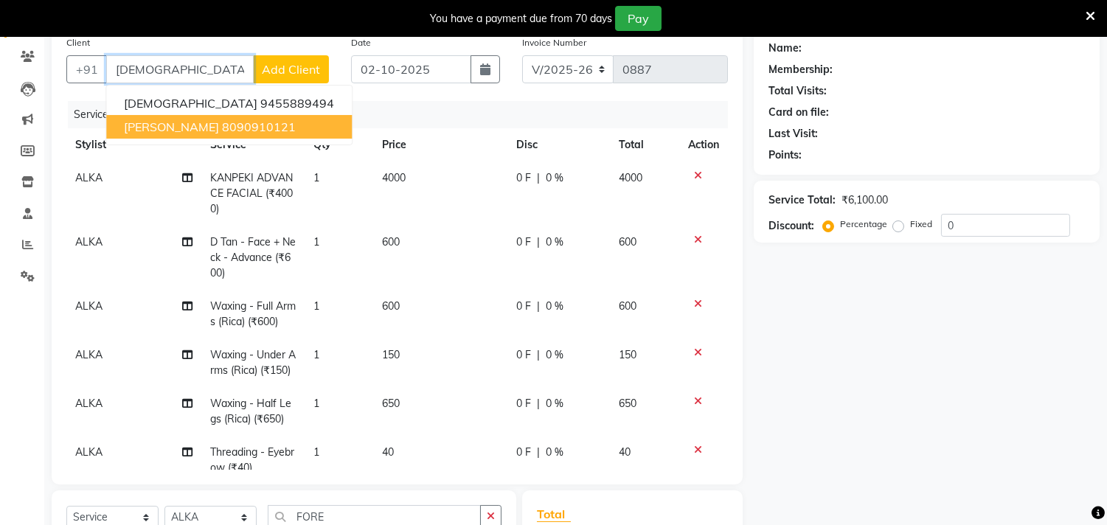
click at [285, 131] on ngb-highlight "8090910121" at bounding box center [259, 126] width 74 height 15
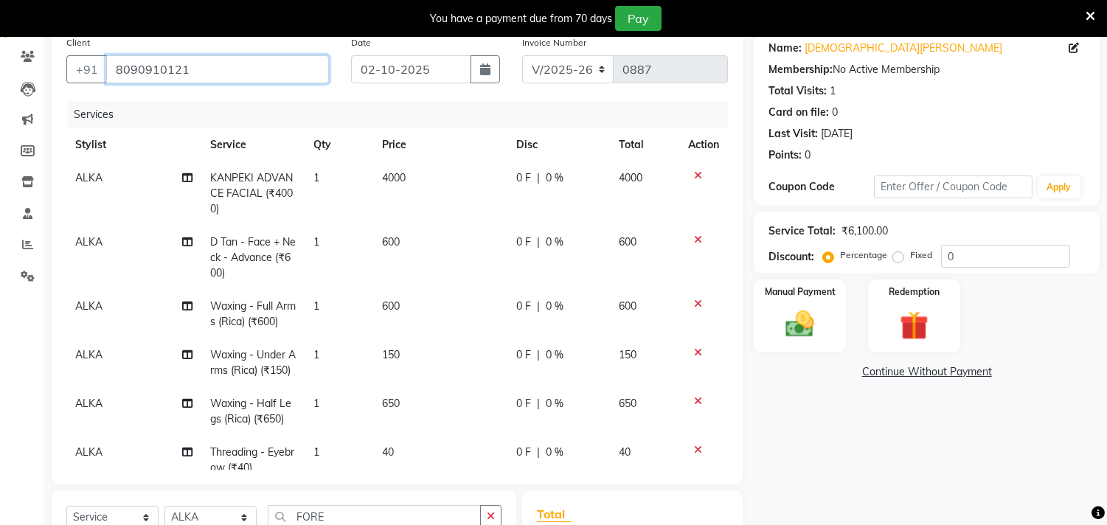
drag, startPoint x: 232, startPoint y: 78, endPoint x: 0, endPoint y: 105, distance: 233.8
click at [0, 94] on app-home "08047224946 Select Location × Gals & Guys, Lucknow WhatsApp Status ✕ Status: Co…" at bounding box center [553, 308] width 1107 height 780
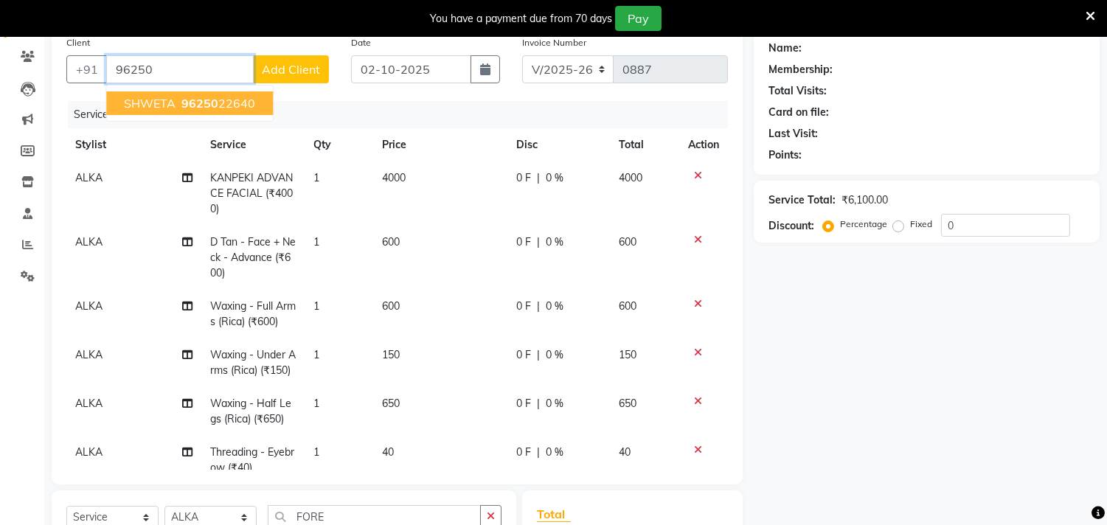
click at [212, 94] on button "SHWETA 96250 22640" at bounding box center [189, 103] width 167 height 24
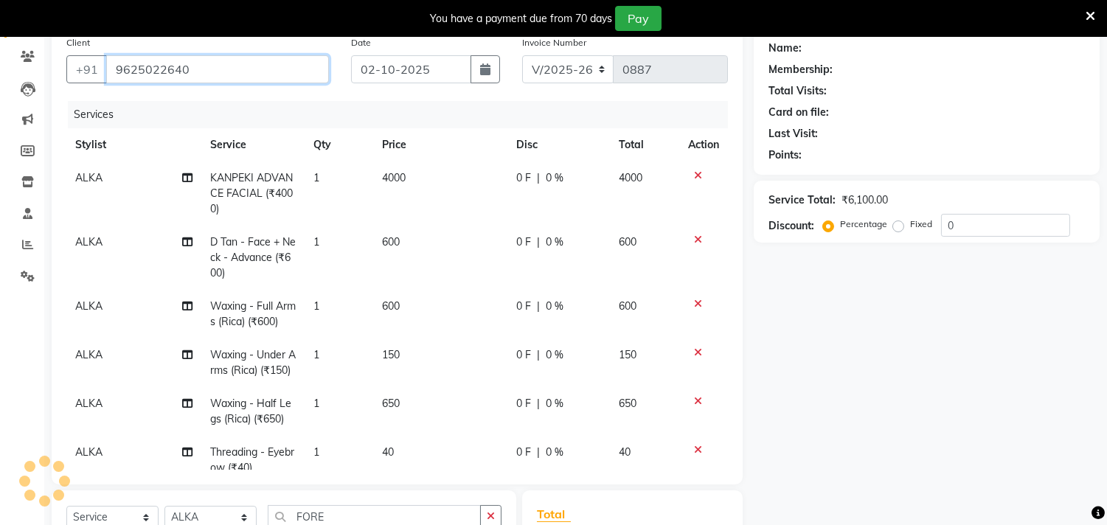
type input "9625022640"
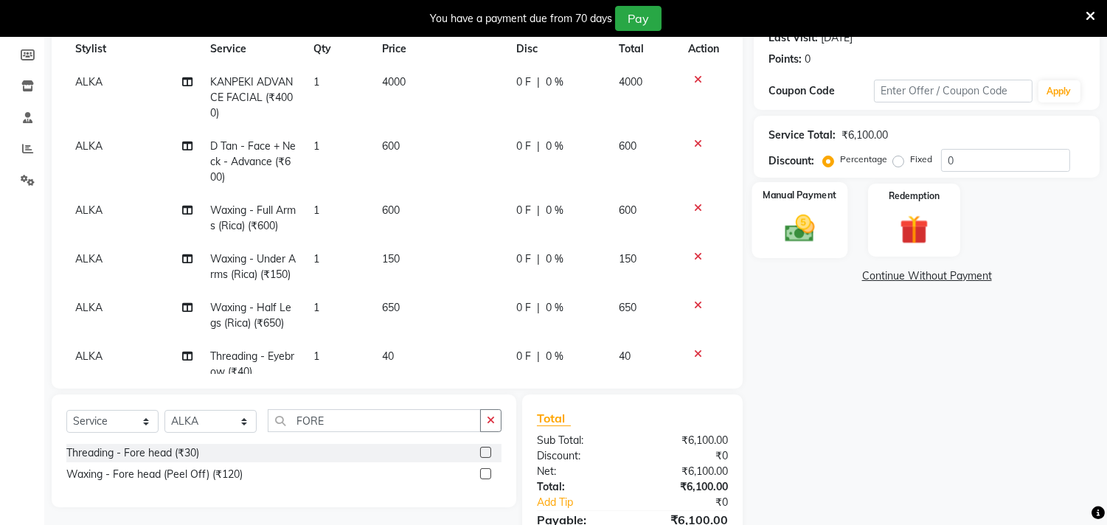
scroll to position [210, 0]
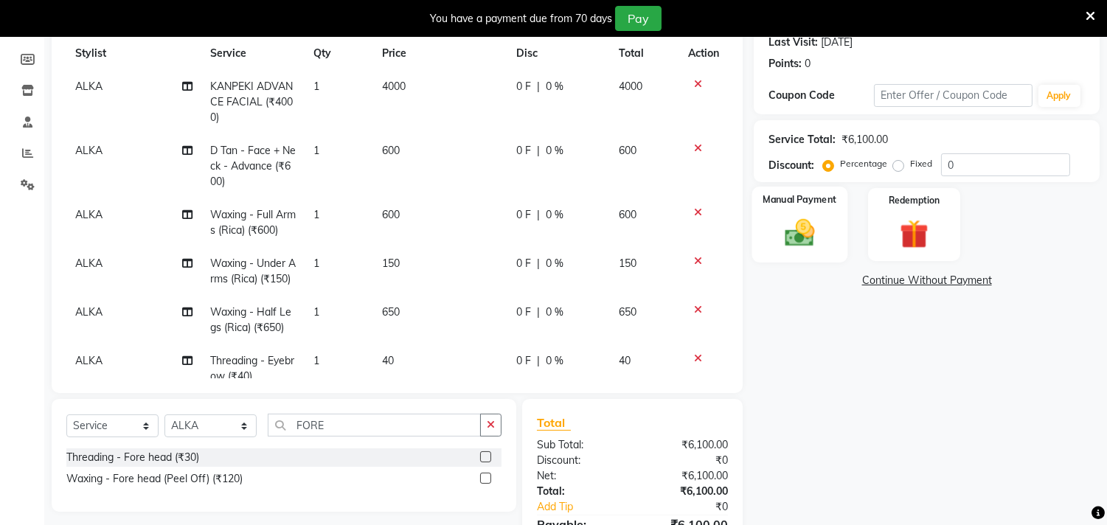
click at [812, 260] on div "Manual Payment" at bounding box center [800, 224] width 96 height 75
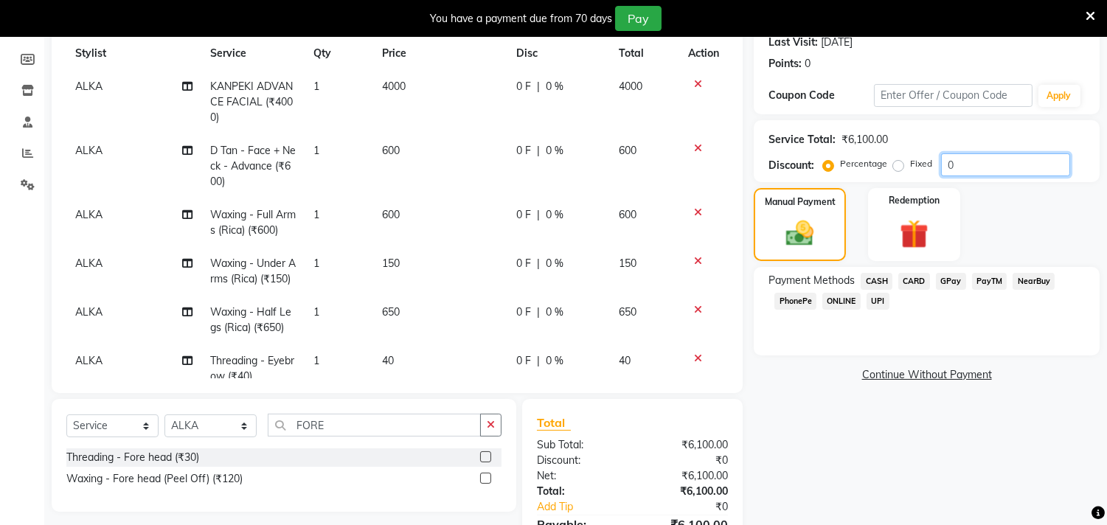
drag, startPoint x: 968, startPoint y: 160, endPoint x: 883, endPoint y: 179, distance: 87.7
click at [897, 178] on div "Service Total: ₹6,100.00 Discount: Percentage Fixed 0" at bounding box center [927, 151] width 346 height 62
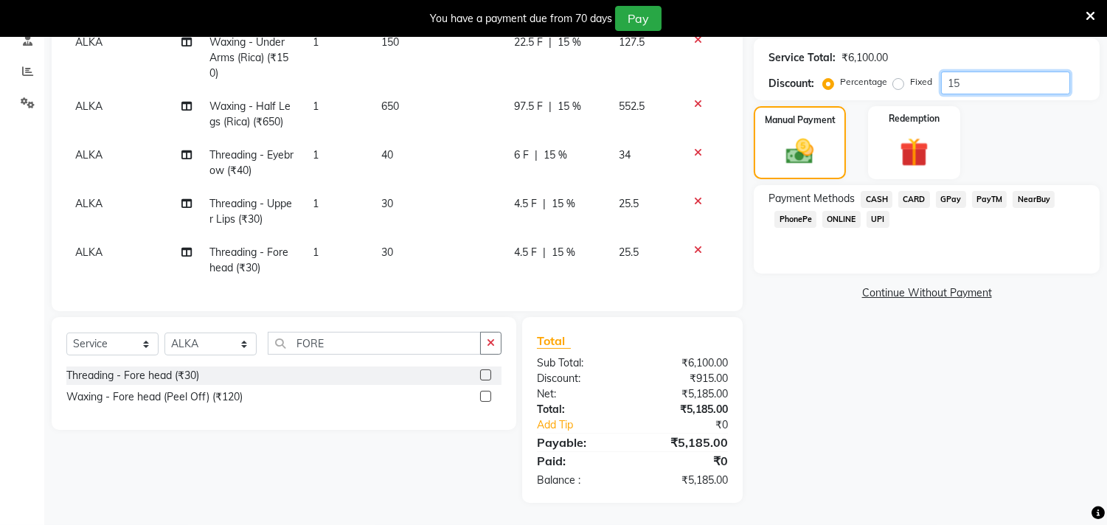
scroll to position [0, 0]
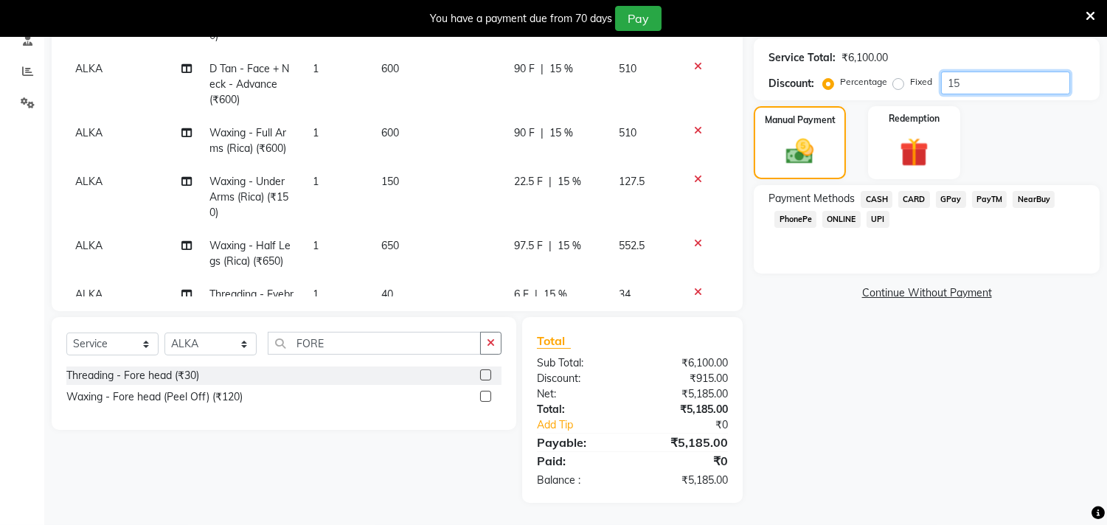
type input "15"
click at [886, 193] on span "CASH" at bounding box center [876, 199] width 32 height 17
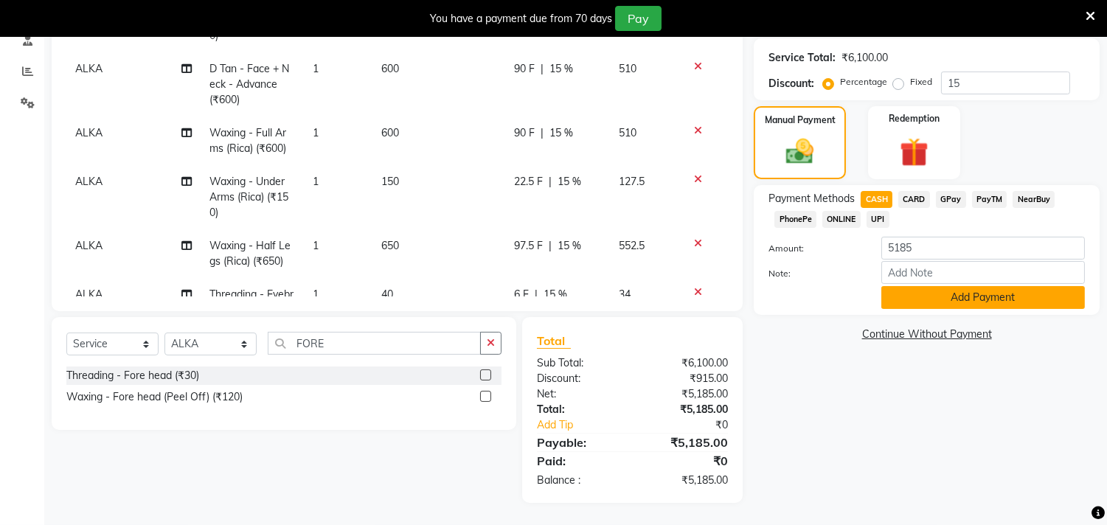
click at [933, 292] on button "Add Payment" at bounding box center [983, 297] width 204 height 23
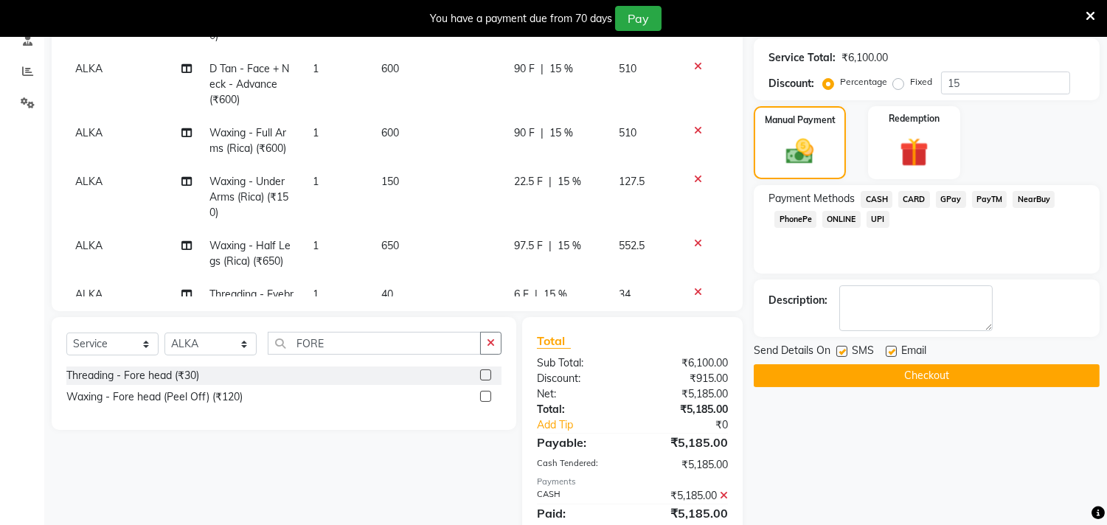
click at [928, 364] on button "Checkout" at bounding box center [927, 375] width 346 height 23
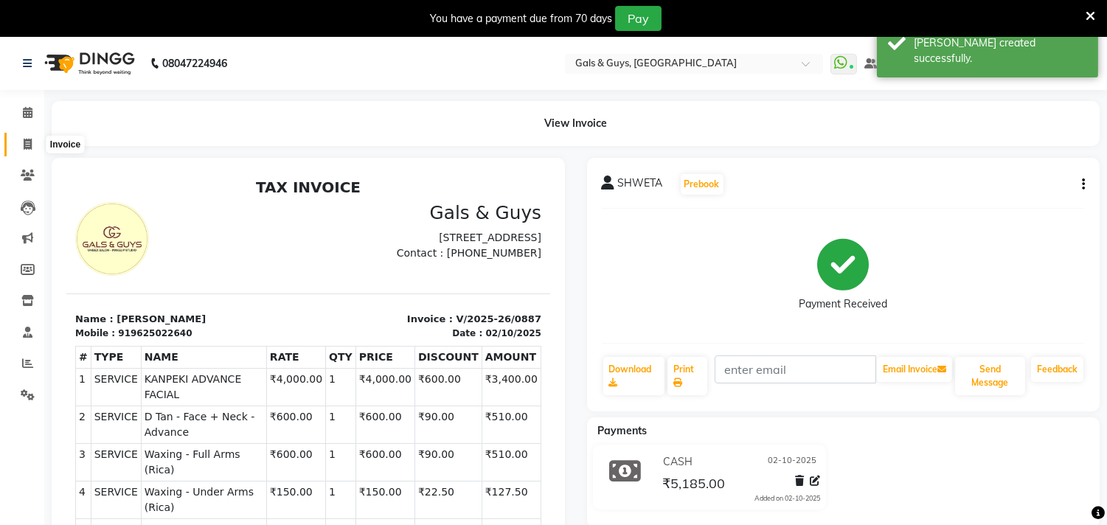
click at [18, 142] on span at bounding box center [28, 144] width 26 height 17
select select "service"
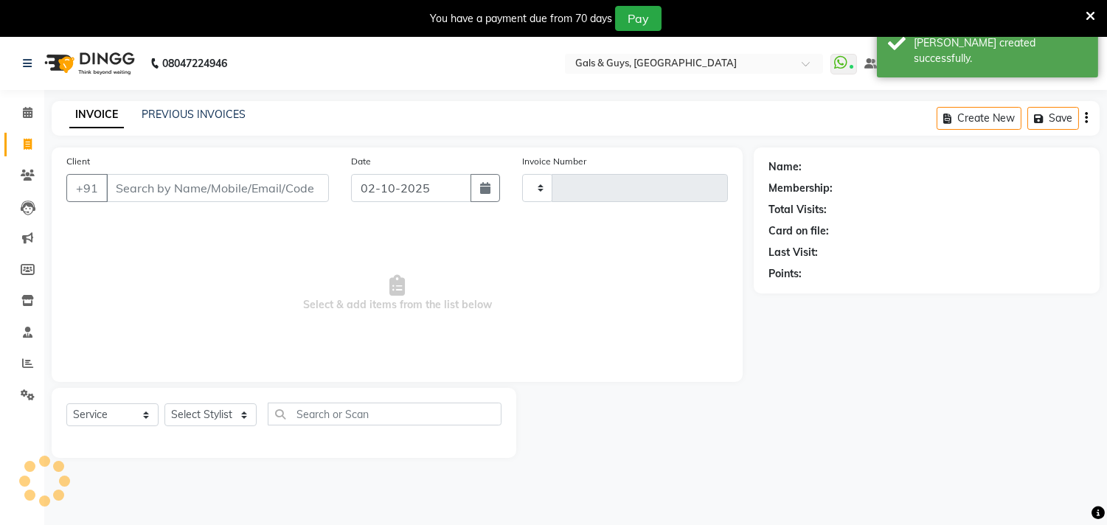
scroll to position [37, 0]
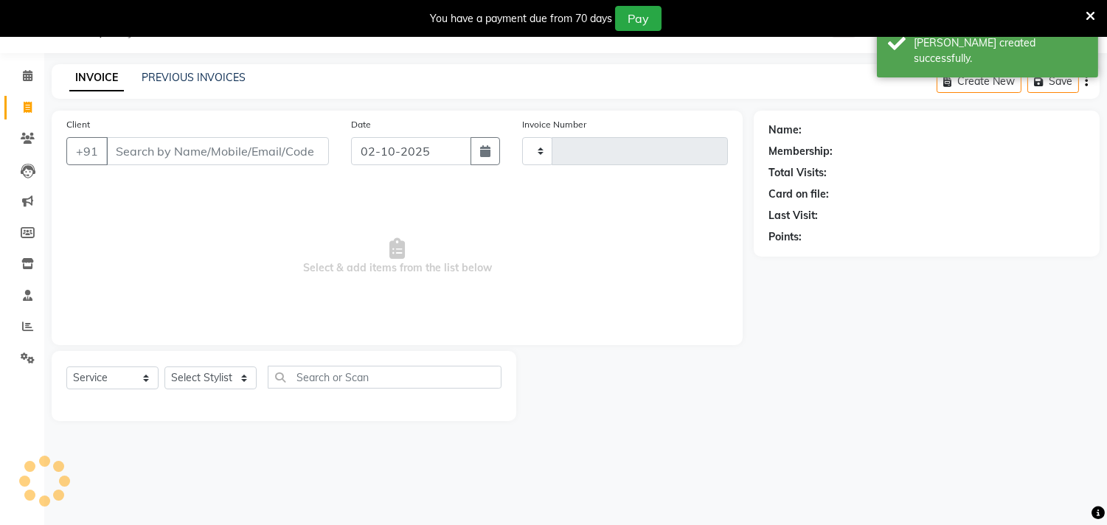
type input "0888"
select select "7505"
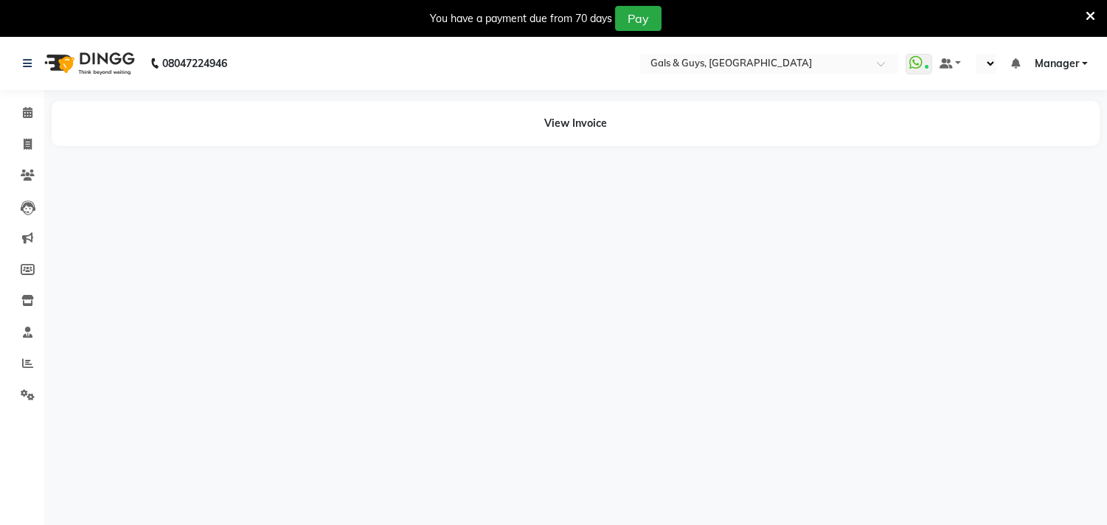
select select "en"
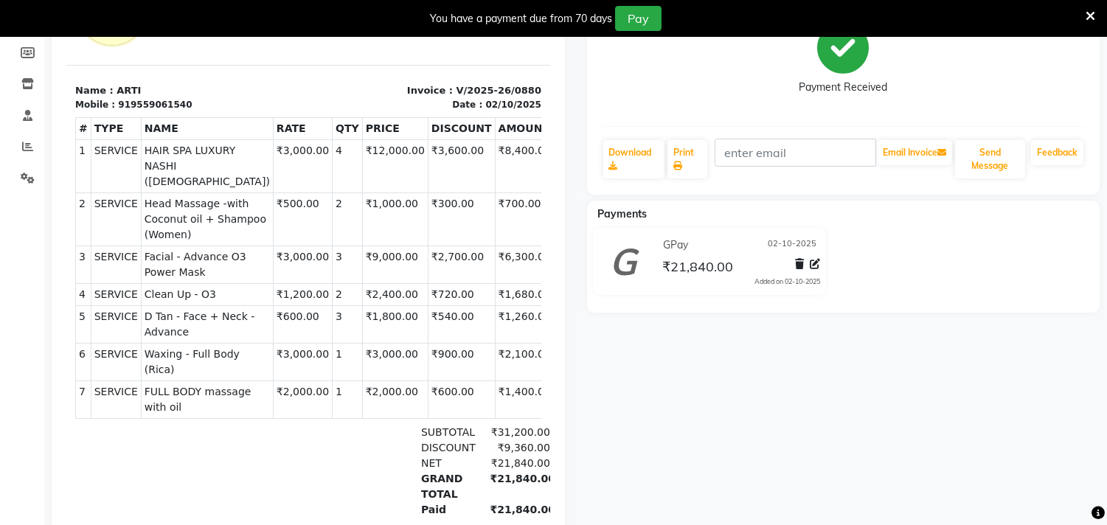
scroll to position [246, 0]
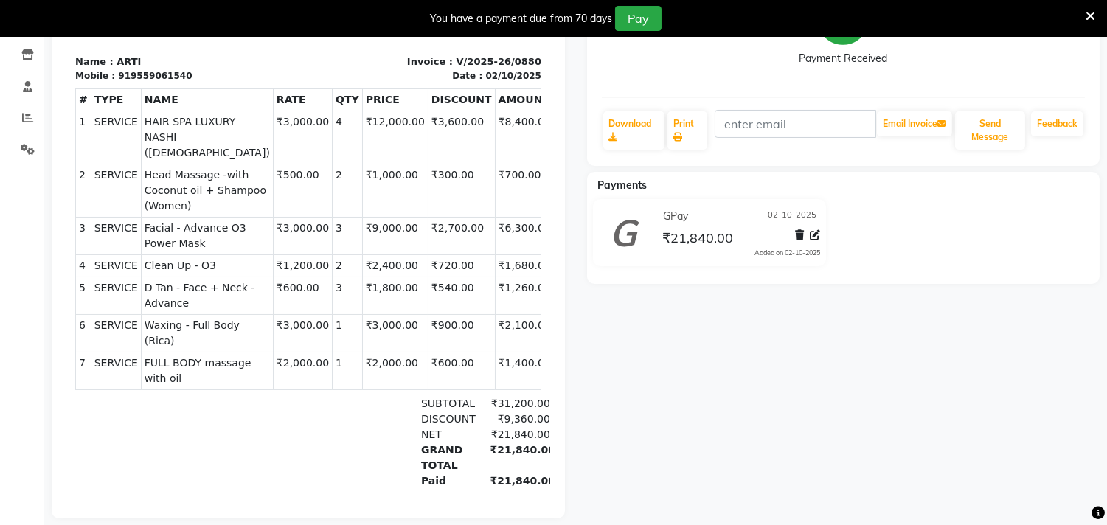
click at [1093, 15] on icon at bounding box center [1090, 16] width 10 height 13
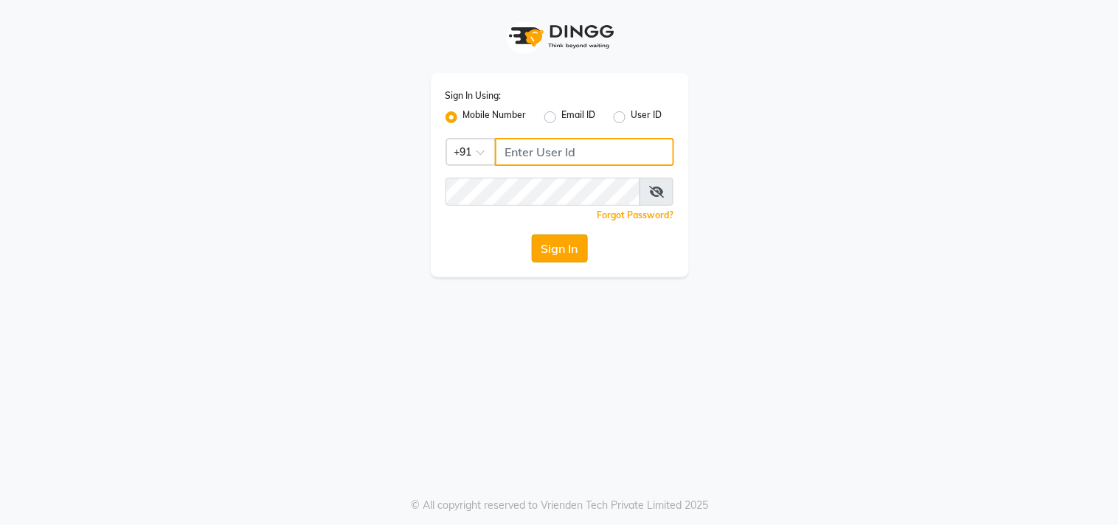
type input "9559808482"
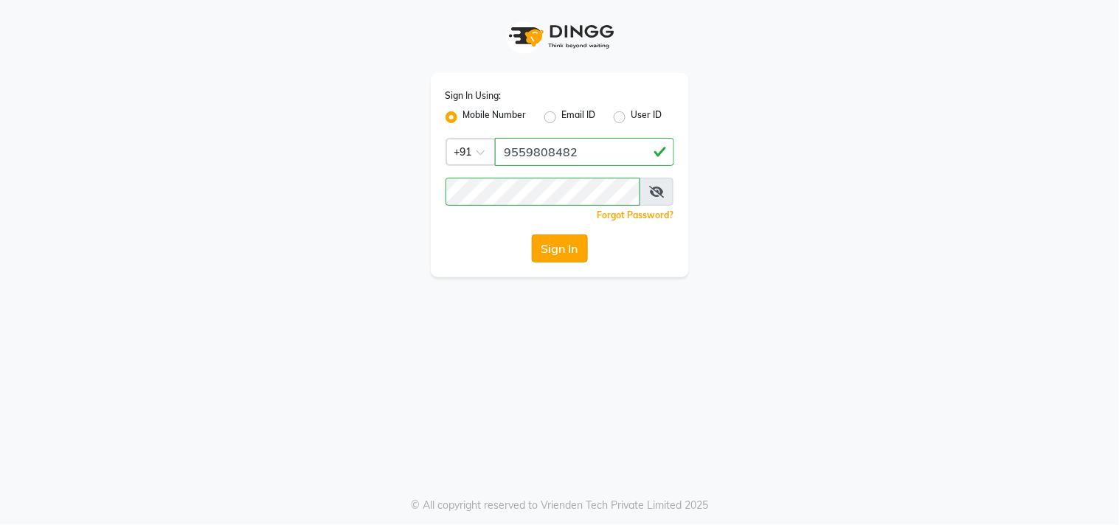
click at [577, 247] on button "Sign In" at bounding box center [560, 248] width 56 height 28
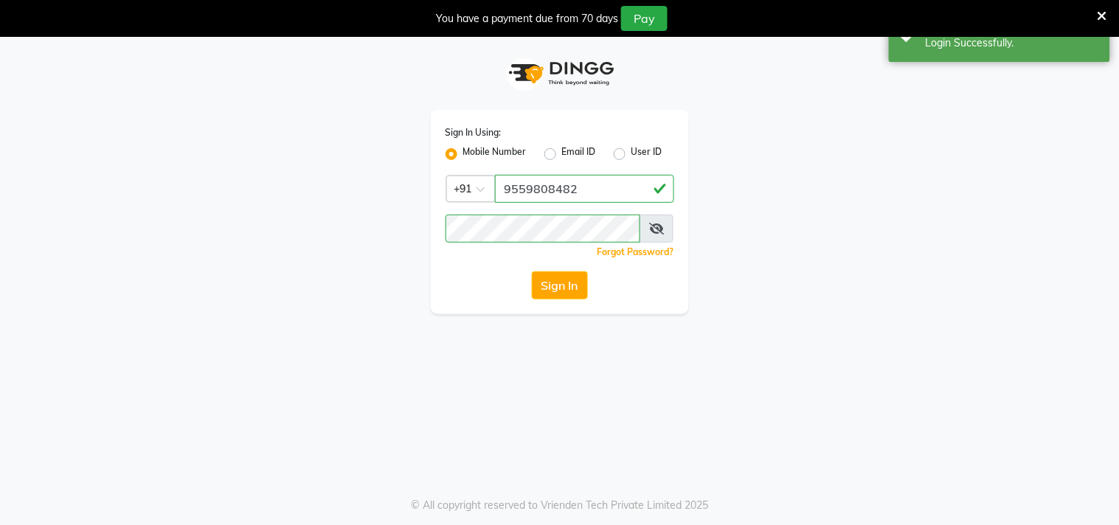
select select "7505"
select select "service"
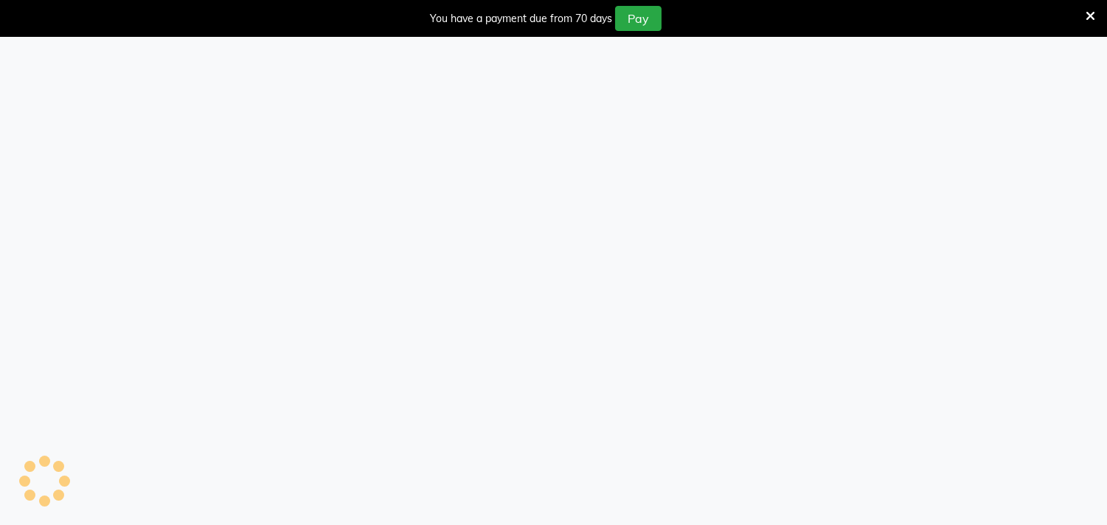
select select "7505"
select select "service"
